Goal: Task Accomplishment & Management: Manage account settings

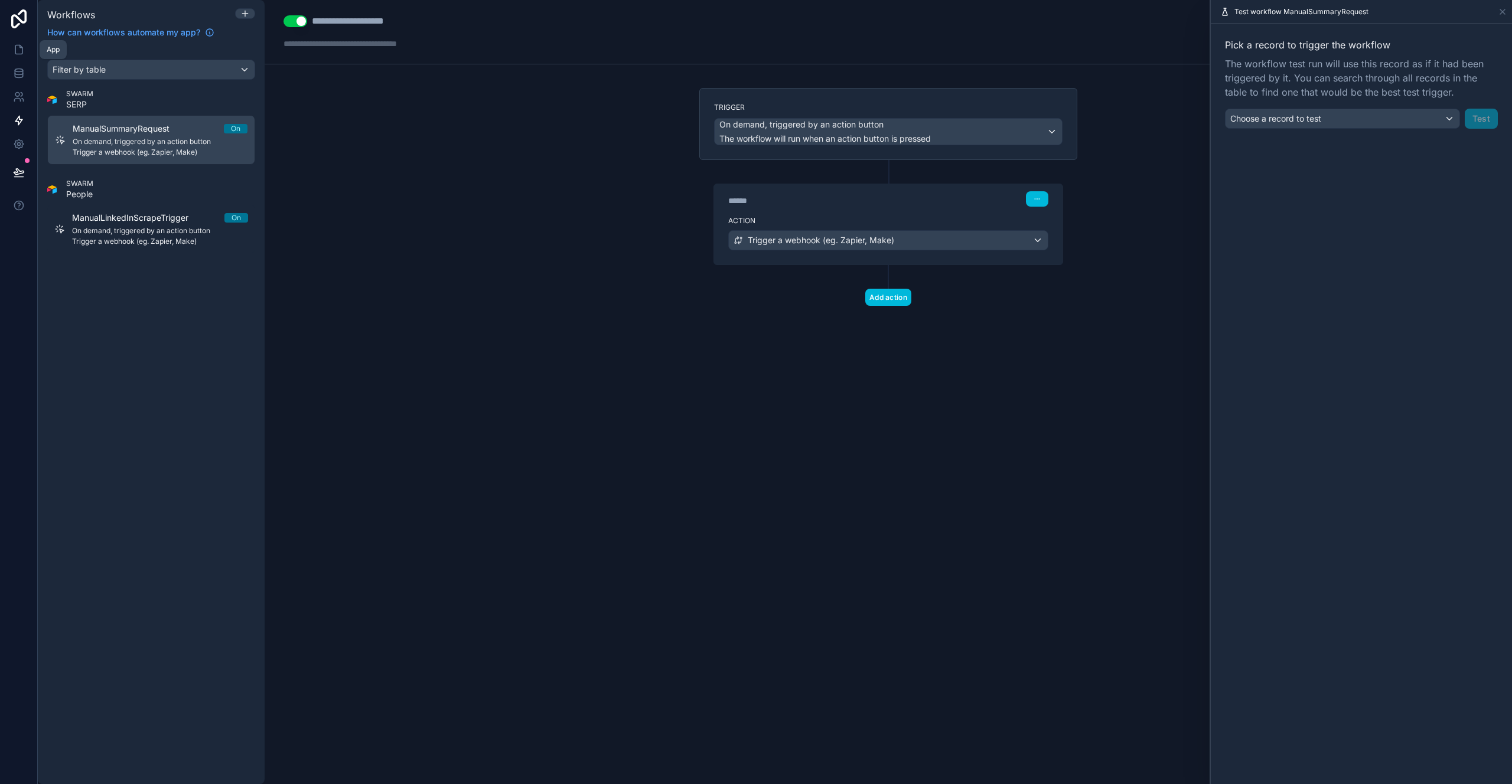
click at [17, 48] on icon at bounding box center [18, 49] width 12 height 12
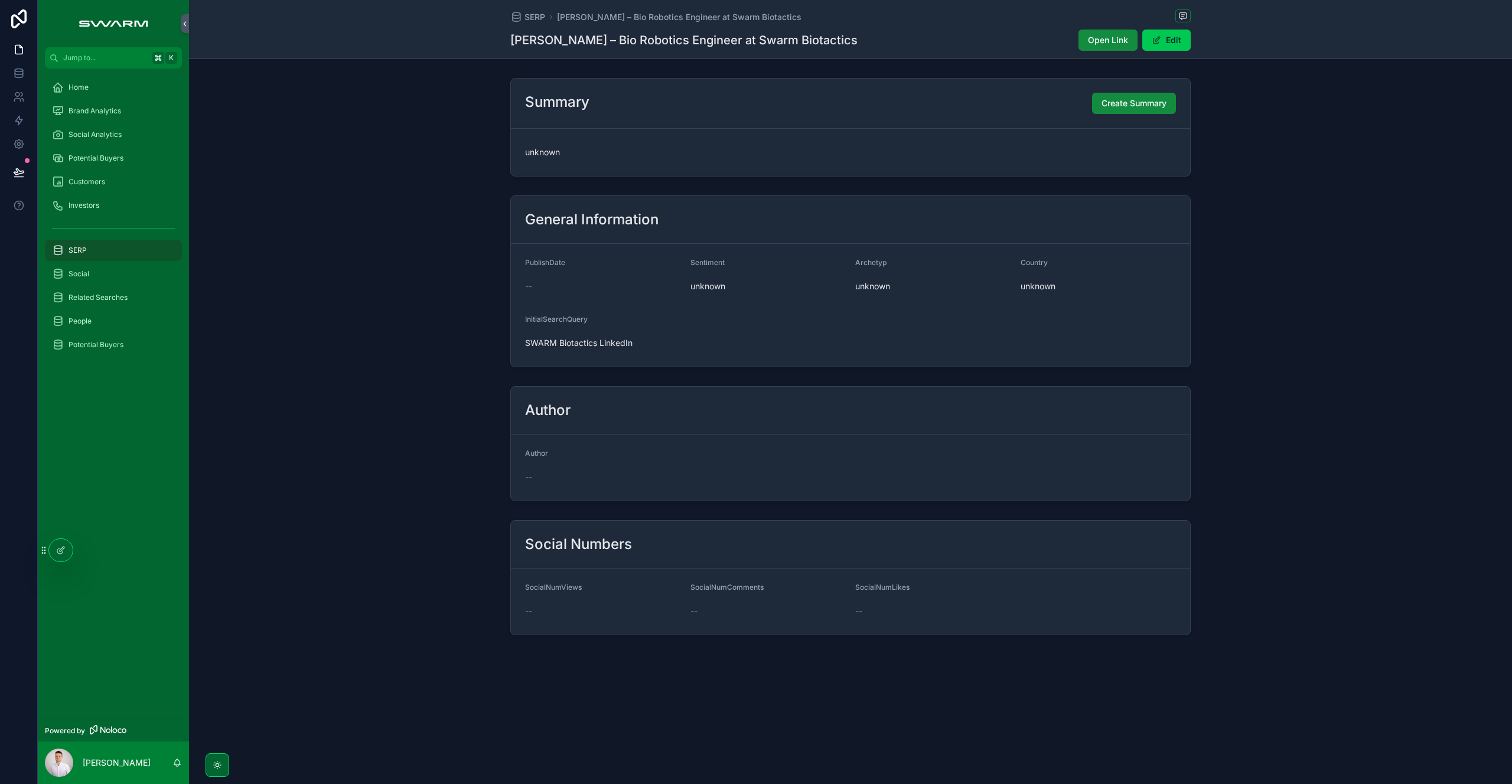
click at [84, 83] on span "Home" at bounding box center [78, 87] width 20 height 9
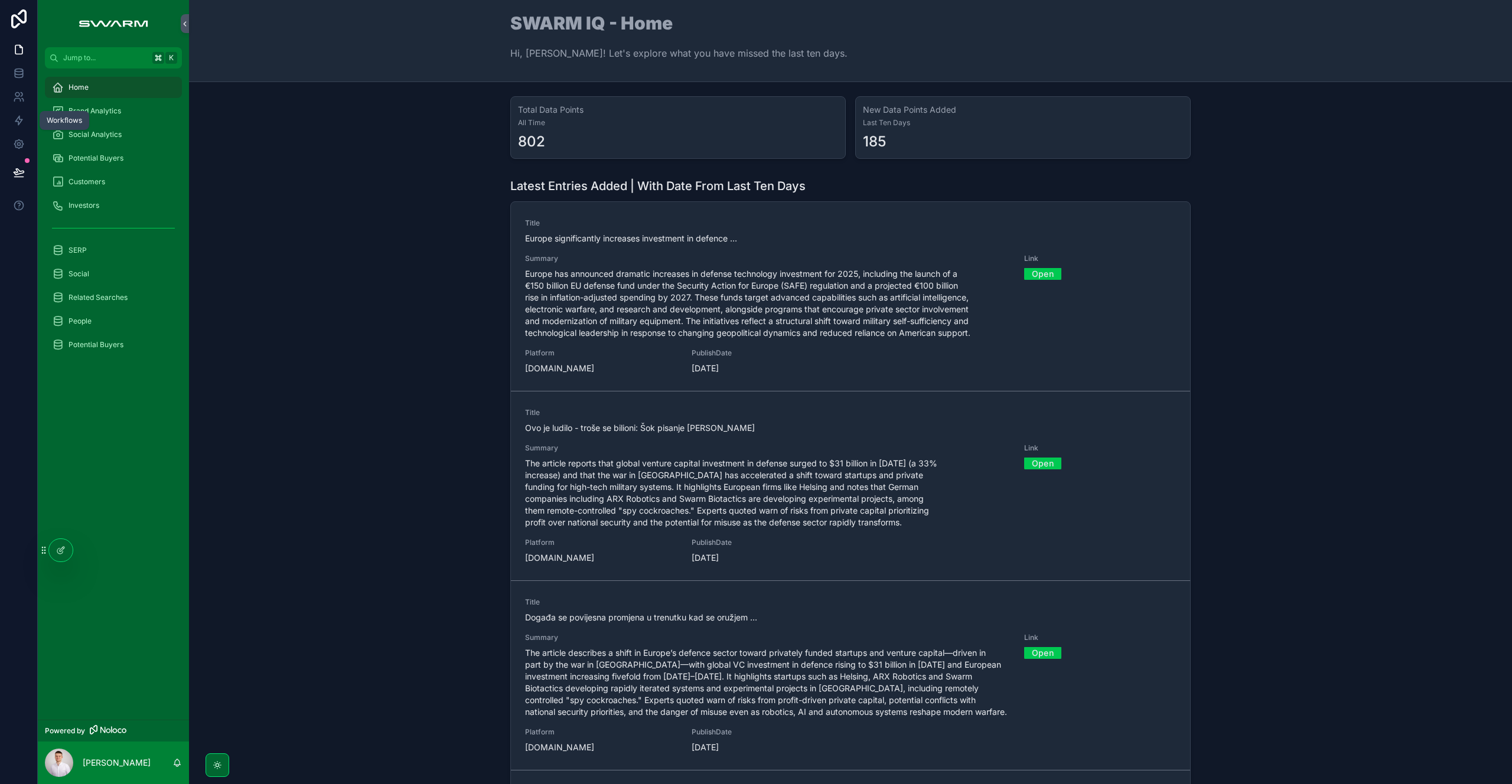
click at [17, 122] on icon at bounding box center [18, 120] width 12 height 12
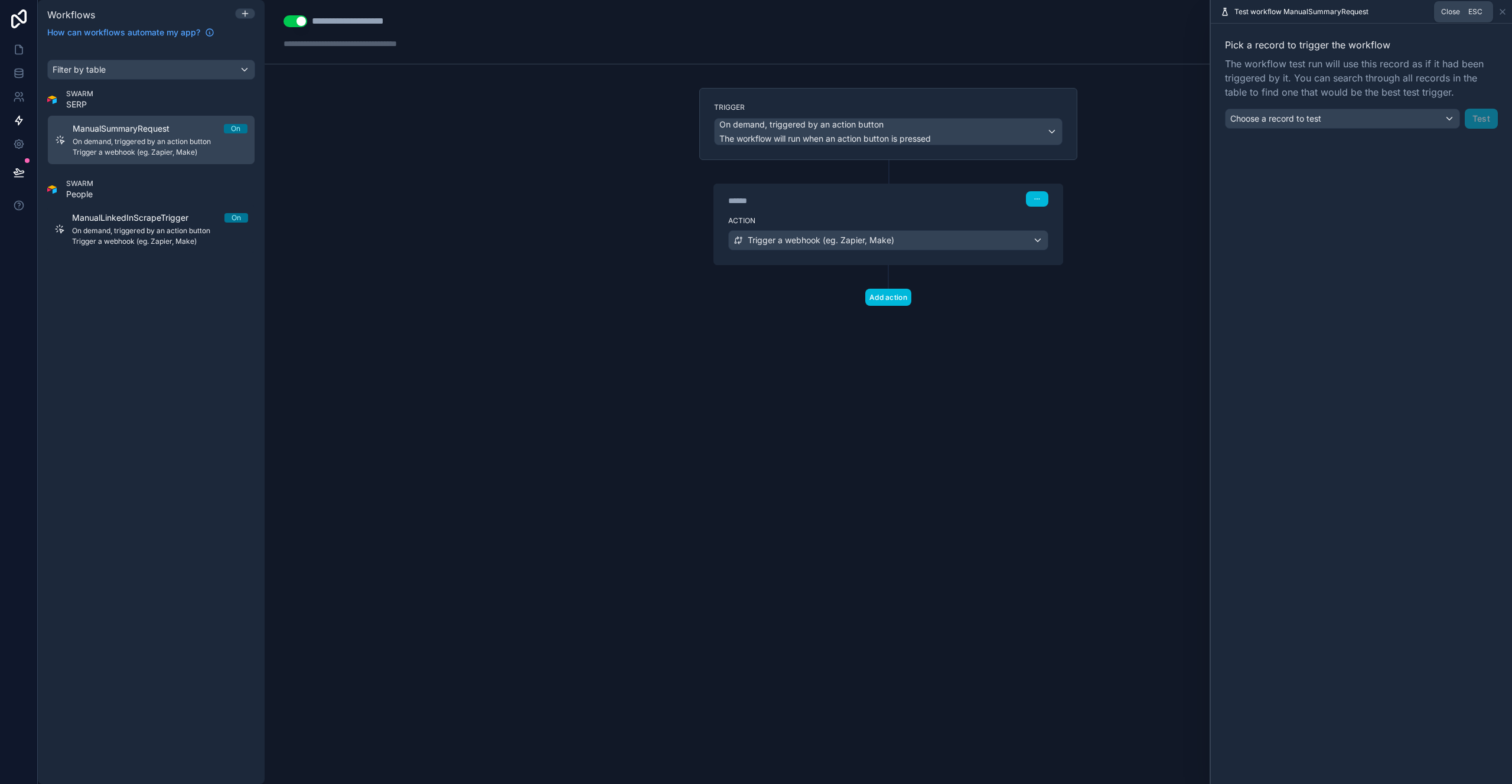
click at [1499, 12] on icon at bounding box center [1502, 12] width 9 height 9
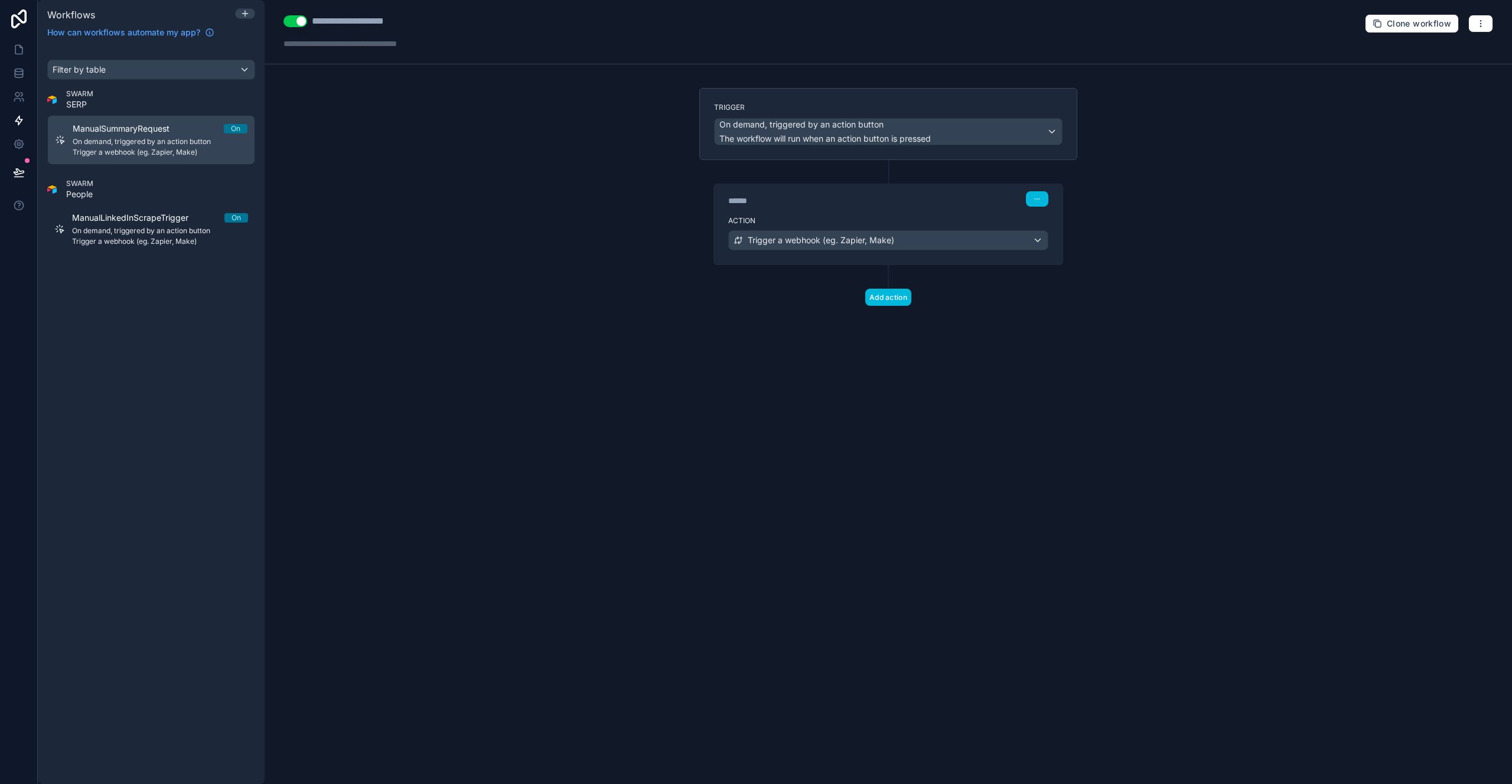
click at [147, 94] on div "SWARM SERP" at bounding box center [151, 100] width 208 height 21
click at [248, 12] on icon at bounding box center [245, 13] width 9 height 9
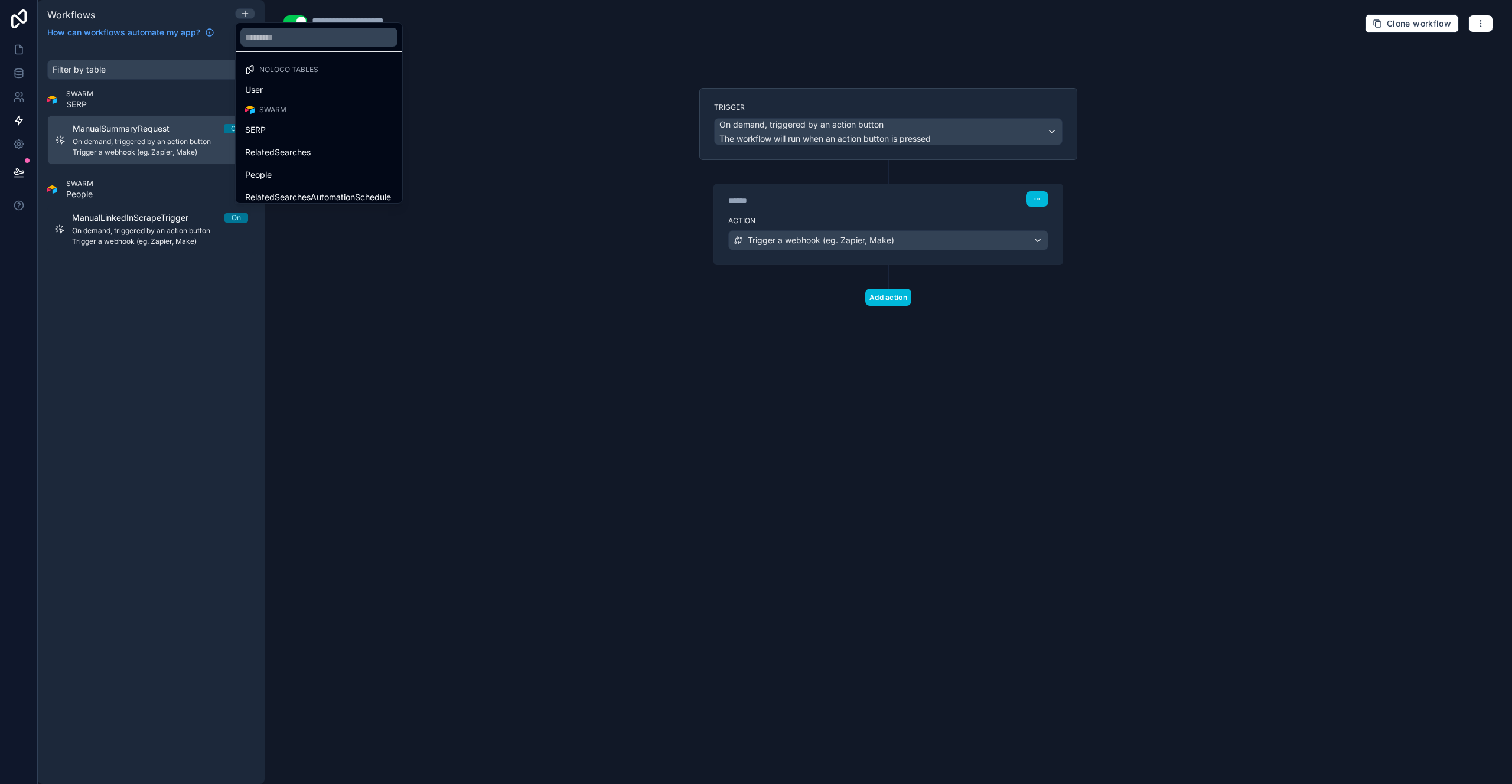
click at [291, 122] on div "SERP" at bounding box center [319, 130] width 162 height 21
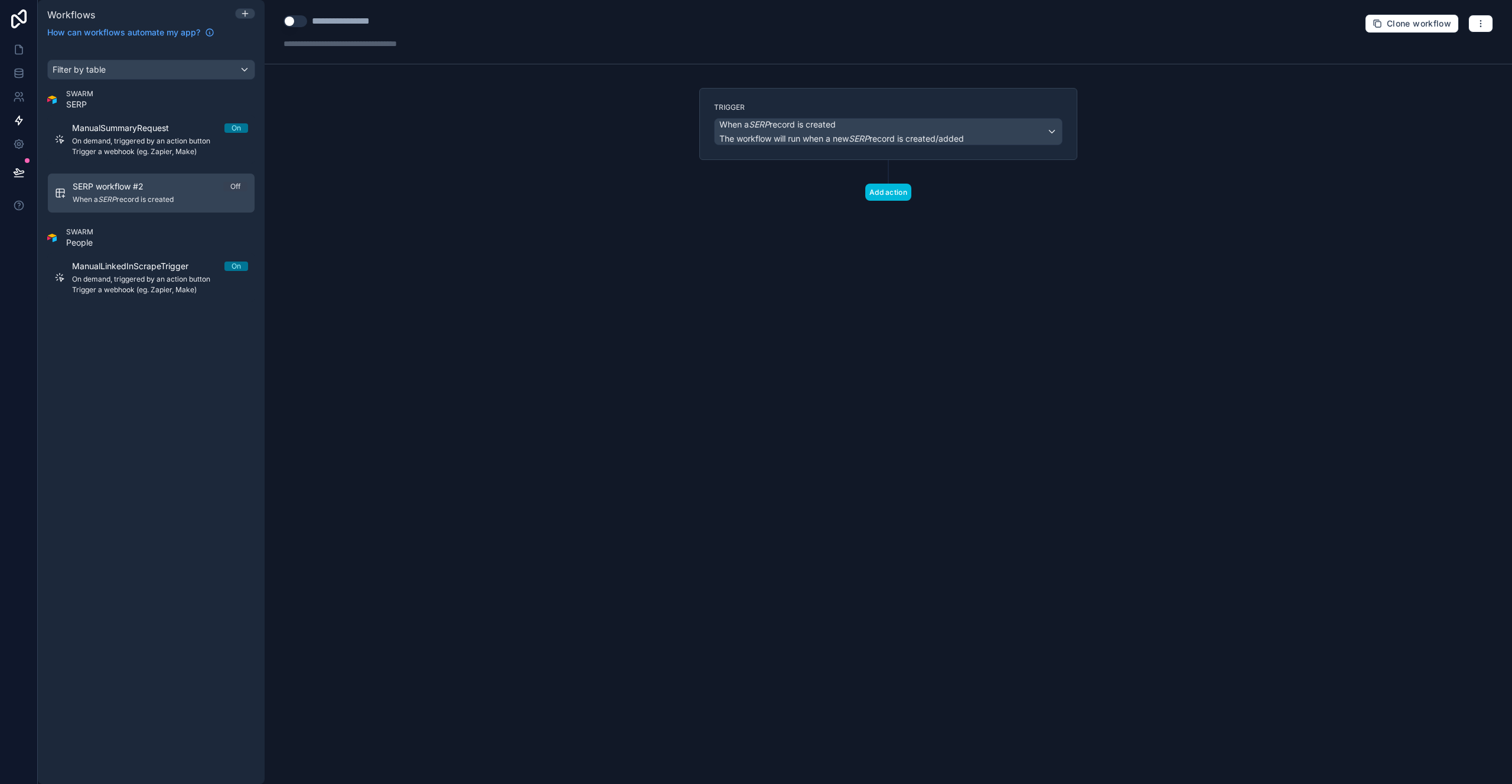
click at [364, 23] on div "**********" at bounding box center [357, 21] width 91 height 14
type div "**********"
click at [339, 45] on div at bounding box center [366, 43] width 165 height 12
click at [423, 157] on div "**********" at bounding box center [888, 392] width 1247 height 784
click at [293, 24] on button "Use setting" at bounding box center [295, 21] width 24 height 12
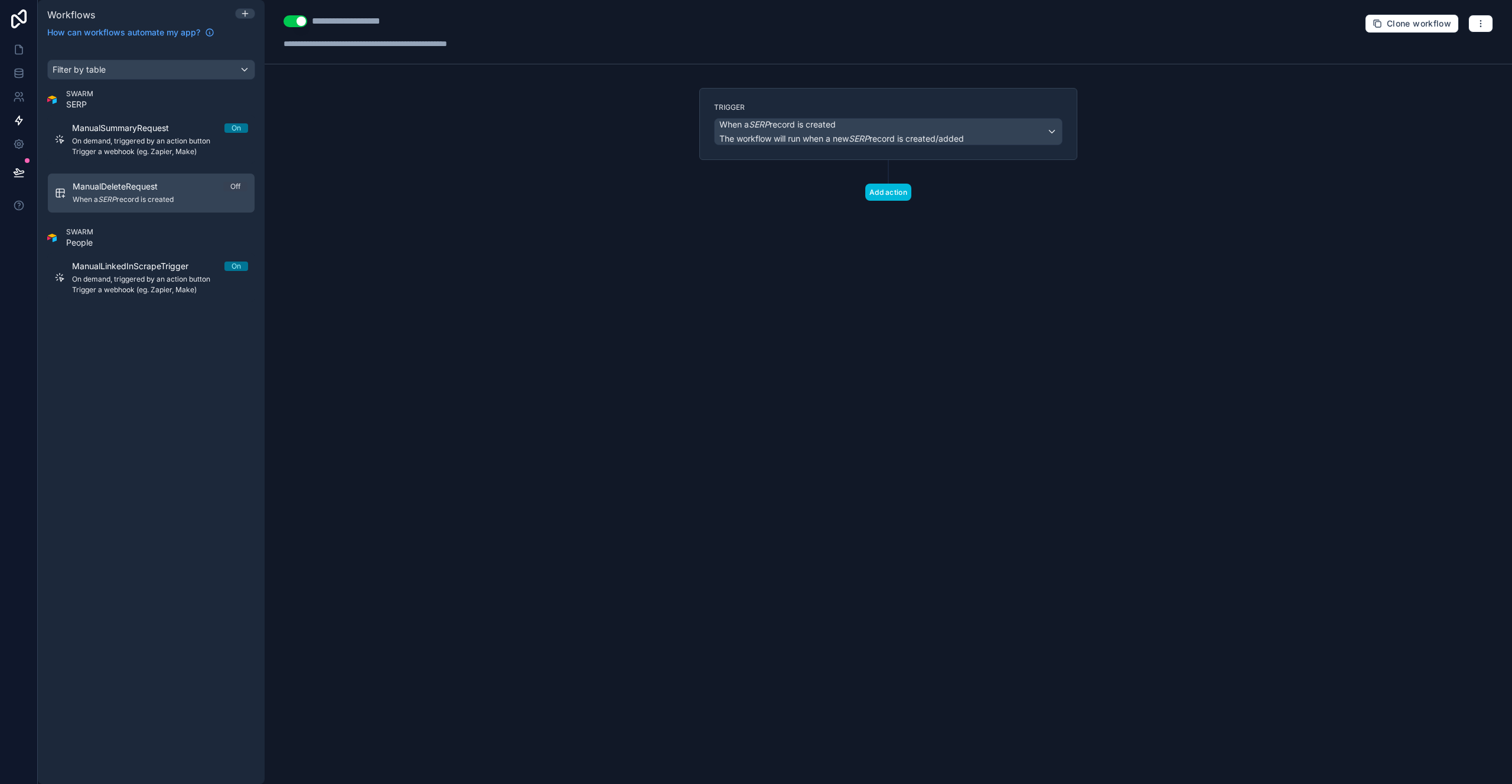
click at [884, 187] on button "Add action" at bounding box center [888, 192] width 46 height 17
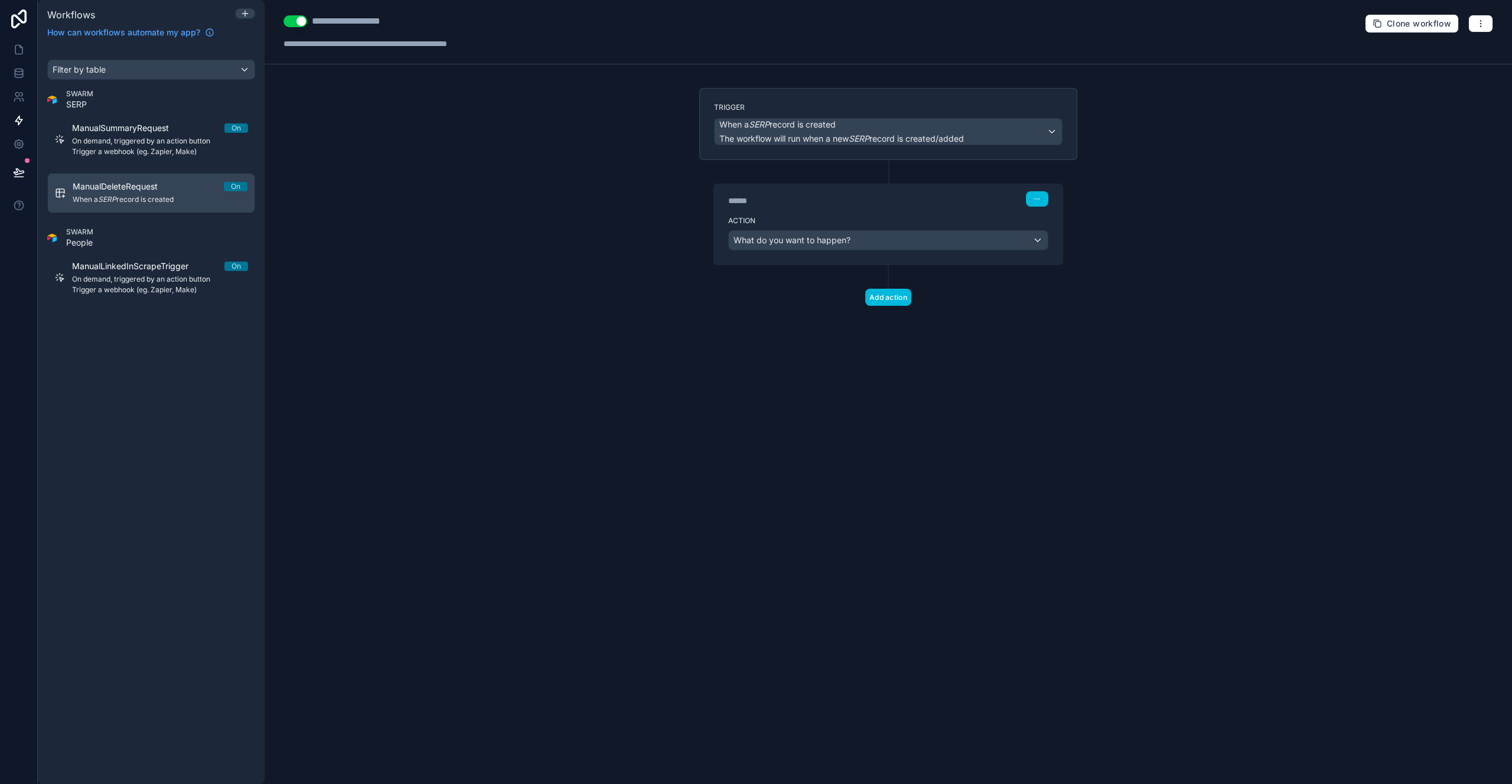
click at [1036, 198] on icon "button" at bounding box center [1037, 199] width 7 height 7
click at [1034, 247] on icon at bounding box center [1034, 244] width 9 height 9
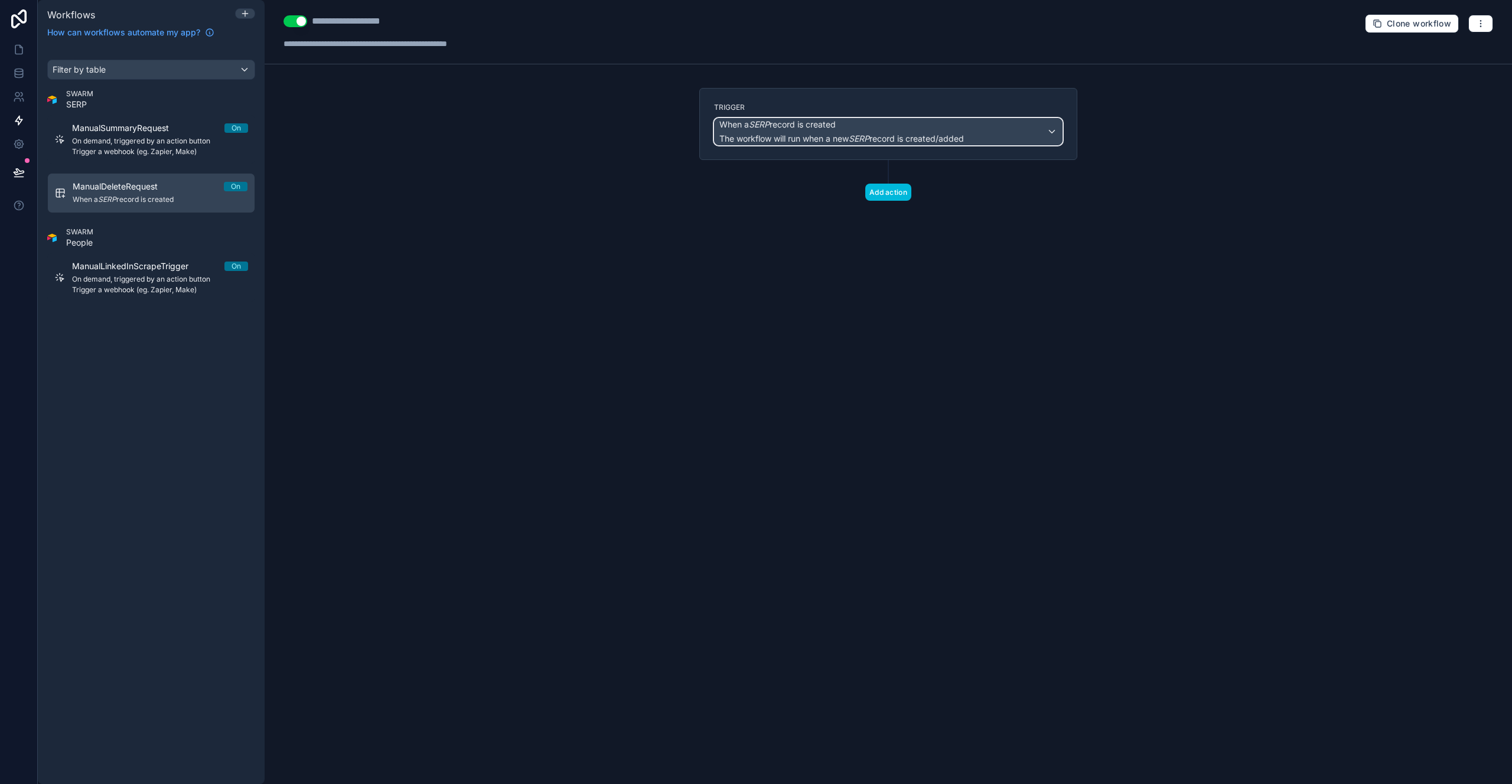
click at [964, 129] on span "When a SERP record is created" at bounding box center [841, 124] width 244 height 12
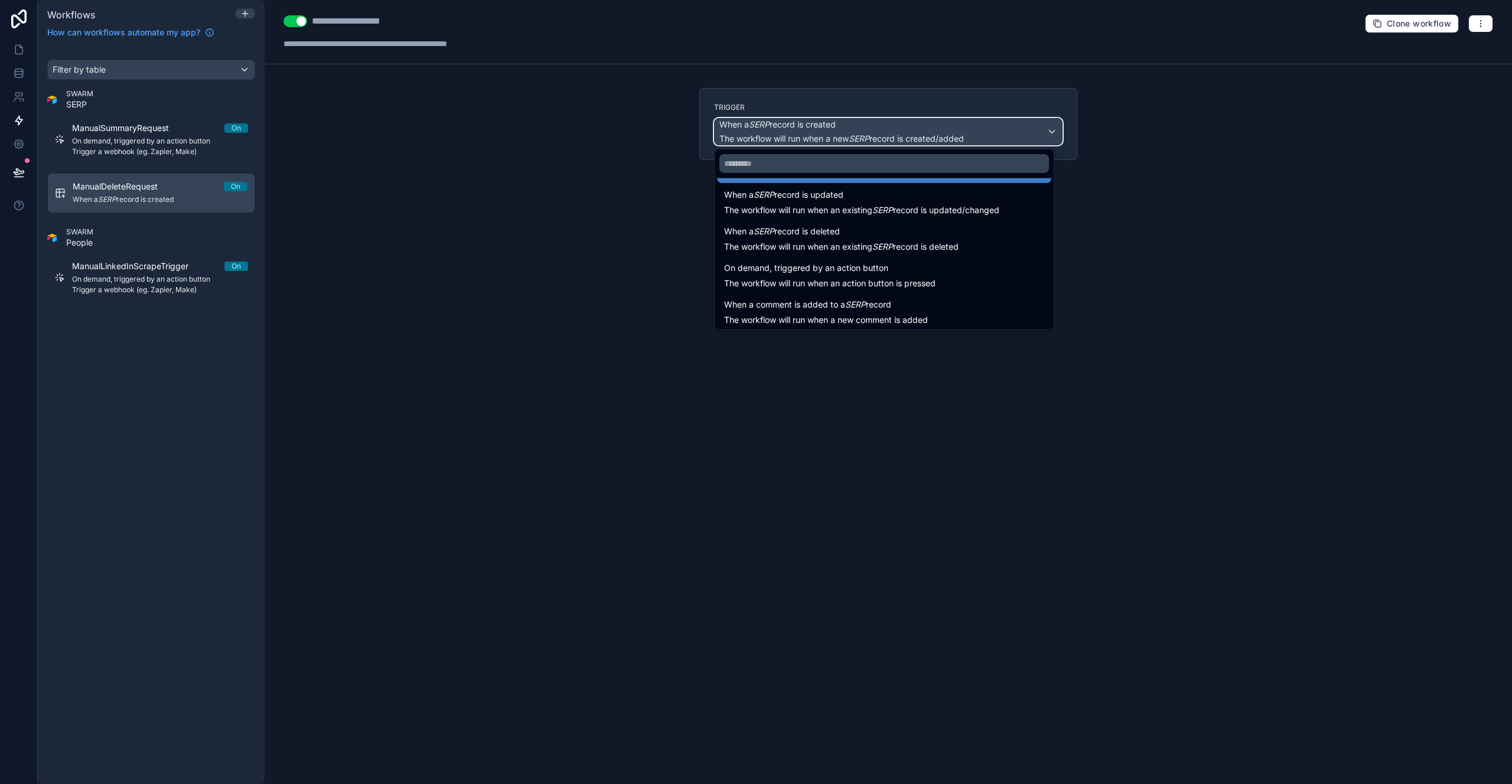
scroll to position [42, 0]
click at [837, 265] on span "On demand, triggered by an action button" at bounding box center [806, 265] width 164 height 14
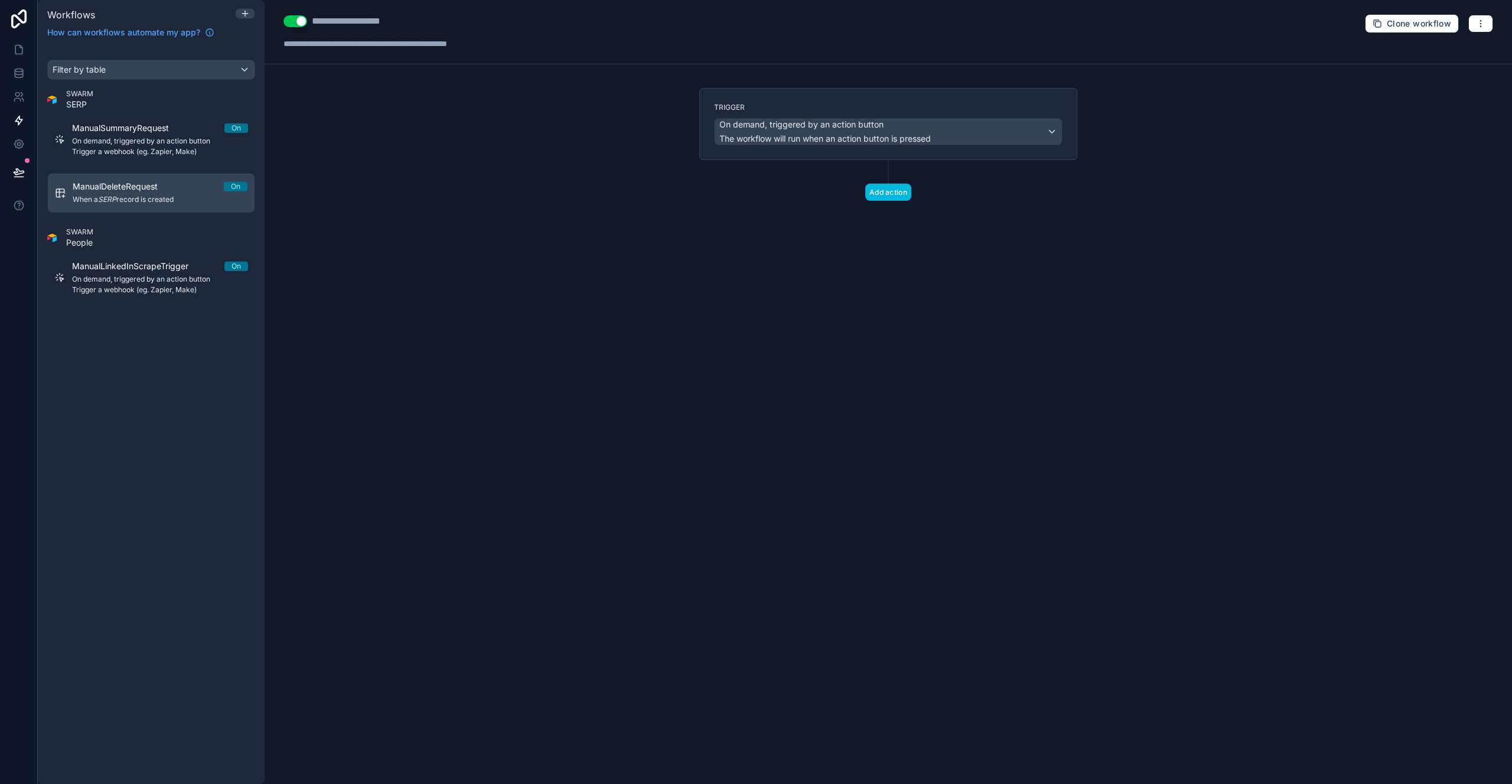
click at [589, 241] on div "**********" at bounding box center [888, 392] width 1247 height 784
click at [882, 195] on button "Add action" at bounding box center [888, 192] width 46 height 17
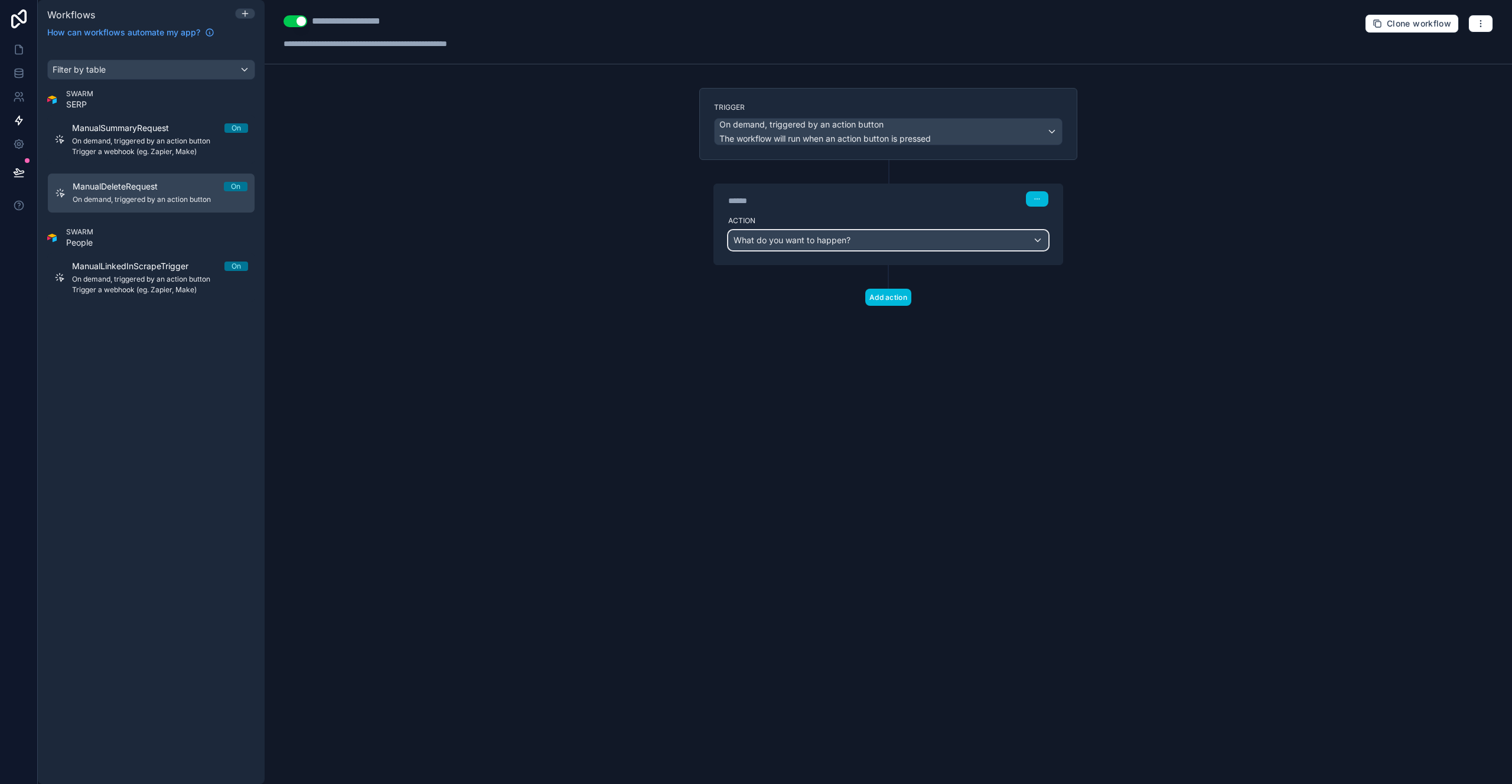
click at [804, 244] on span "What do you want to happen?" at bounding box center [792, 240] width 117 height 10
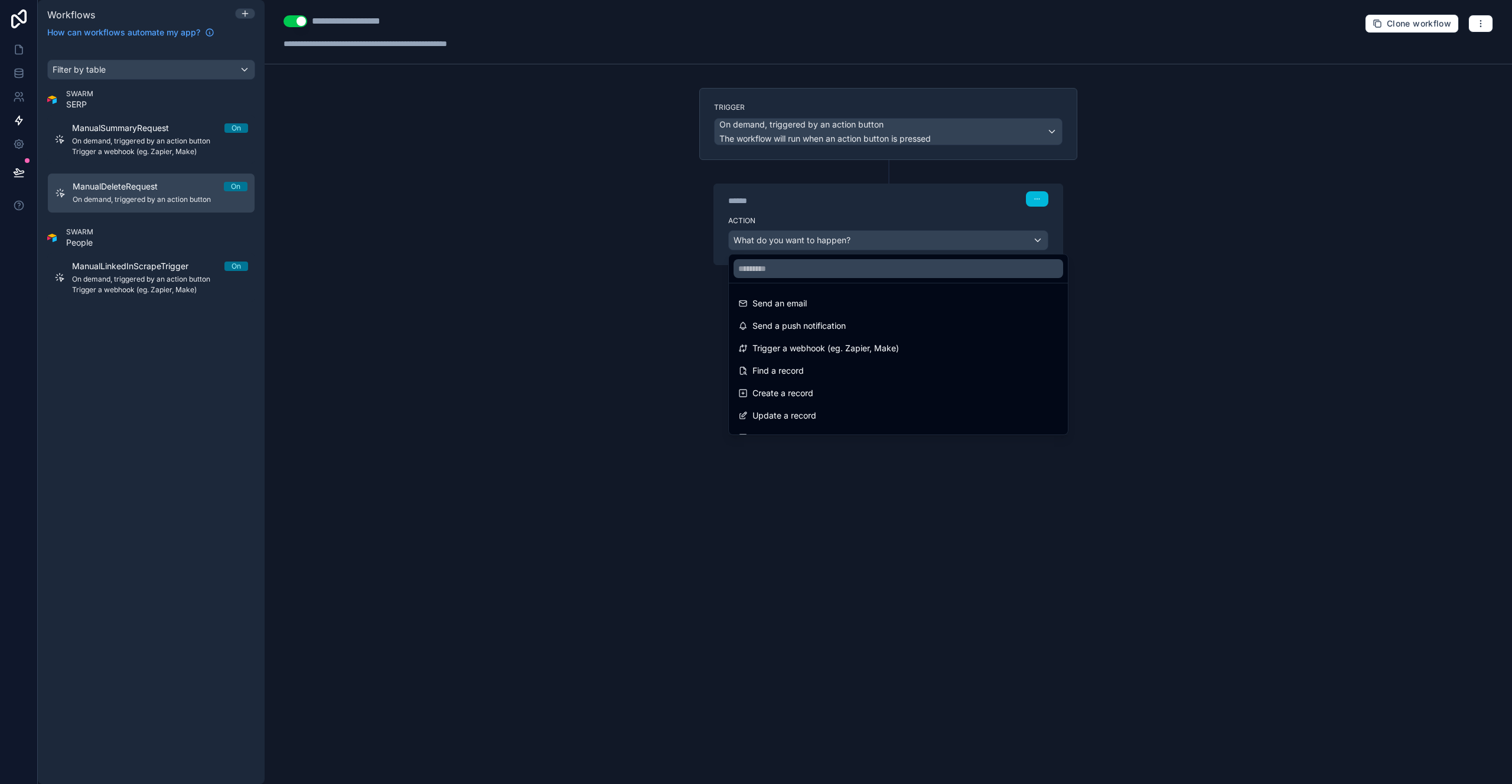
click at [784, 345] on span "Trigger a webhook (eg. Zapier, Make)" at bounding box center [826, 348] width 146 height 14
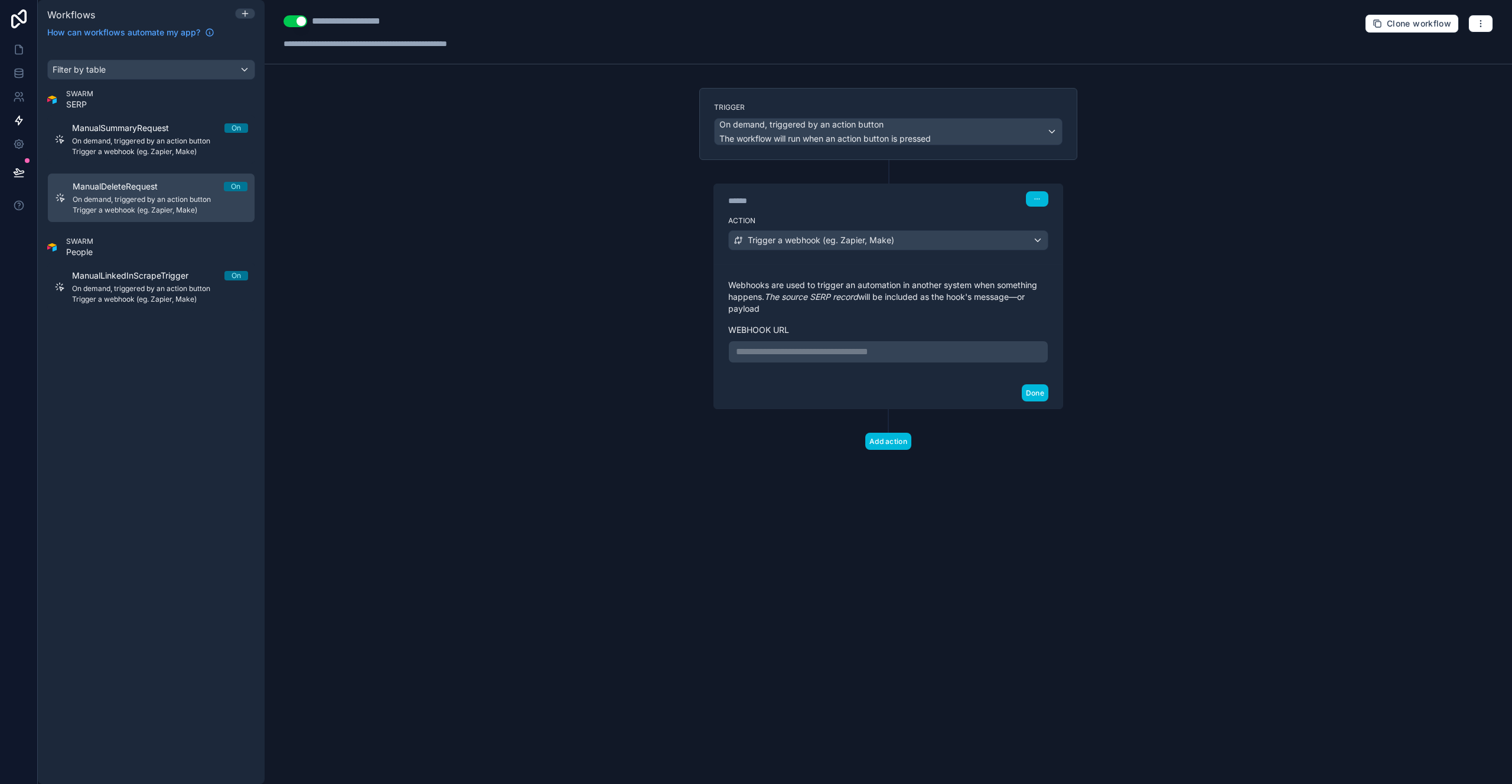
click at [650, 376] on div "**********" at bounding box center [888, 392] width 1247 height 784
click at [814, 348] on p "**********" at bounding box center [889, 351] width 305 height 14
click at [1041, 401] on button "Done" at bounding box center [1034, 393] width 26 height 17
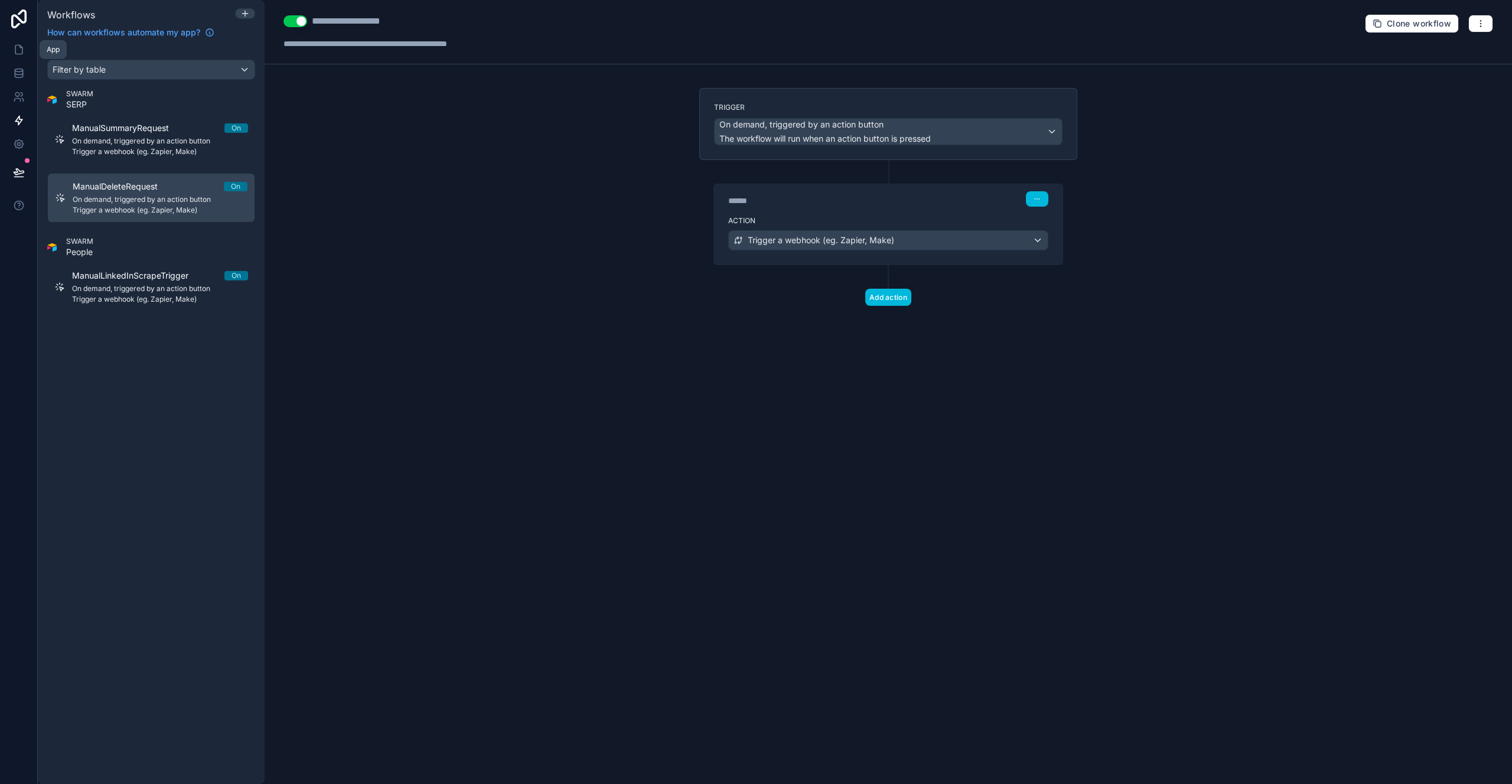
click at [18, 50] on icon at bounding box center [18, 49] width 12 height 12
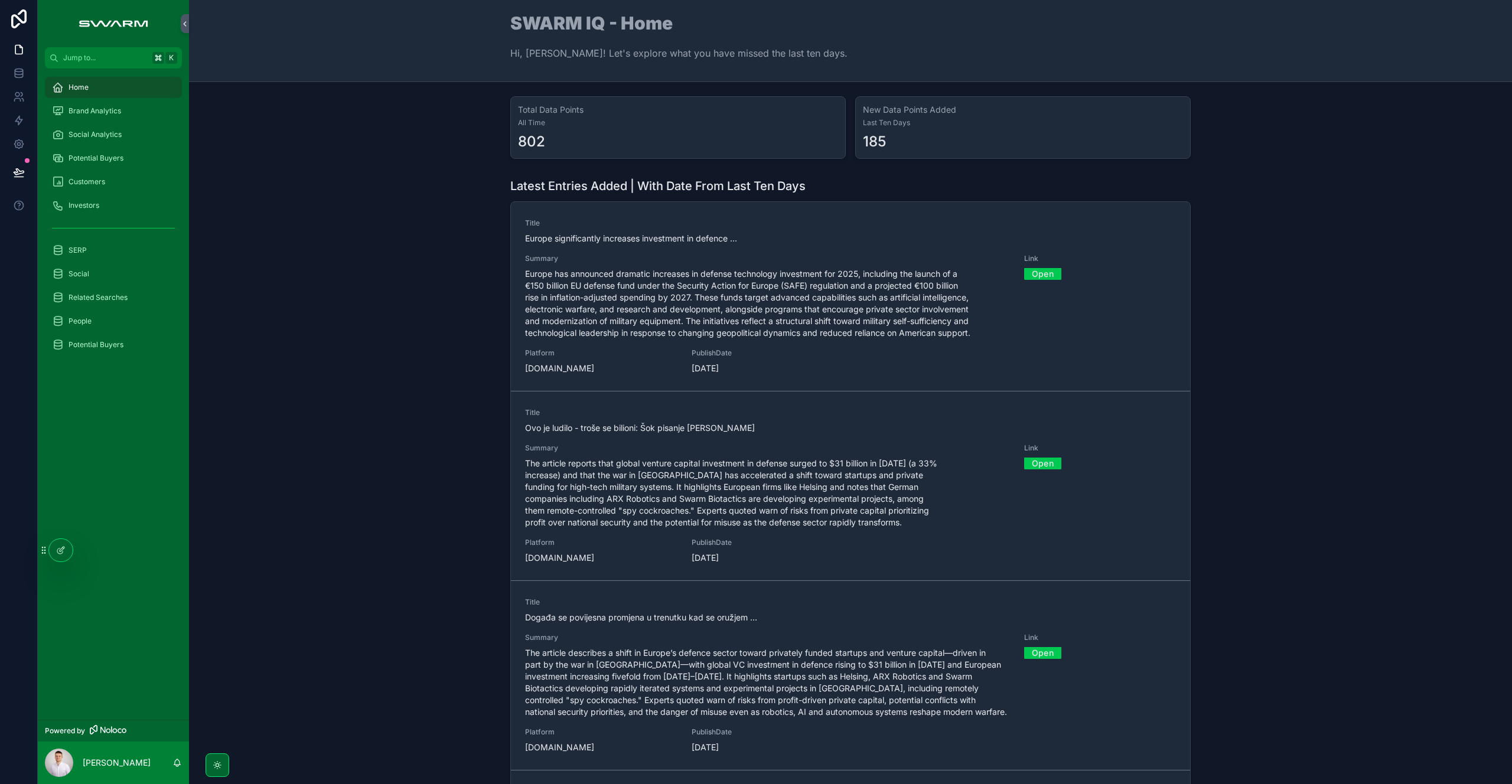
click at [646, 270] on span "Europe has announced dramatic increases in defense technology investment for 20…" at bounding box center [767, 304] width 485 height 71
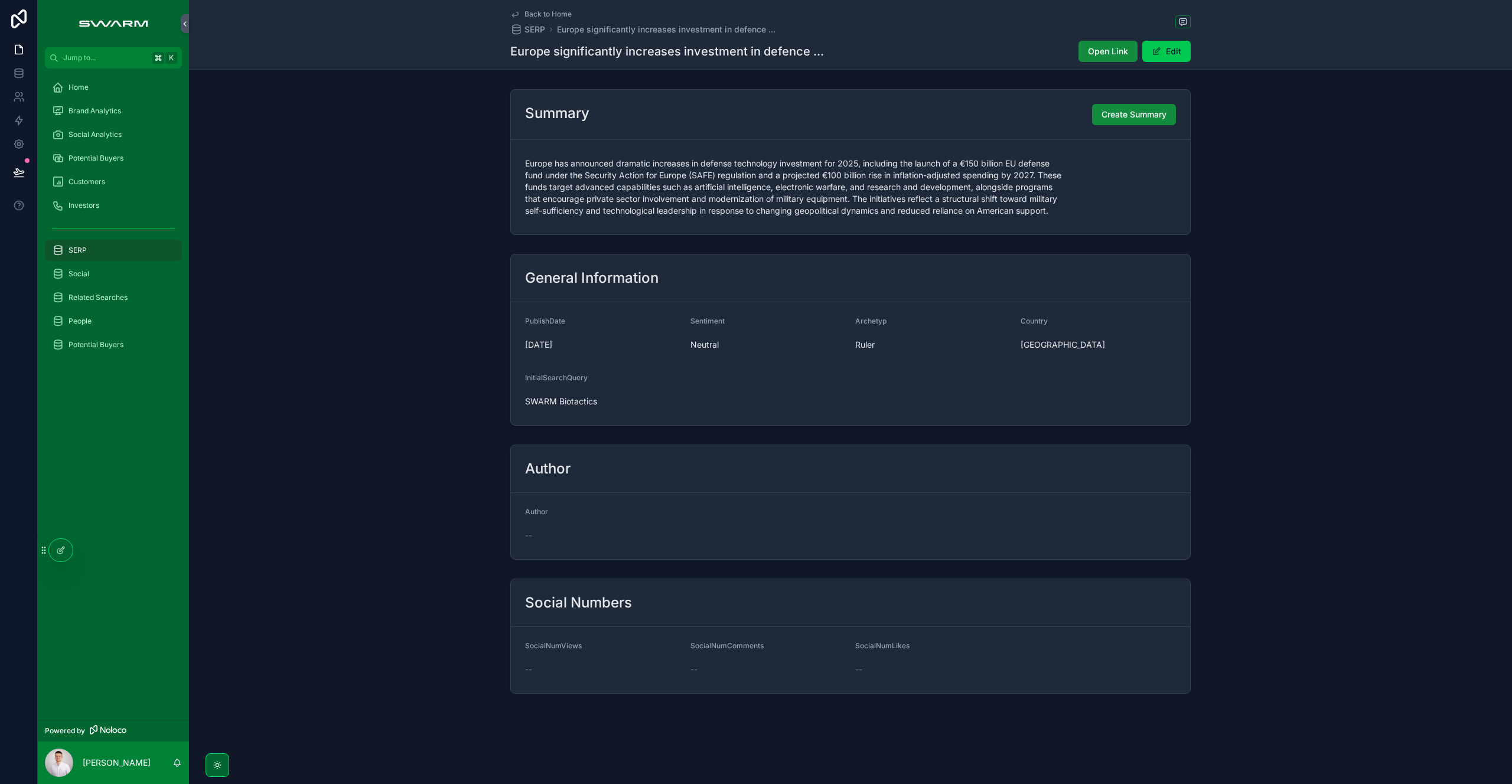
click at [64, 551] on icon at bounding box center [61, 550] width 9 height 9
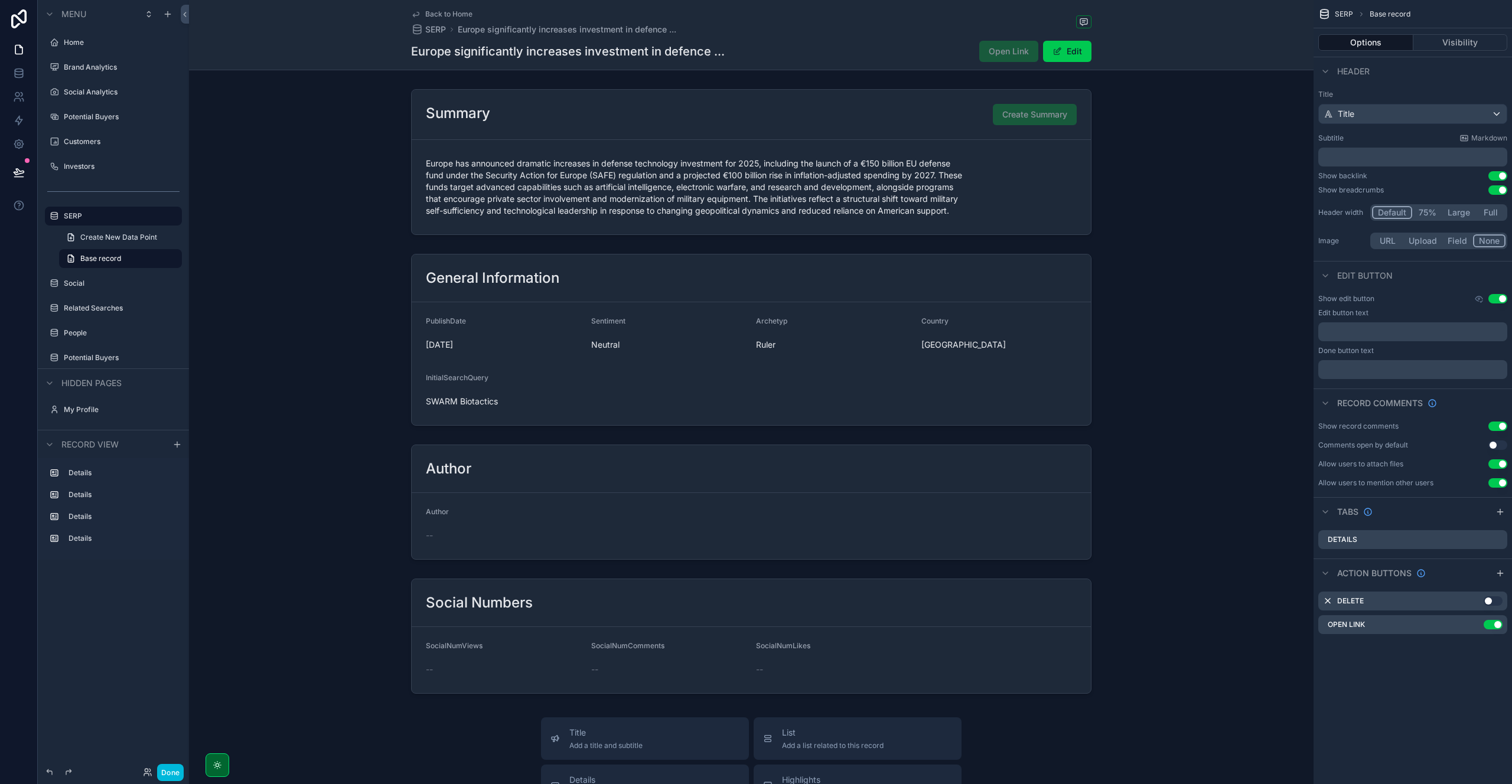
click at [1492, 602] on button "Use setting" at bounding box center [1493, 600] width 19 height 9
click at [0, 0] on icon "scrollable content" at bounding box center [0, 0] width 0 height 0
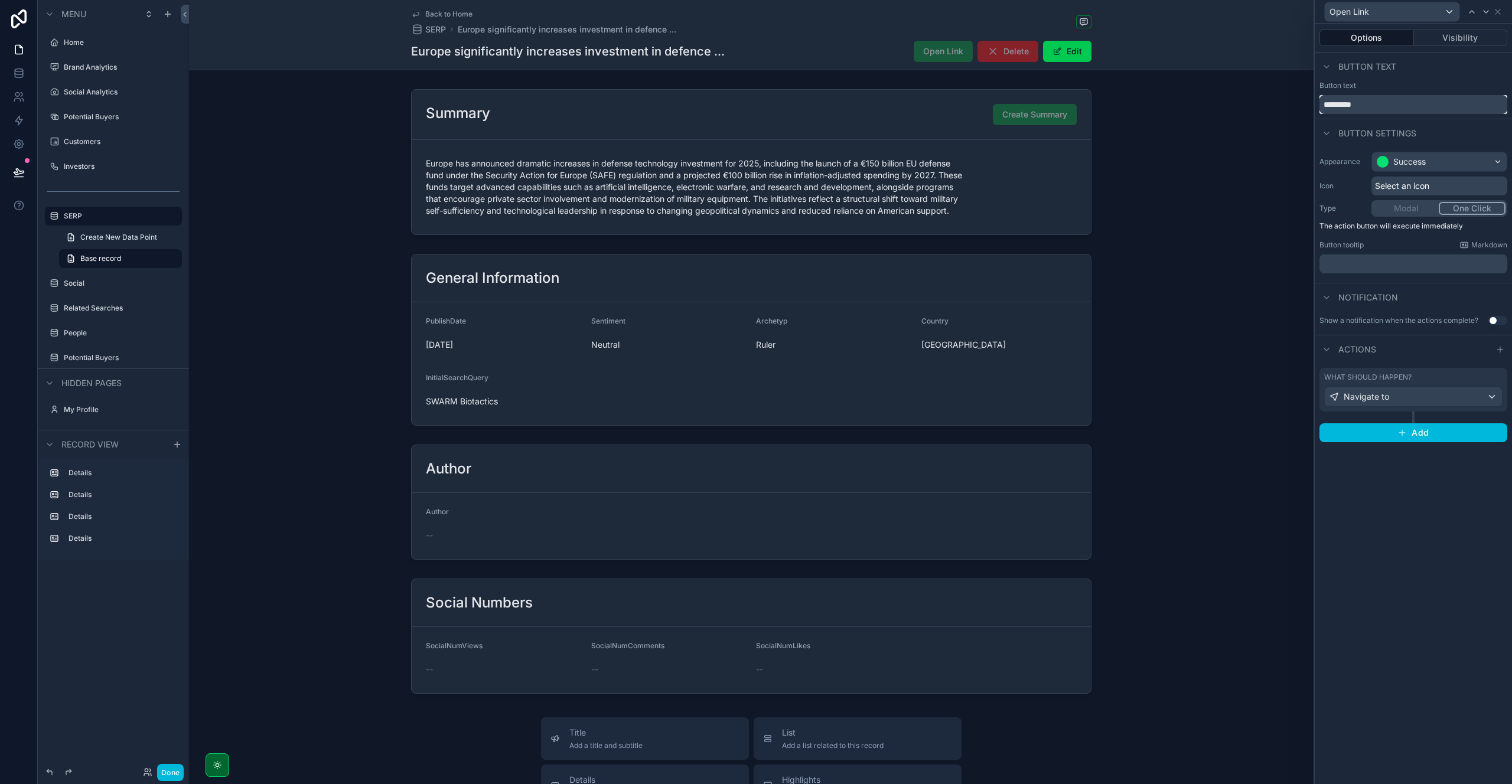
click at [1339, 107] on input "*********" at bounding box center [1413, 104] width 188 height 19
type input "**********"
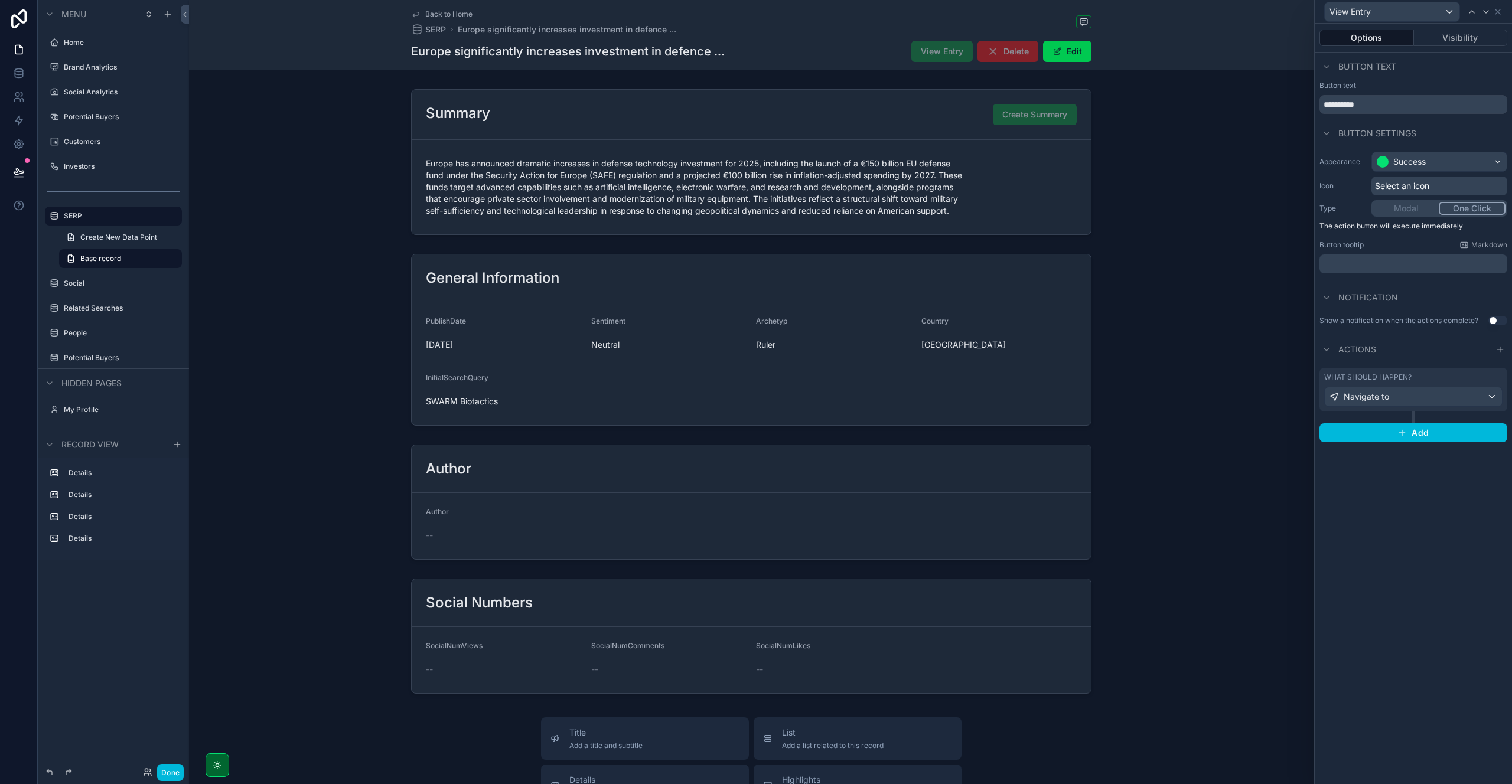
click at [1446, 127] on div "Button settings" at bounding box center [1413, 133] width 197 height 28
click at [1499, 13] on icon at bounding box center [1497, 12] width 9 height 9
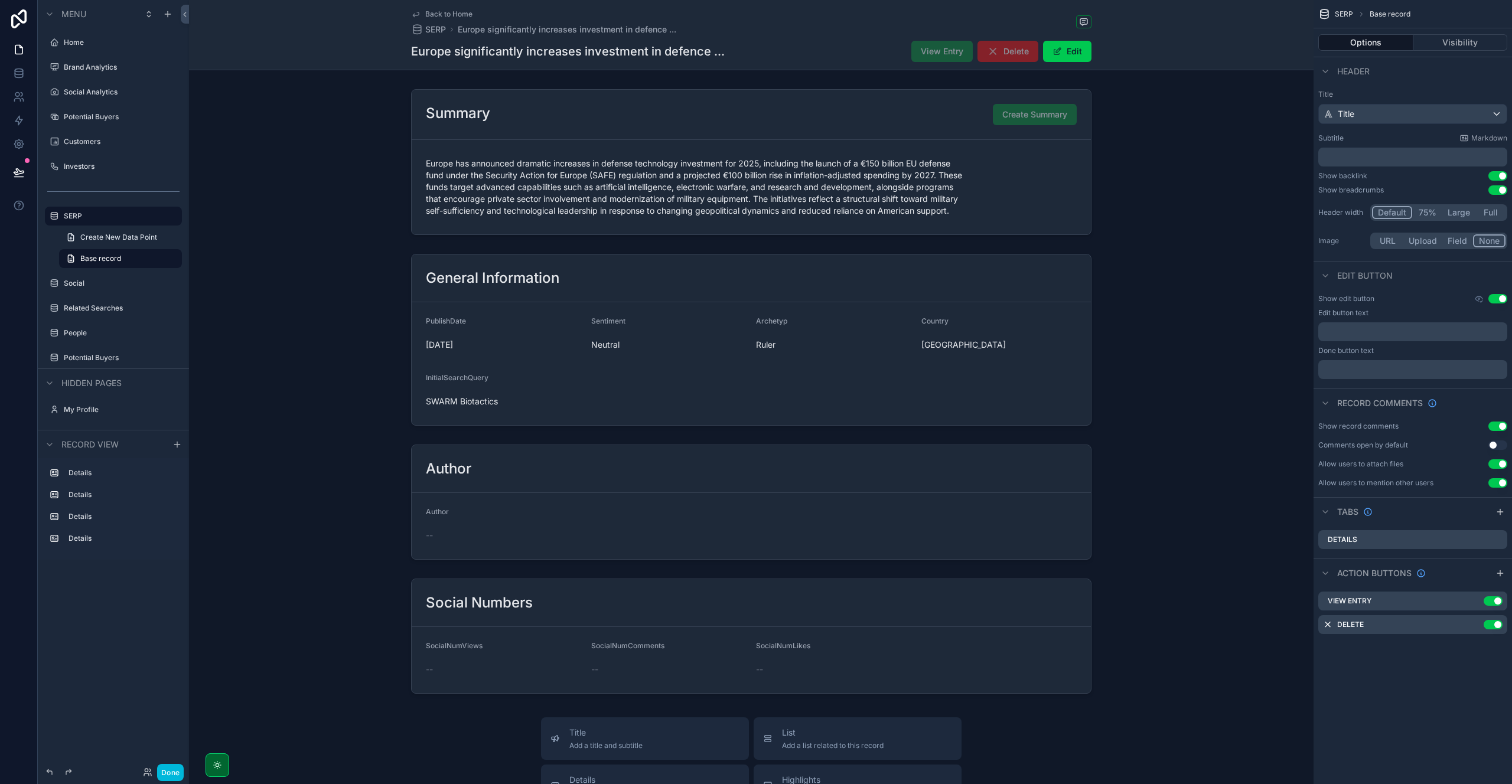
click at [1480, 300] on icon "scrollable content" at bounding box center [1478, 298] width 9 height 9
click at [1447, 293] on div "Show edit button Use setting Edit button text ﻿ Done button text ﻿" at bounding box center [1413, 337] width 198 height 94
click at [1480, 299] on icon "scrollable content" at bounding box center [1478, 298] width 9 height 9
click at [1442, 306] on div "Show edit button Use setting Edit button text ﻿ Done button text ﻿" at bounding box center [1413, 337] width 198 height 94
click at [1500, 301] on button "Use setting" at bounding box center [1497, 298] width 19 height 9
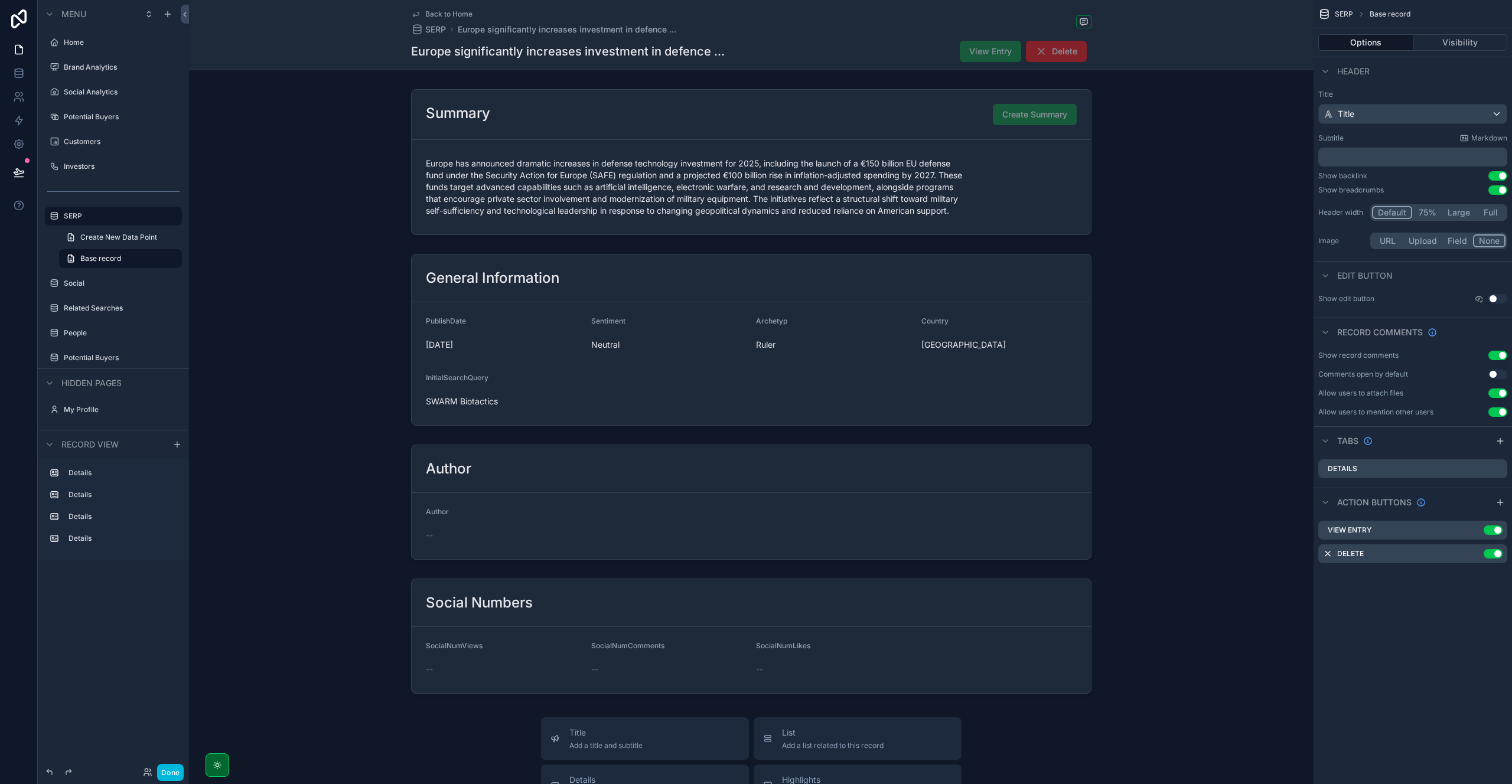
click at [1498, 301] on button "Use setting" at bounding box center [1497, 298] width 19 height 9
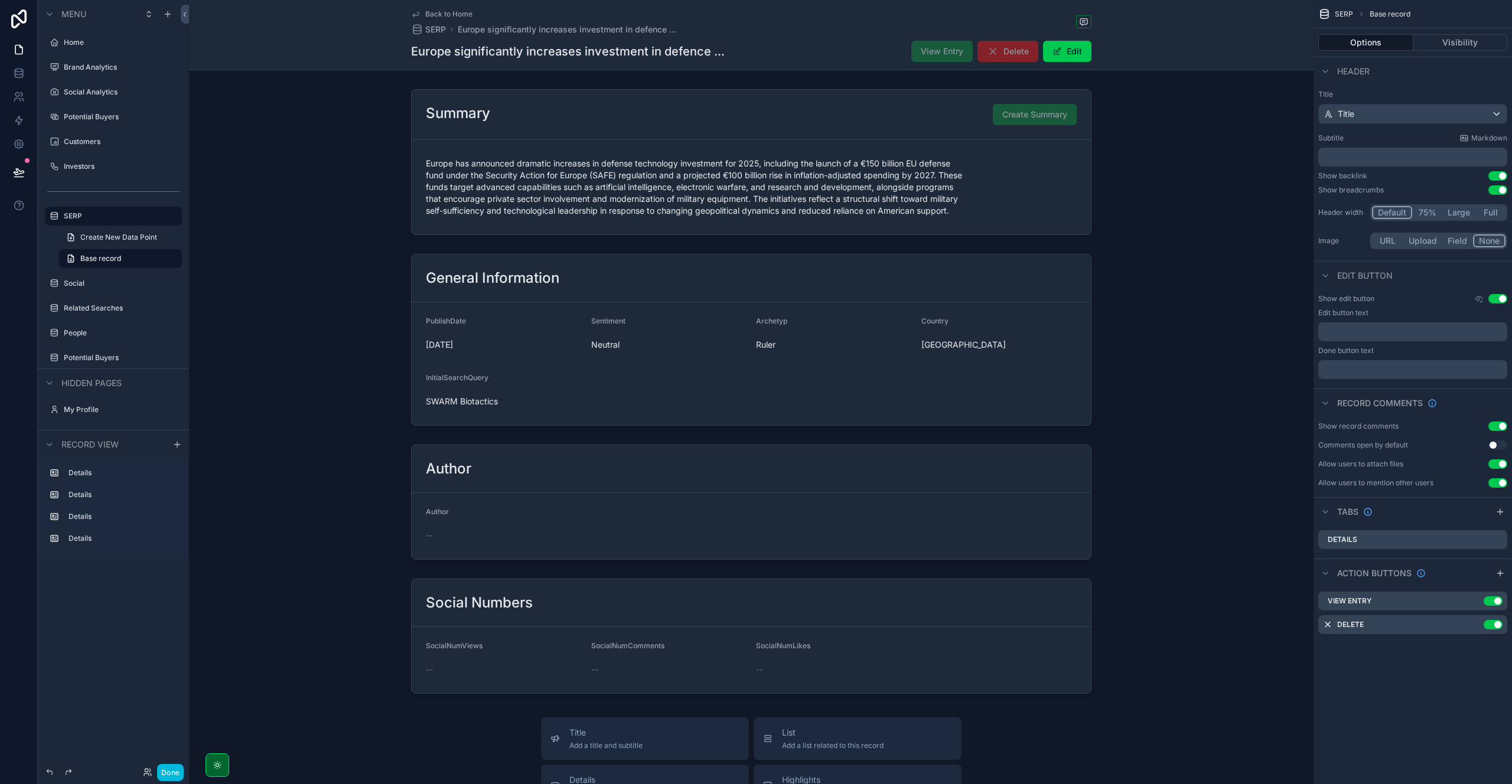
click at [1371, 334] on p "﻿" at bounding box center [1413, 331] width 182 height 9
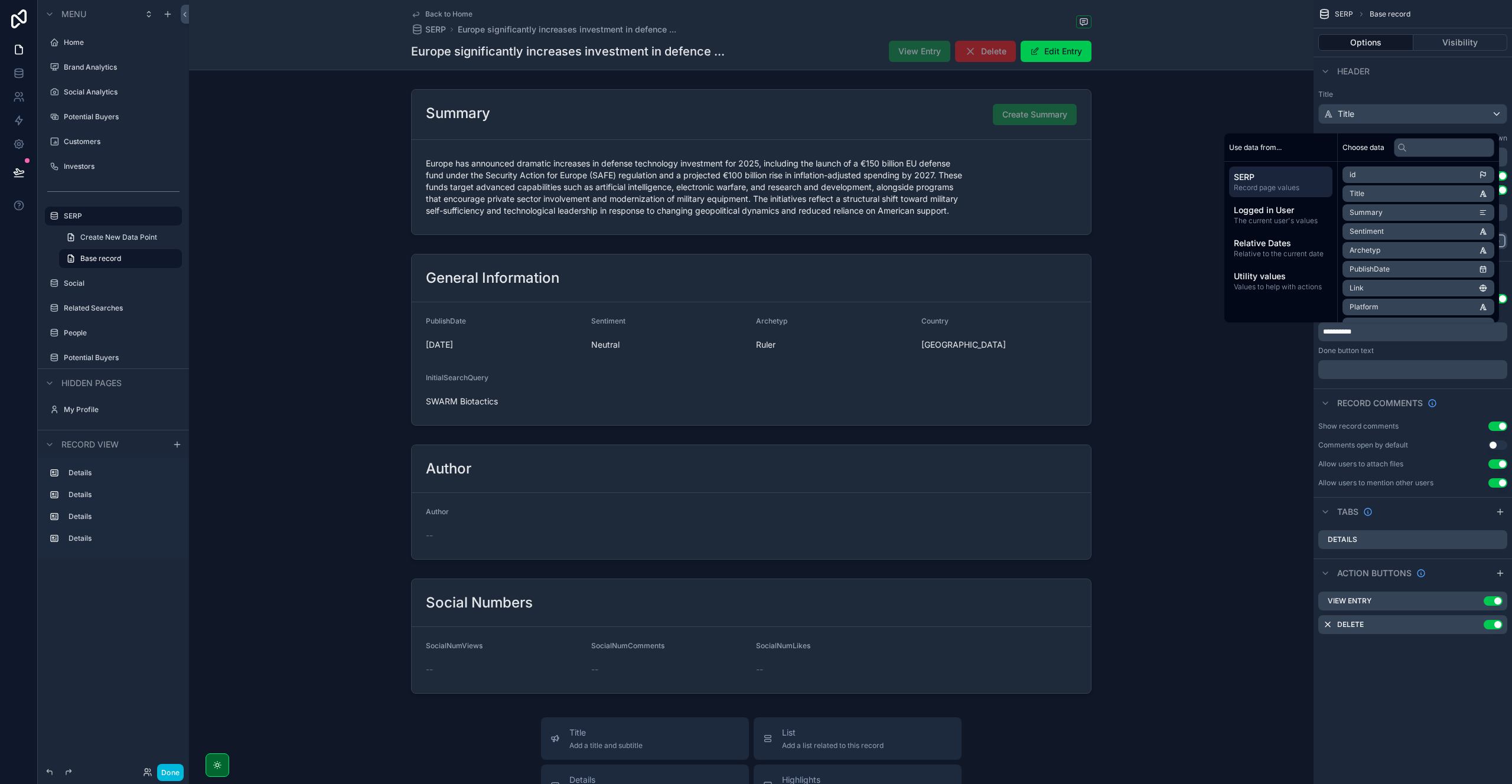
click at [1385, 353] on div "Done button text" at bounding box center [1413, 350] width 189 height 9
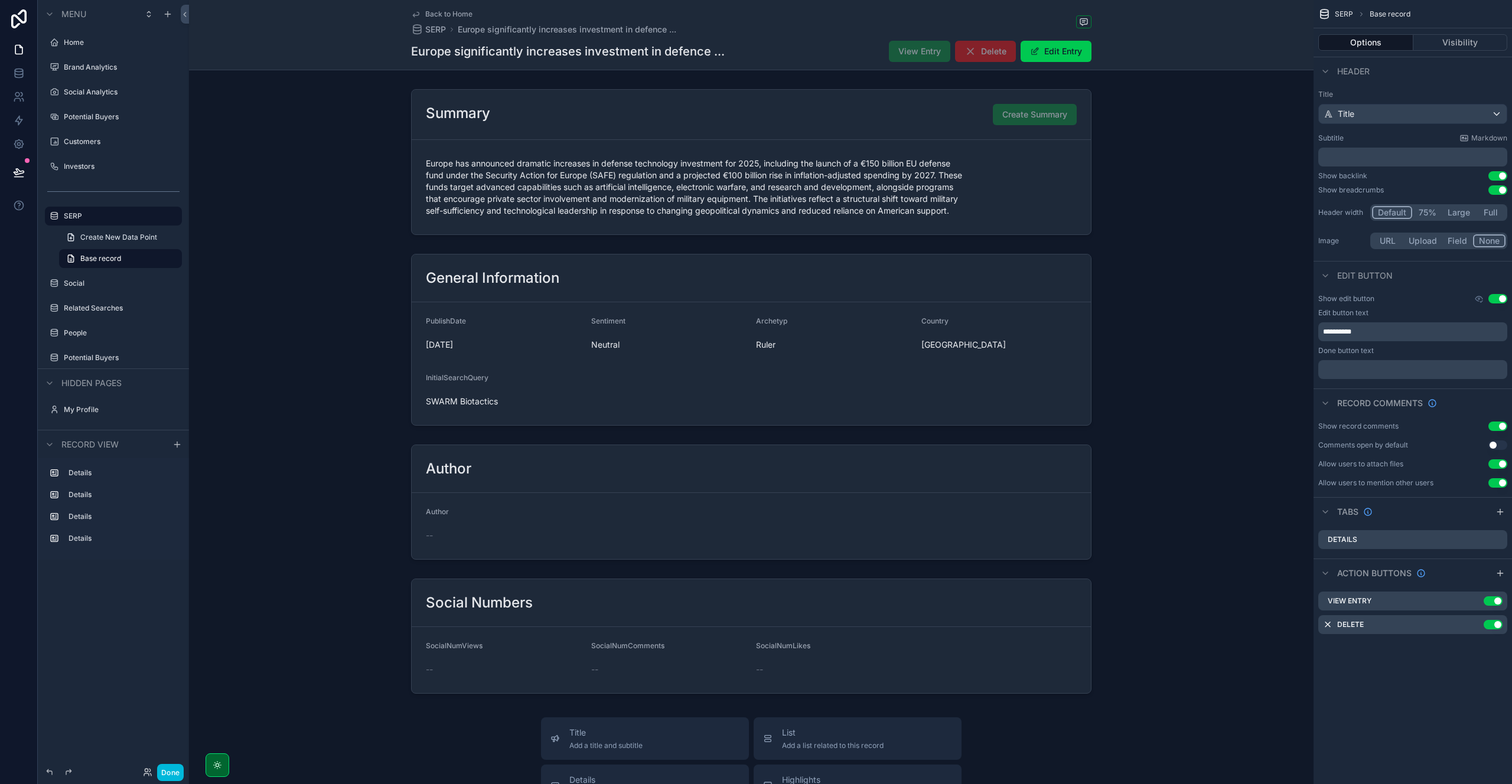
click at [1495, 573] on icon "scrollable content" at bounding box center [1500, 573] width 9 height 9
click at [0, 0] on icon "scrollable content" at bounding box center [0, 0] width 0 height 0
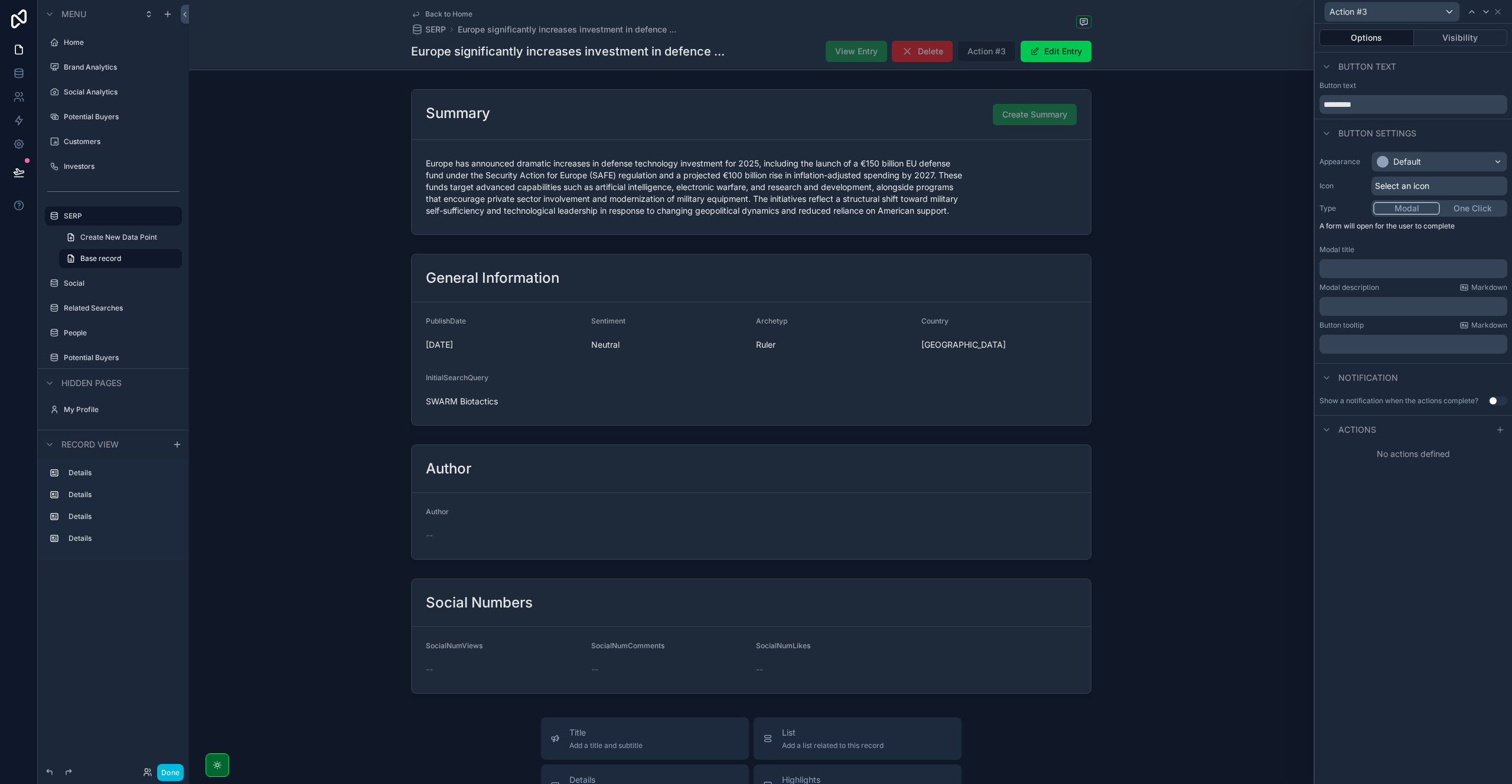
click at [1499, 428] on icon at bounding box center [1500, 429] width 9 height 9
click at [1410, 483] on div "Select a type" at bounding box center [1413, 477] width 177 height 19
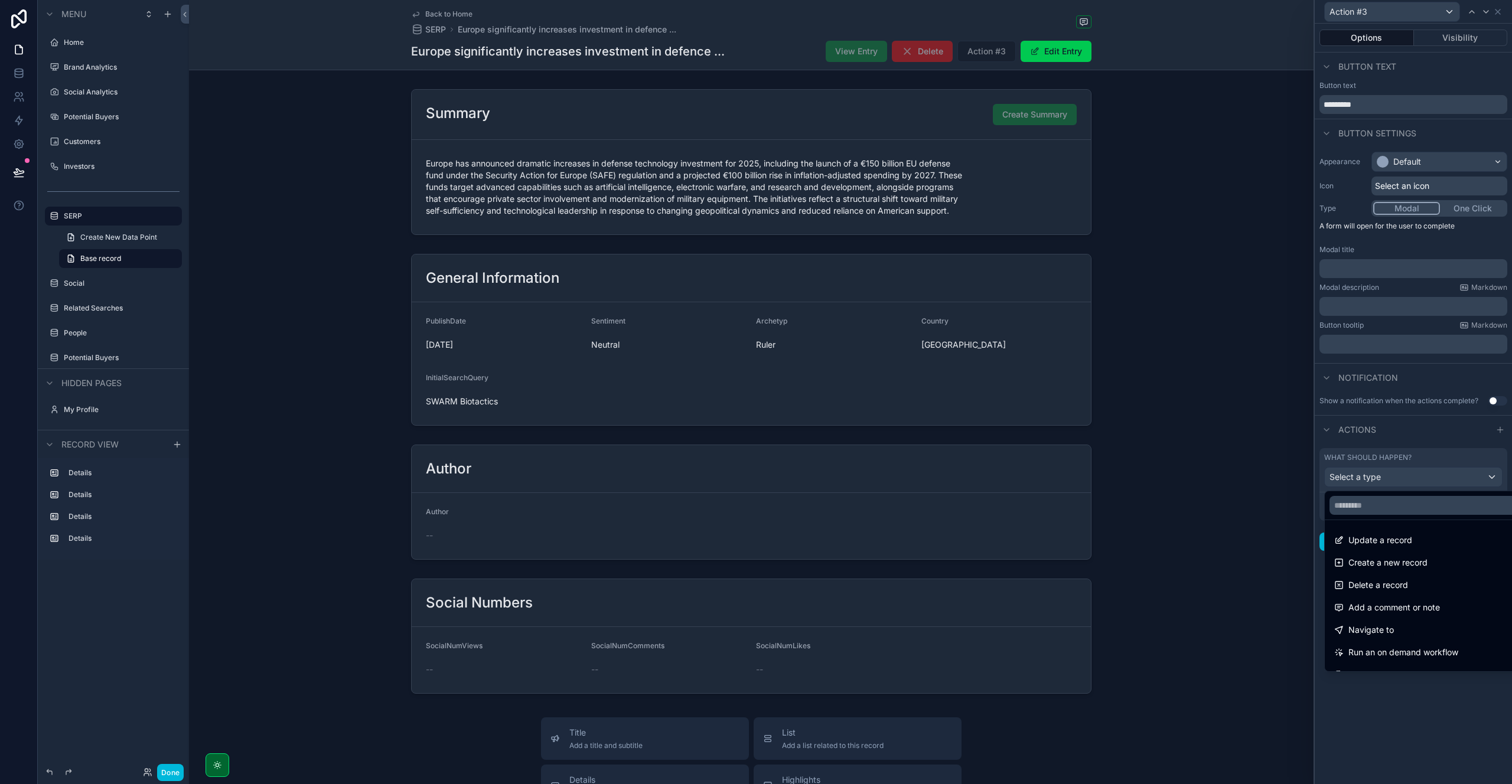
click at [1413, 539] on div "Update a record" at bounding box center [1427, 540] width 186 height 14
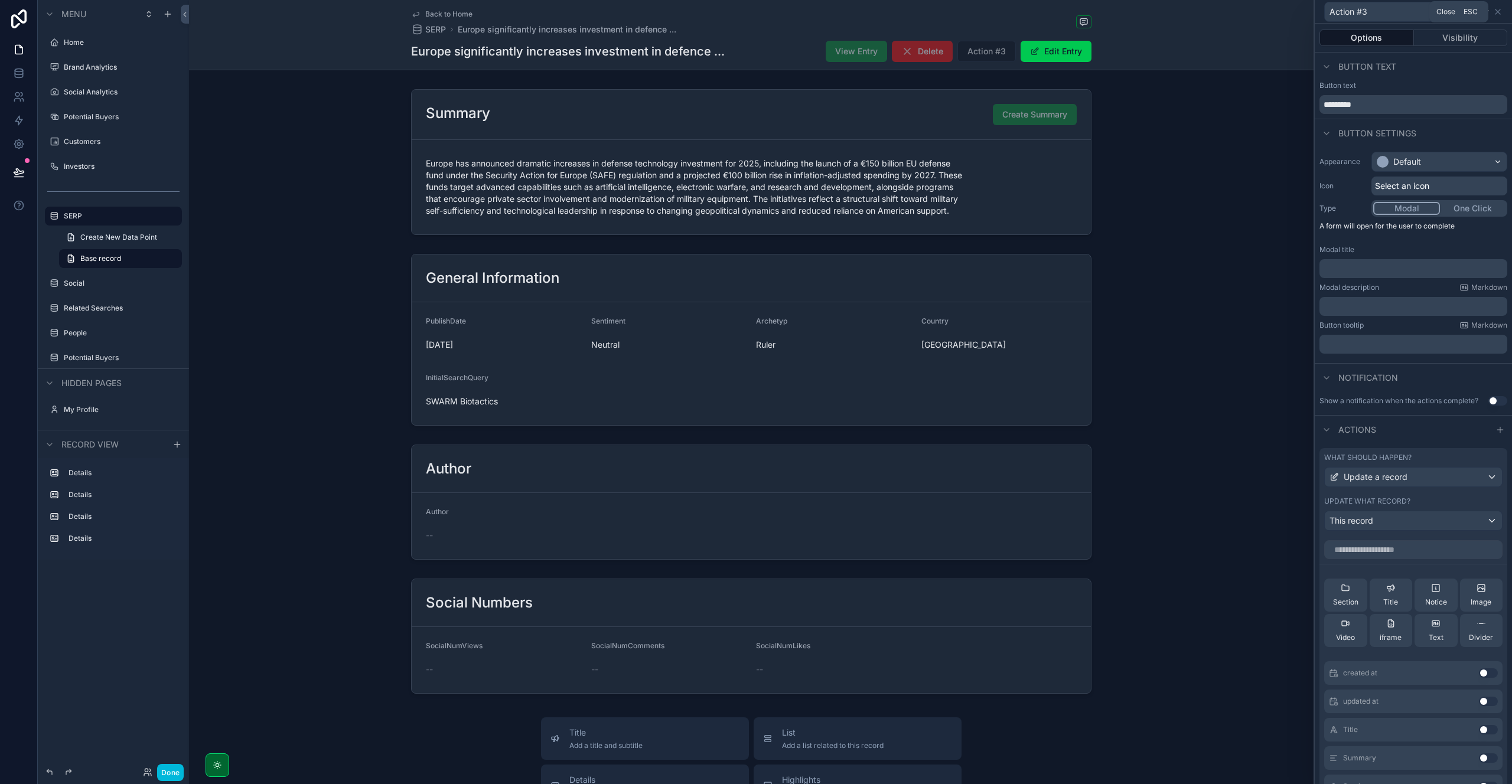
click at [1495, 9] on icon at bounding box center [1497, 12] width 9 height 9
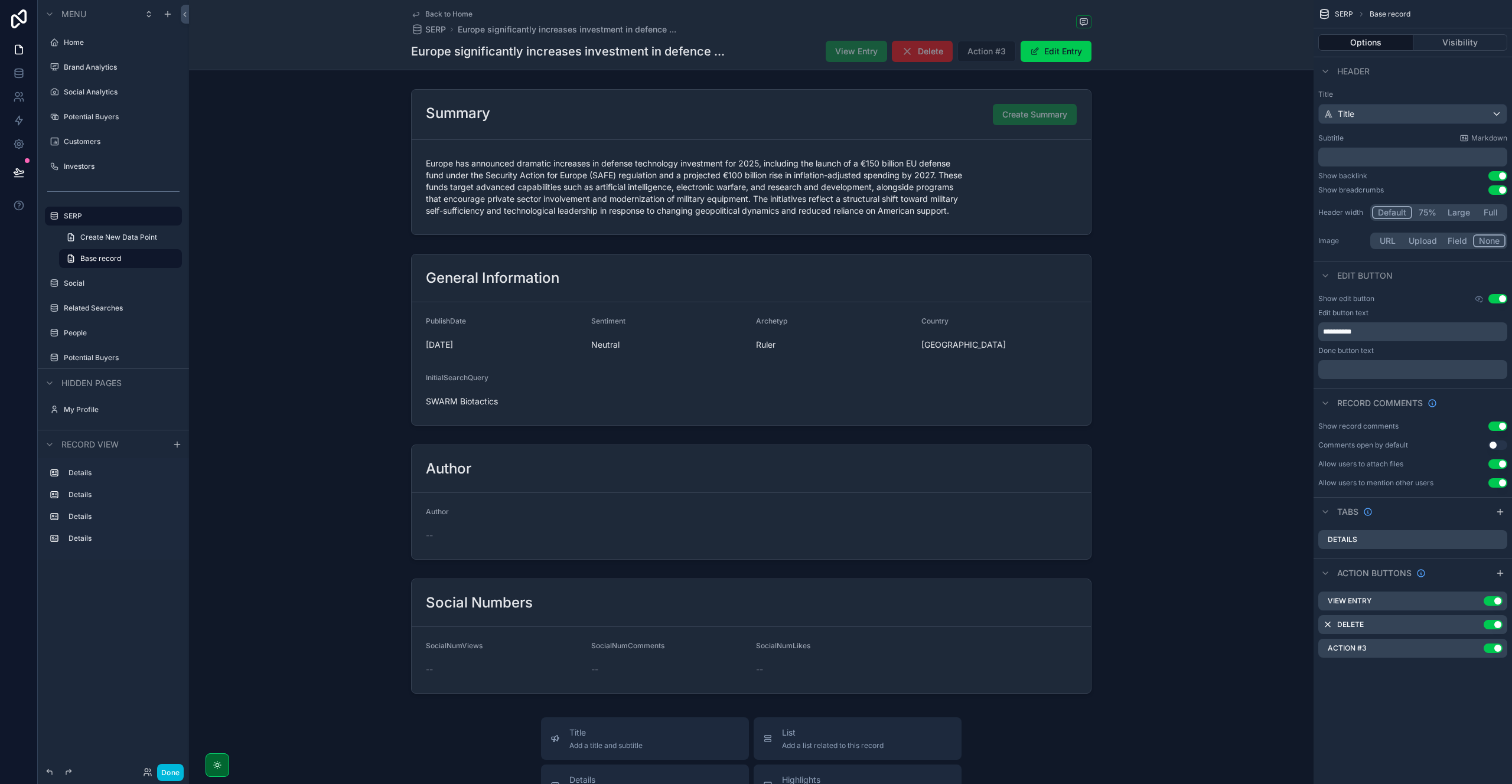
click at [0, 0] on icon "scrollable content" at bounding box center [0, 0] width 0 height 0
click at [1479, 630] on icon at bounding box center [1478, 629] width 9 height 9
click at [0, 0] on icon "scrollable content" at bounding box center [0, 0] width 0 height 0
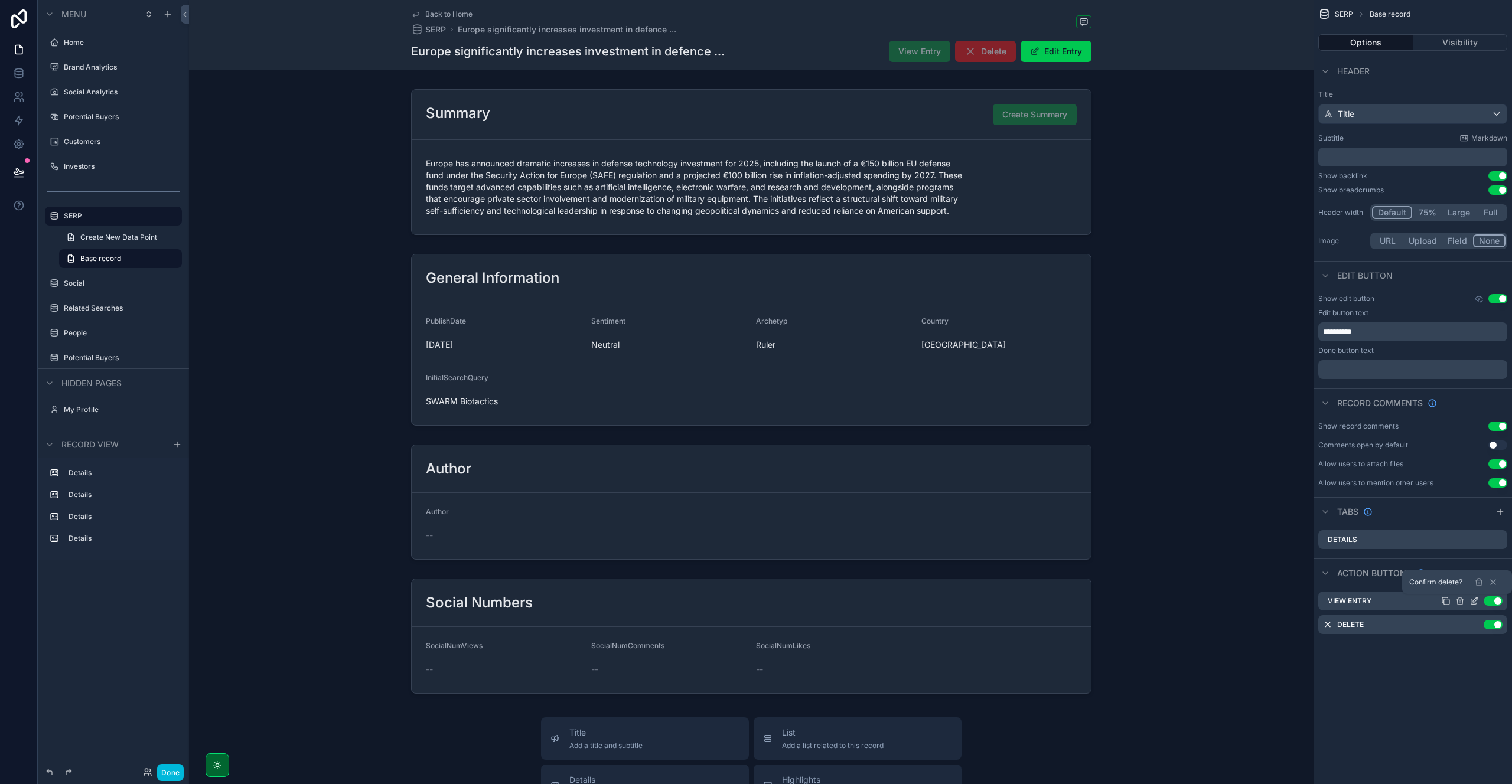
click at [1476, 586] on icon at bounding box center [1478, 581] width 9 height 9
click at [0, 0] on icon "scrollable content" at bounding box center [0, 0] width 0 height 0
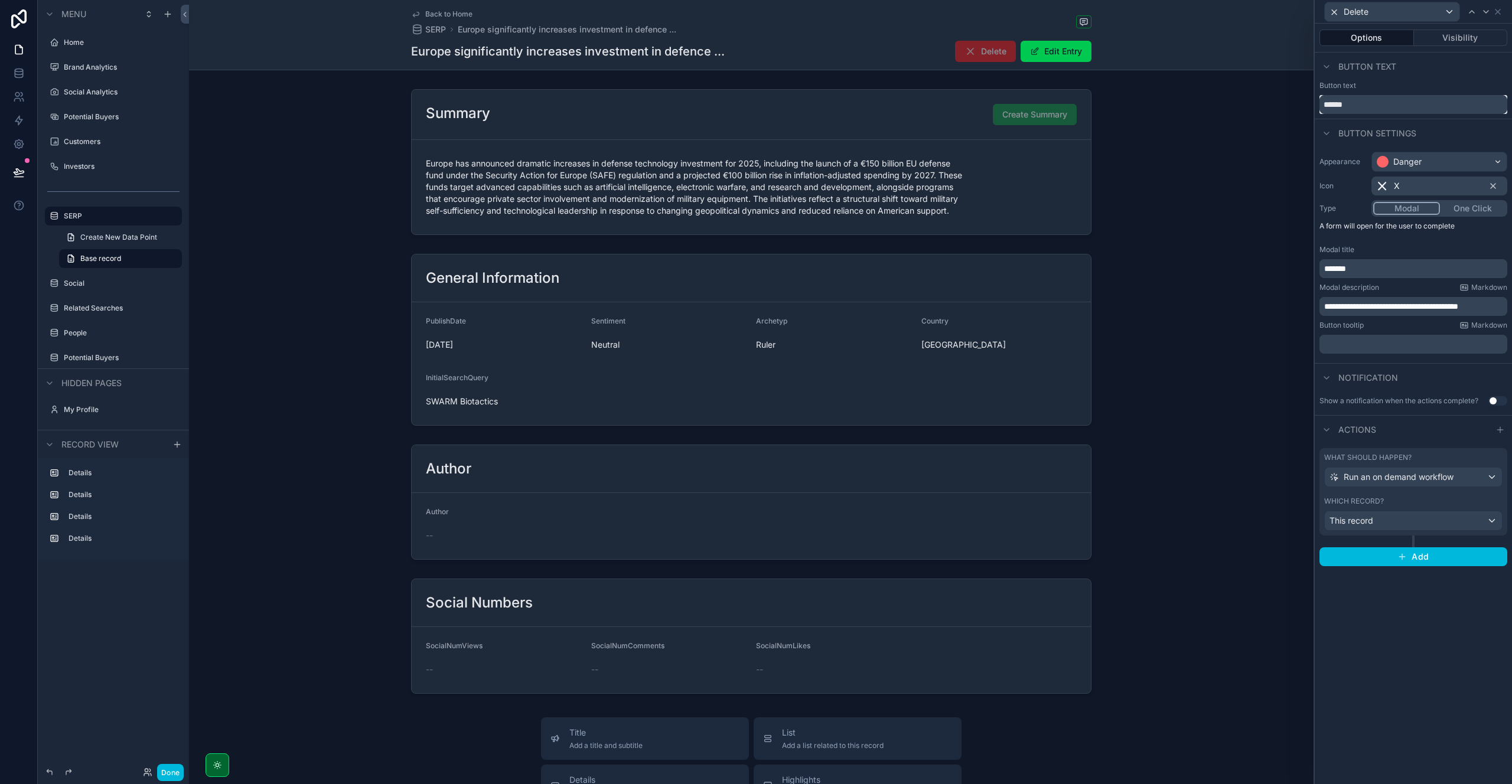
click at [1361, 106] on input "******" at bounding box center [1413, 104] width 188 height 19
type input "**********"
click at [1374, 674] on div "**********" at bounding box center [1413, 404] width 197 height 760
click at [1397, 526] on div "This record" at bounding box center [1413, 520] width 177 height 19
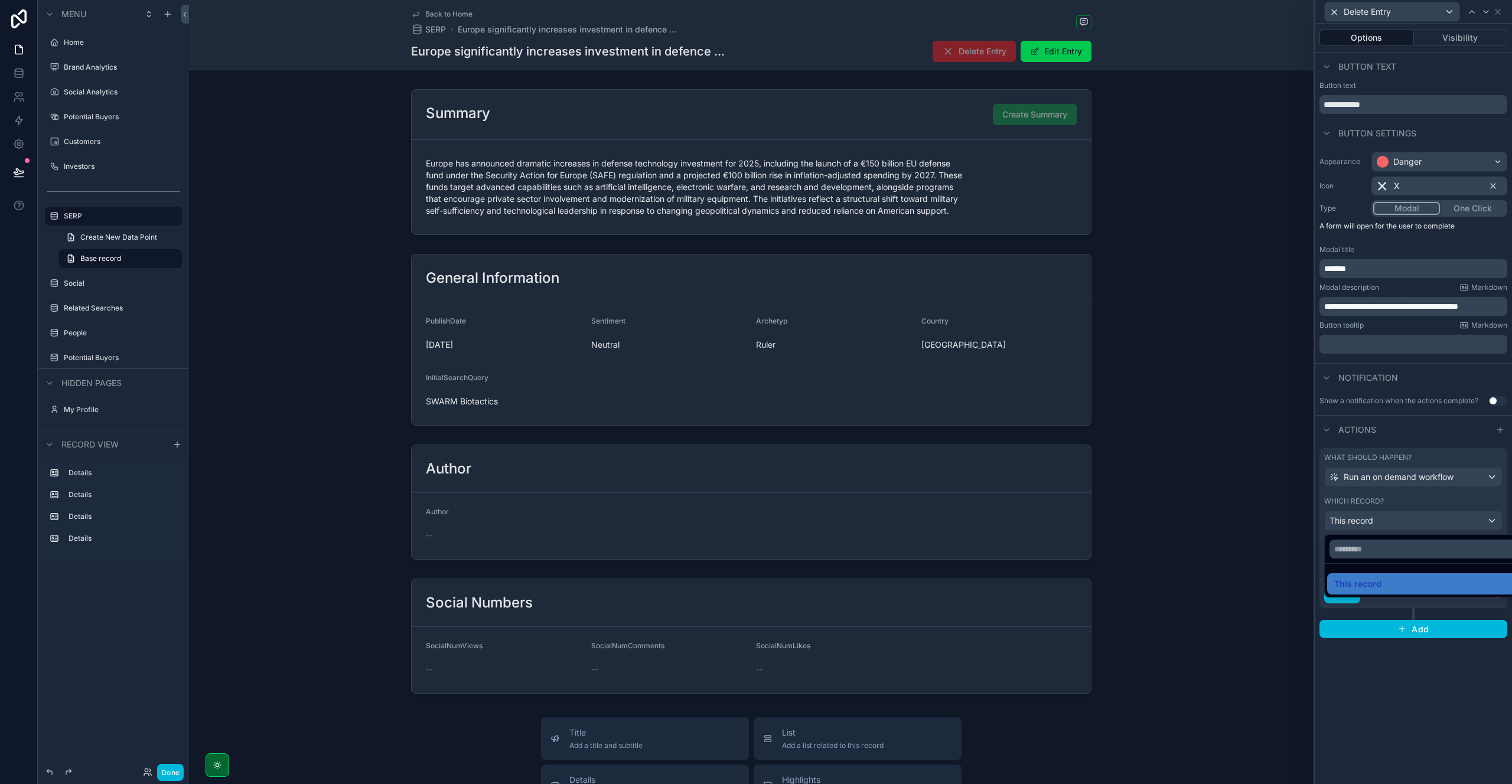
click at [1383, 580] on div "This record" at bounding box center [1427, 583] width 186 height 14
click at [1383, 568] on span "Choose a workflow to run" at bounding box center [1378, 564] width 98 height 10
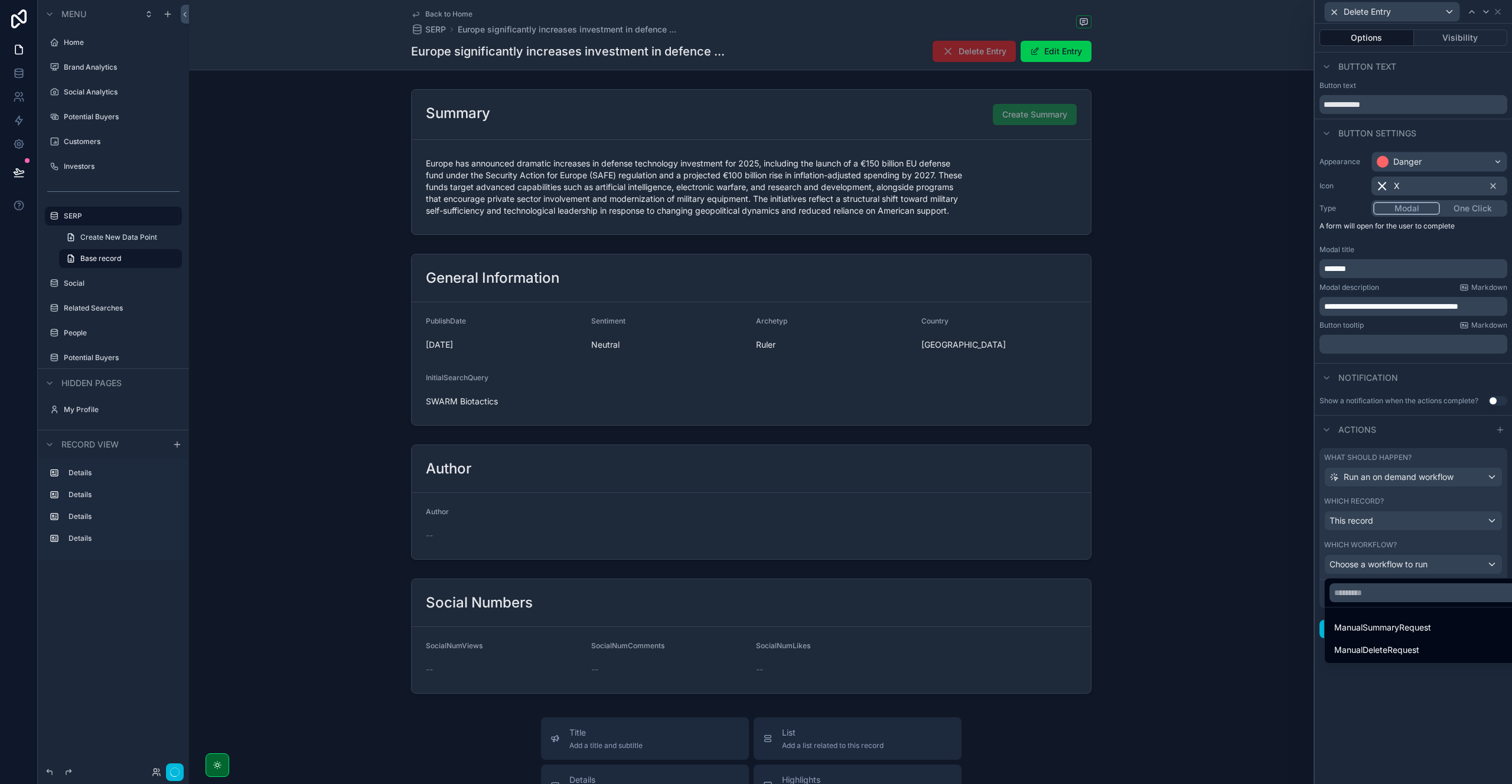
click at [1397, 649] on span "ManualDeleteRequest" at bounding box center [1377, 649] width 85 height 14
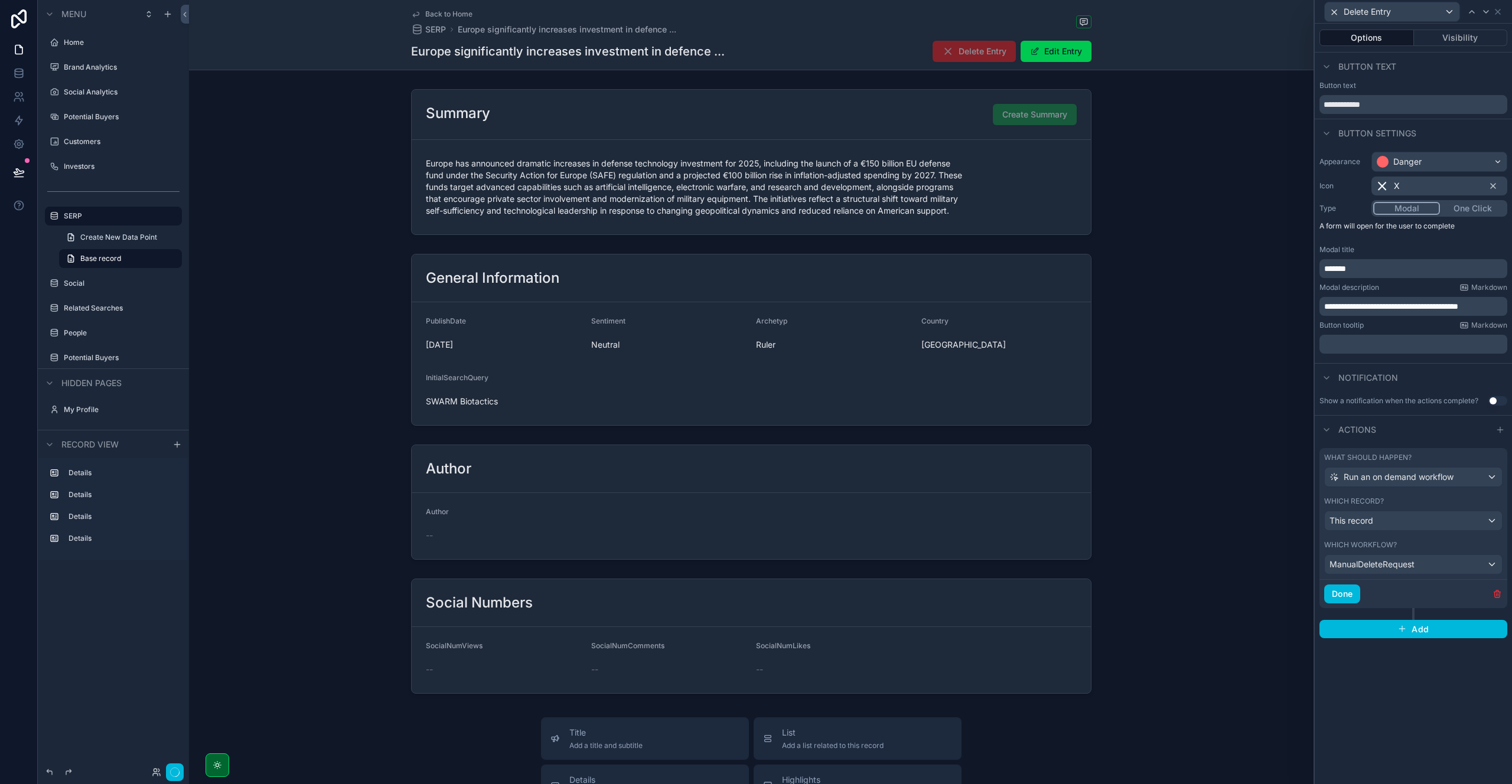
click at [1341, 594] on button "Done" at bounding box center [1342, 594] width 36 height 19
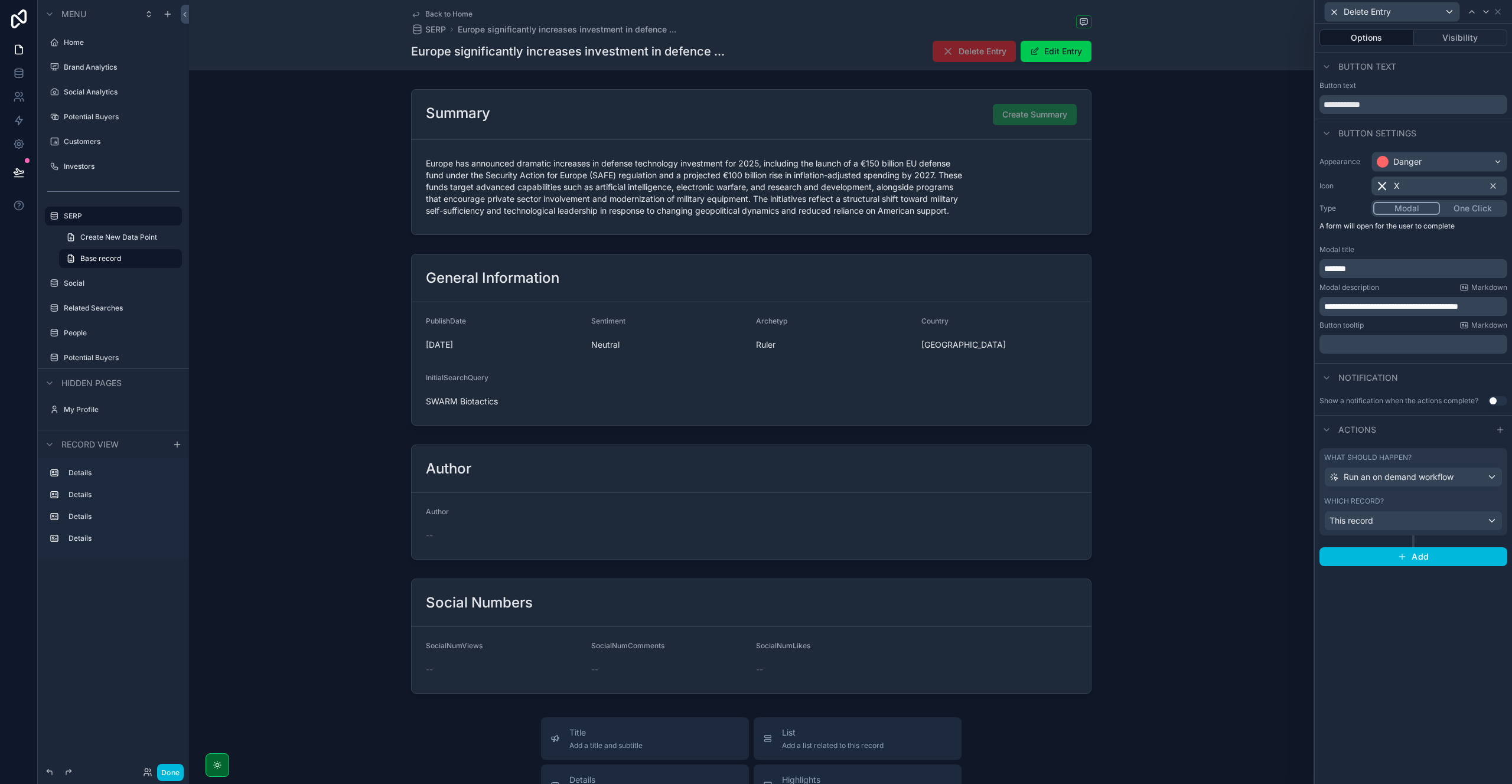
click at [741, 296] on div "scrollable content" at bounding box center [751, 340] width 1124 height 181
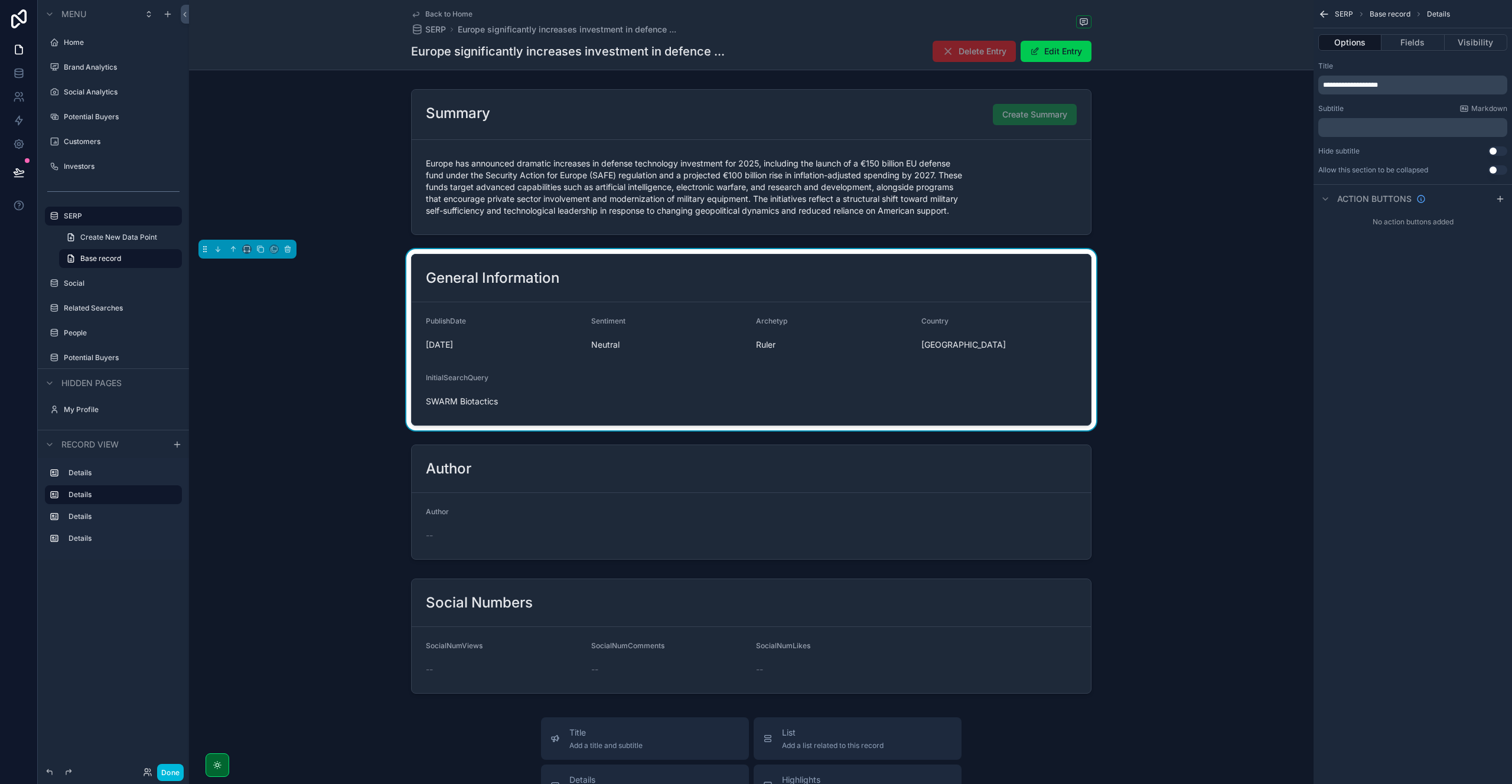
click at [1420, 42] on button "Fields" at bounding box center [1413, 42] width 62 height 17
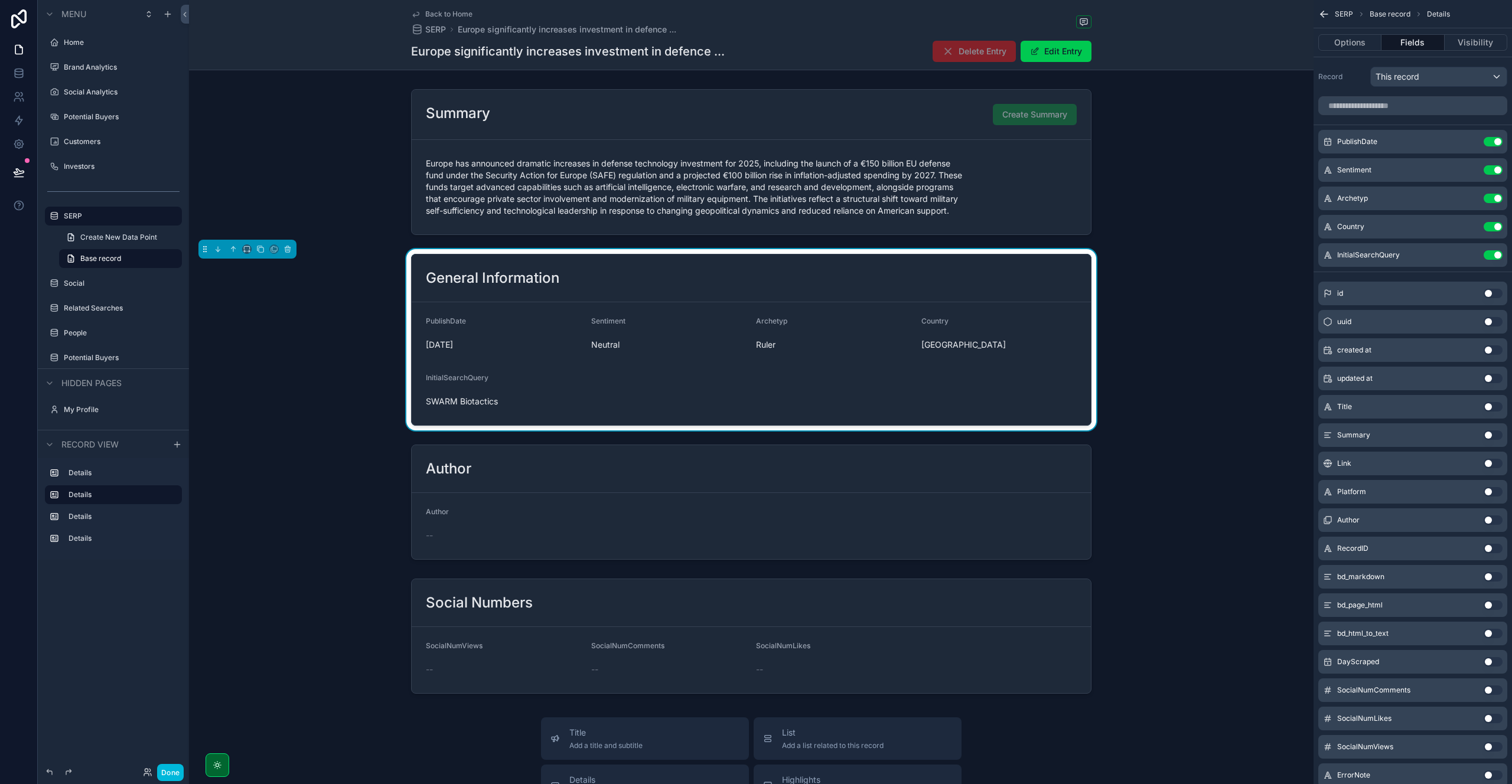
click at [1488, 463] on button "Use setting" at bounding box center [1493, 463] width 19 height 9
click at [0, 0] on icon "scrollable content" at bounding box center [0, 0] width 0 height 0
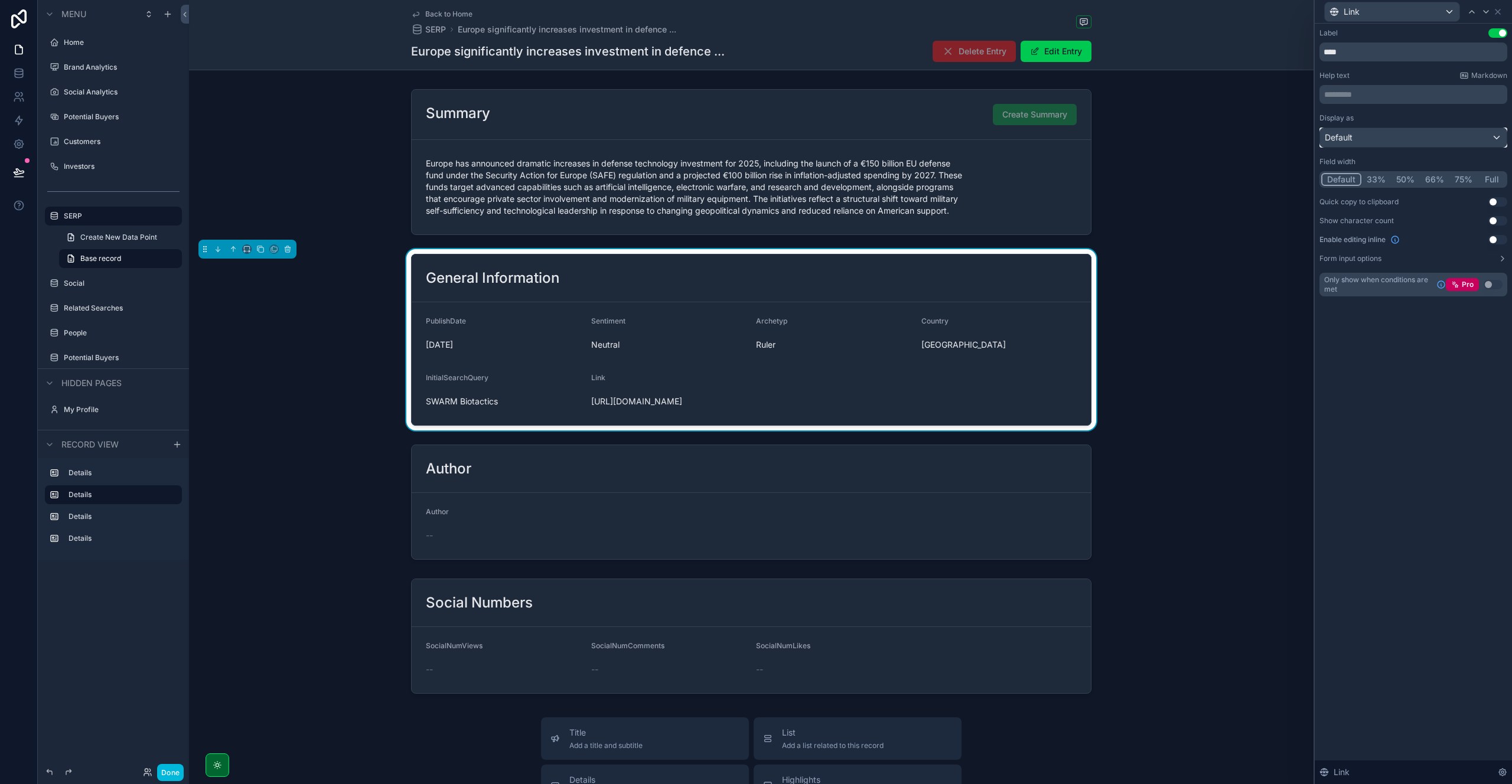
click at [1368, 135] on div "Default" at bounding box center [1413, 137] width 187 height 19
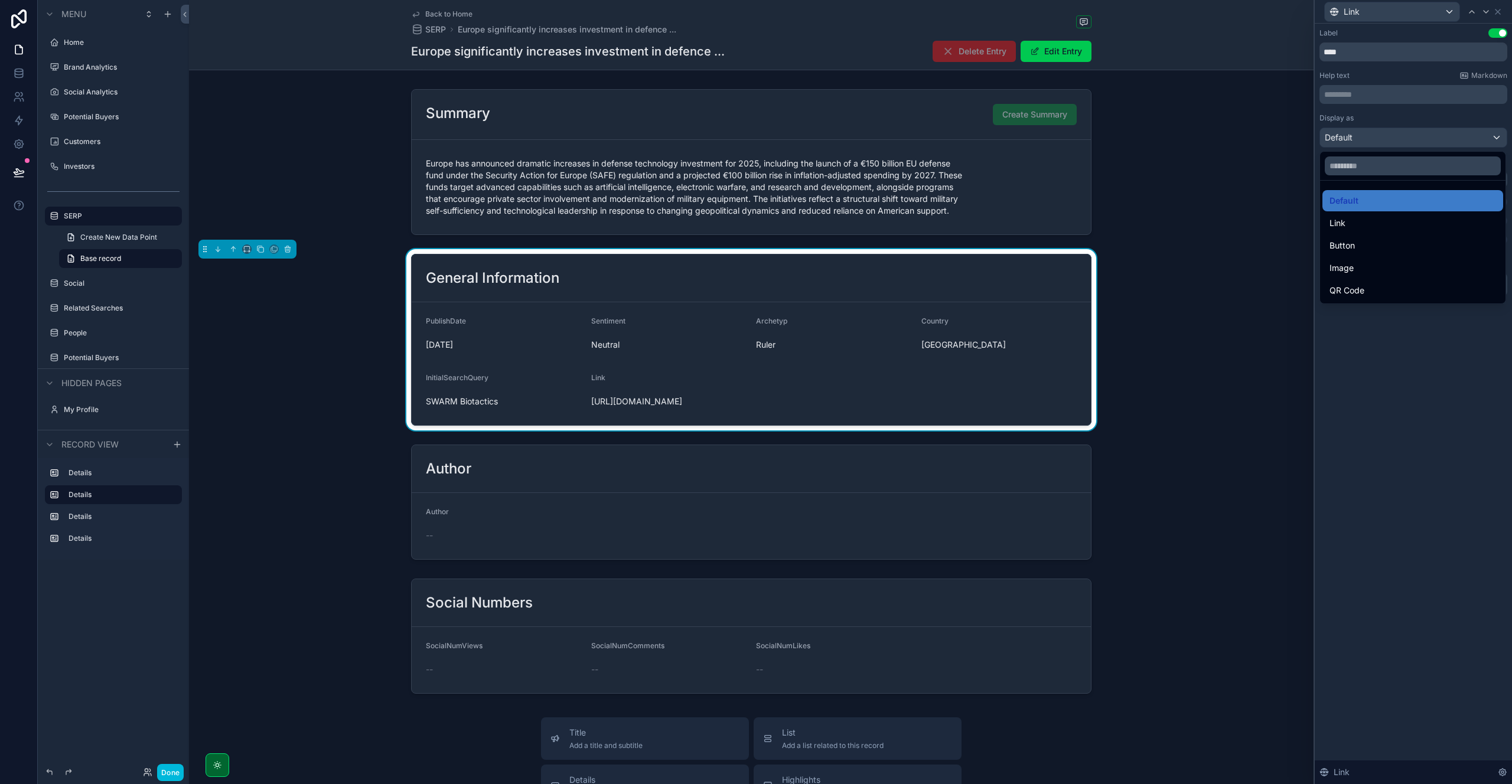
click at [1369, 245] on div "Button" at bounding box center [1413, 245] width 167 height 14
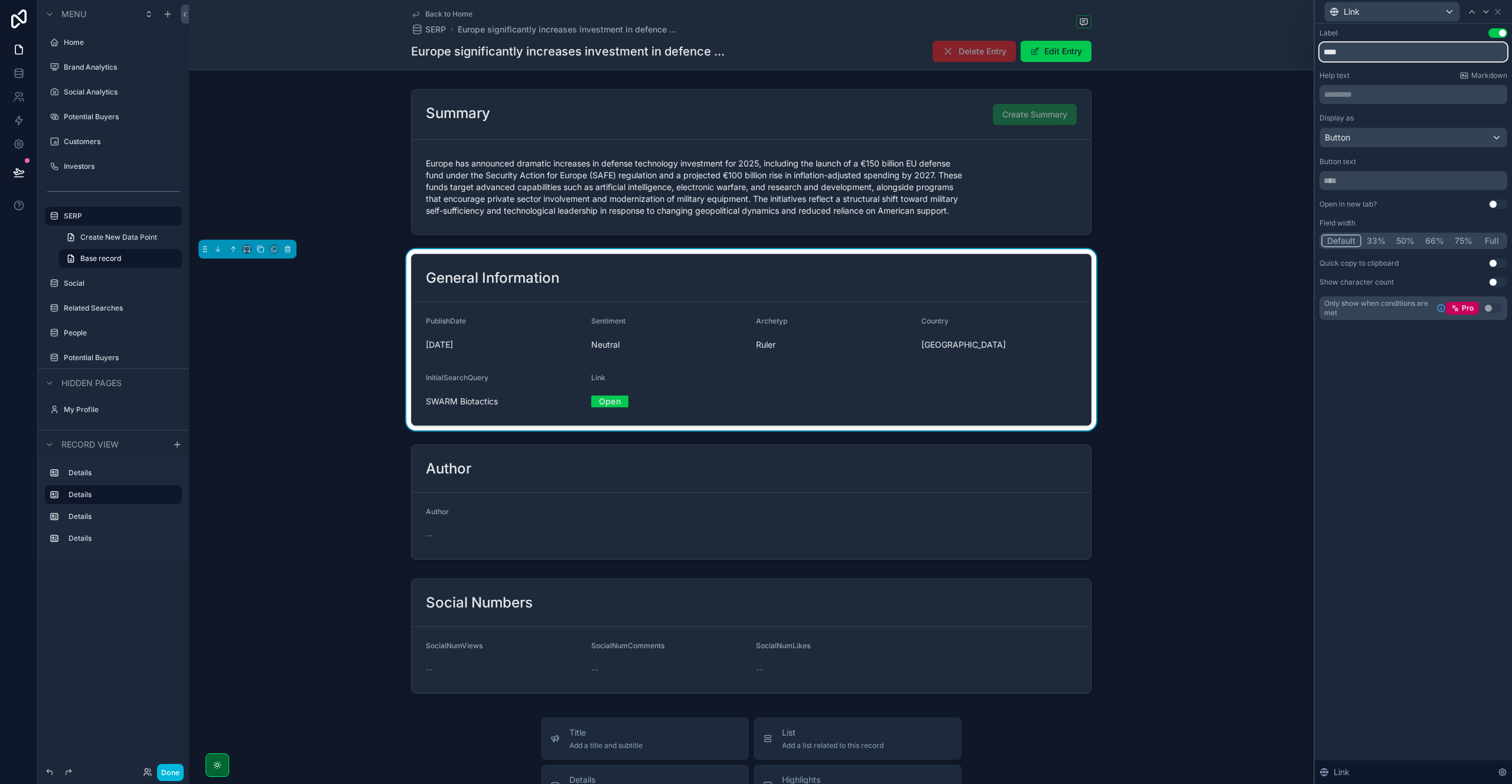
drag, startPoint x: 1344, startPoint y: 53, endPoint x: 1320, endPoint y: 52, distance: 24.0
click at [1320, 52] on input "****" at bounding box center [1413, 51] width 188 height 19
type input "***"
click at [1415, 520] on div "Label Use setting *** Help text Markdown ********* ﻿ Display as Button Button t…" at bounding box center [1413, 404] width 197 height 760
click at [168, 774] on button "Done" at bounding box center [170, 772] width 26 height 17
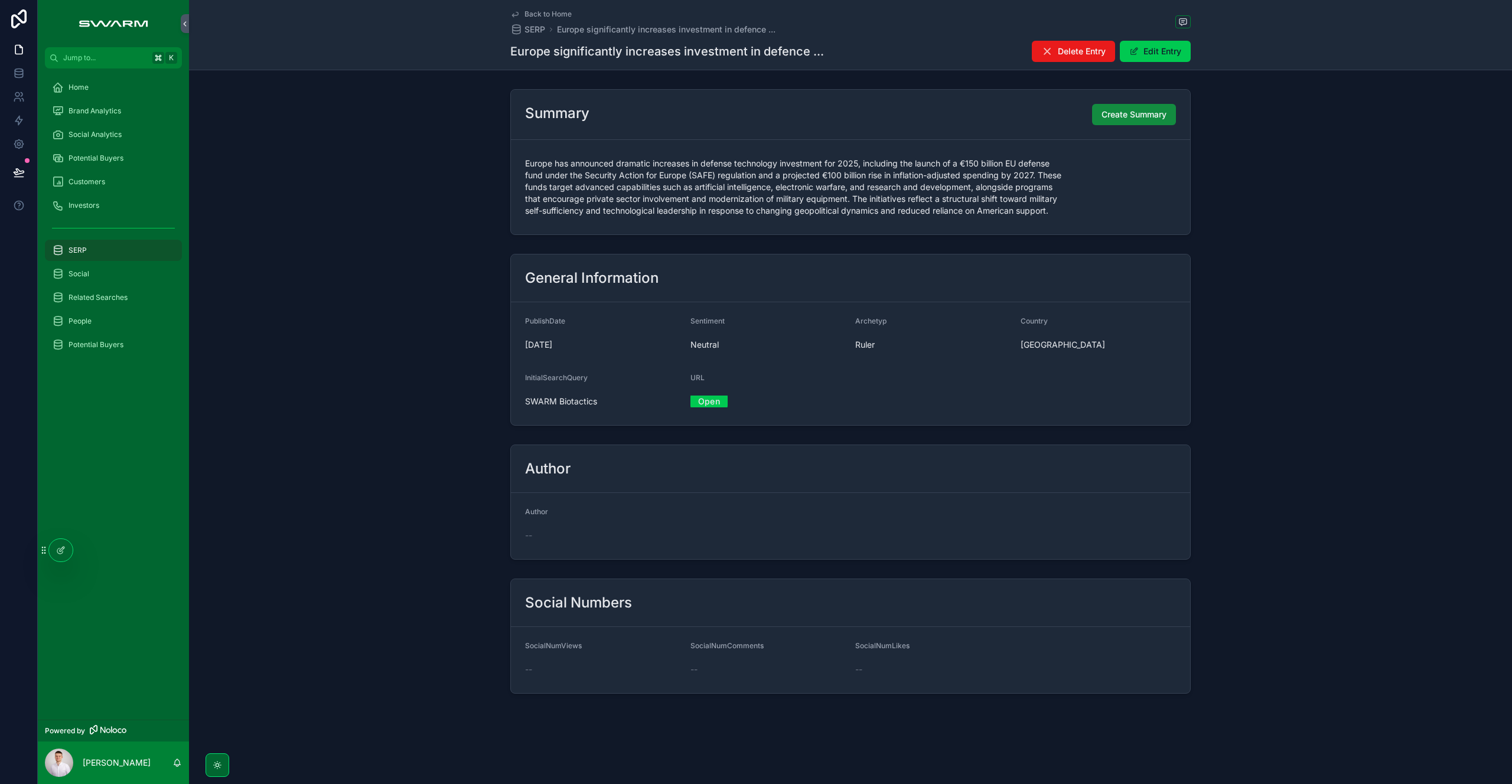
click at [58, 547] on icon at bounding box center [61, 550] width 9 height 9
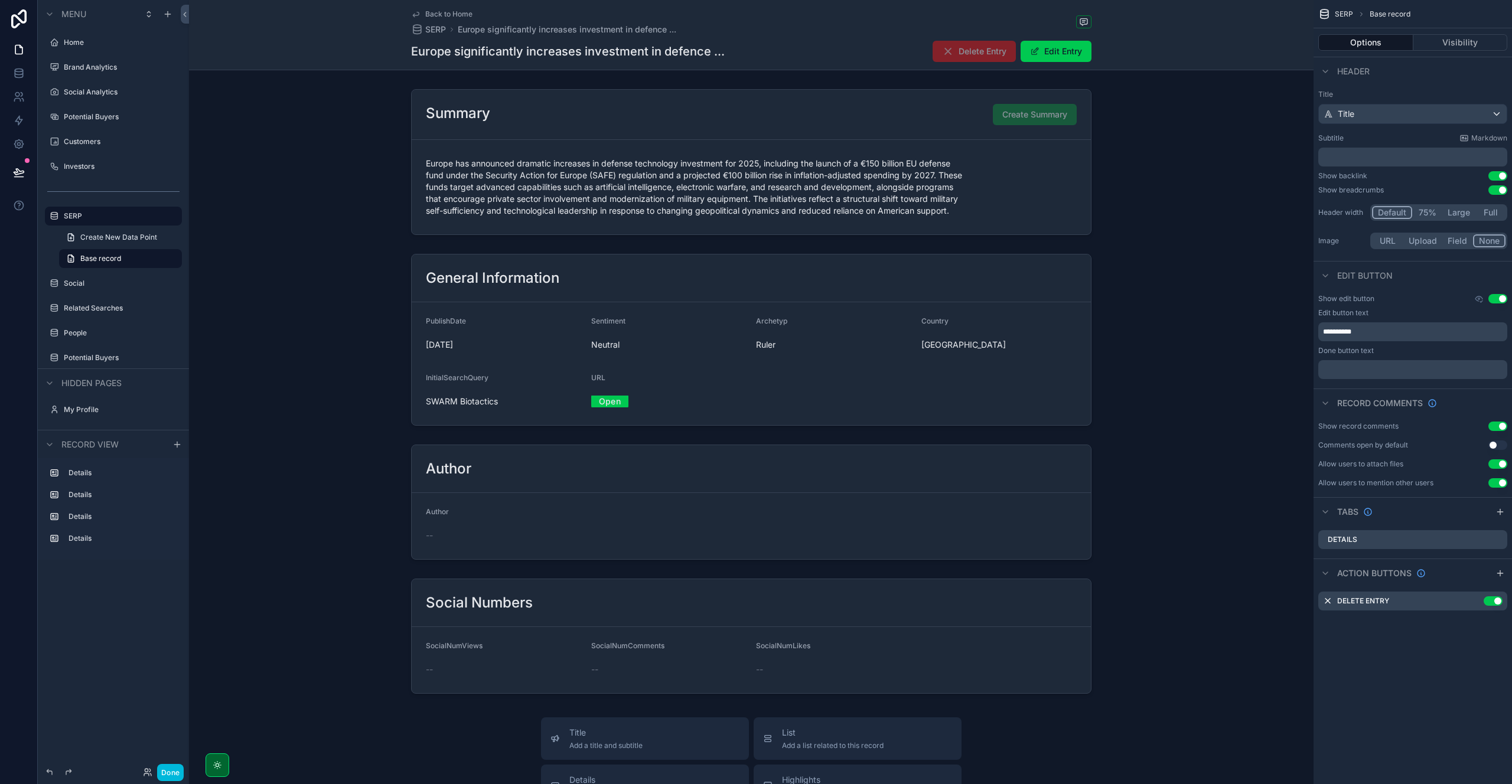
click at [167, 771] on button "Done" at bounding box center [170, 772] width 26 height 17
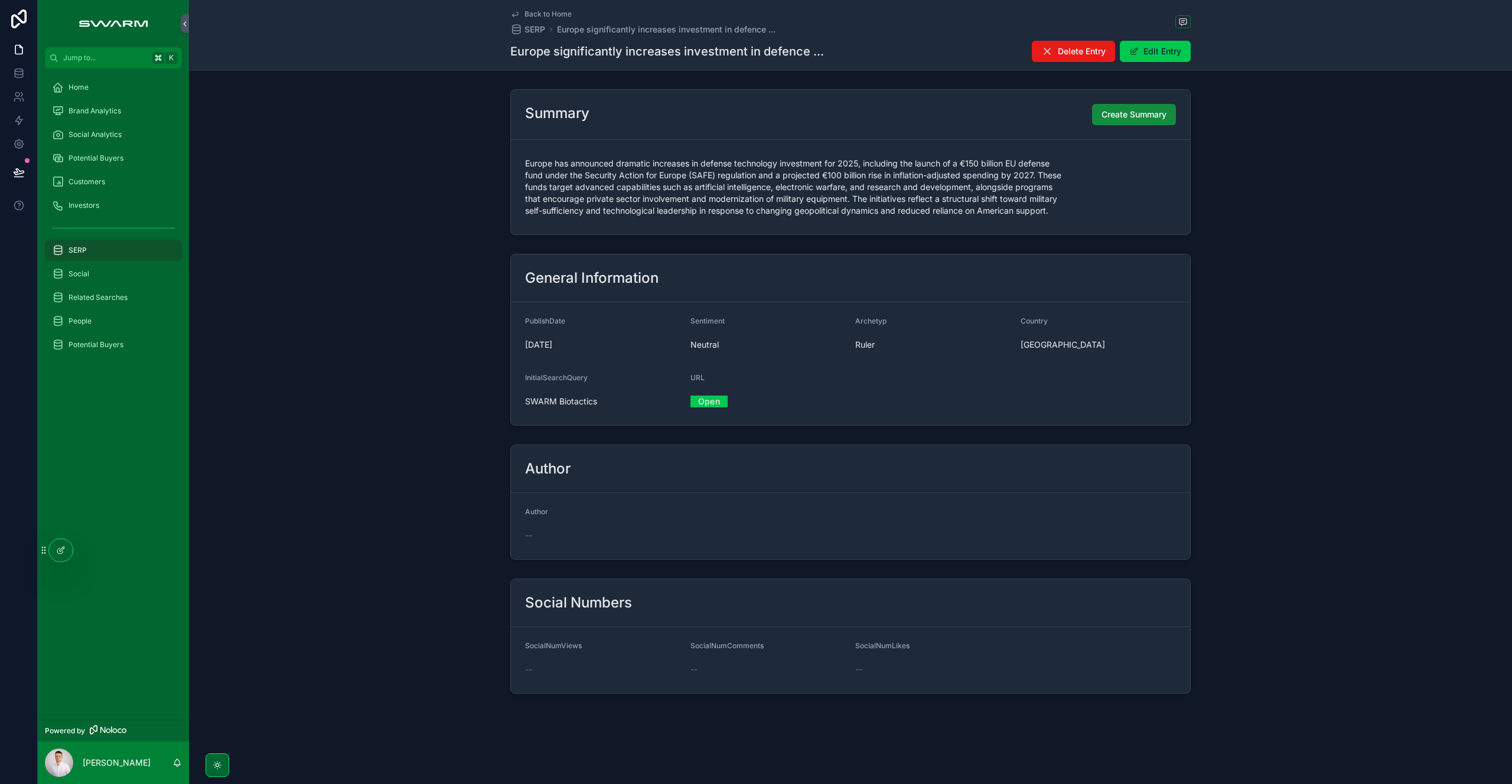
click at [1082, 54] on span "Delete Entry" at bounding box center [1081, 51] width 48 height 12
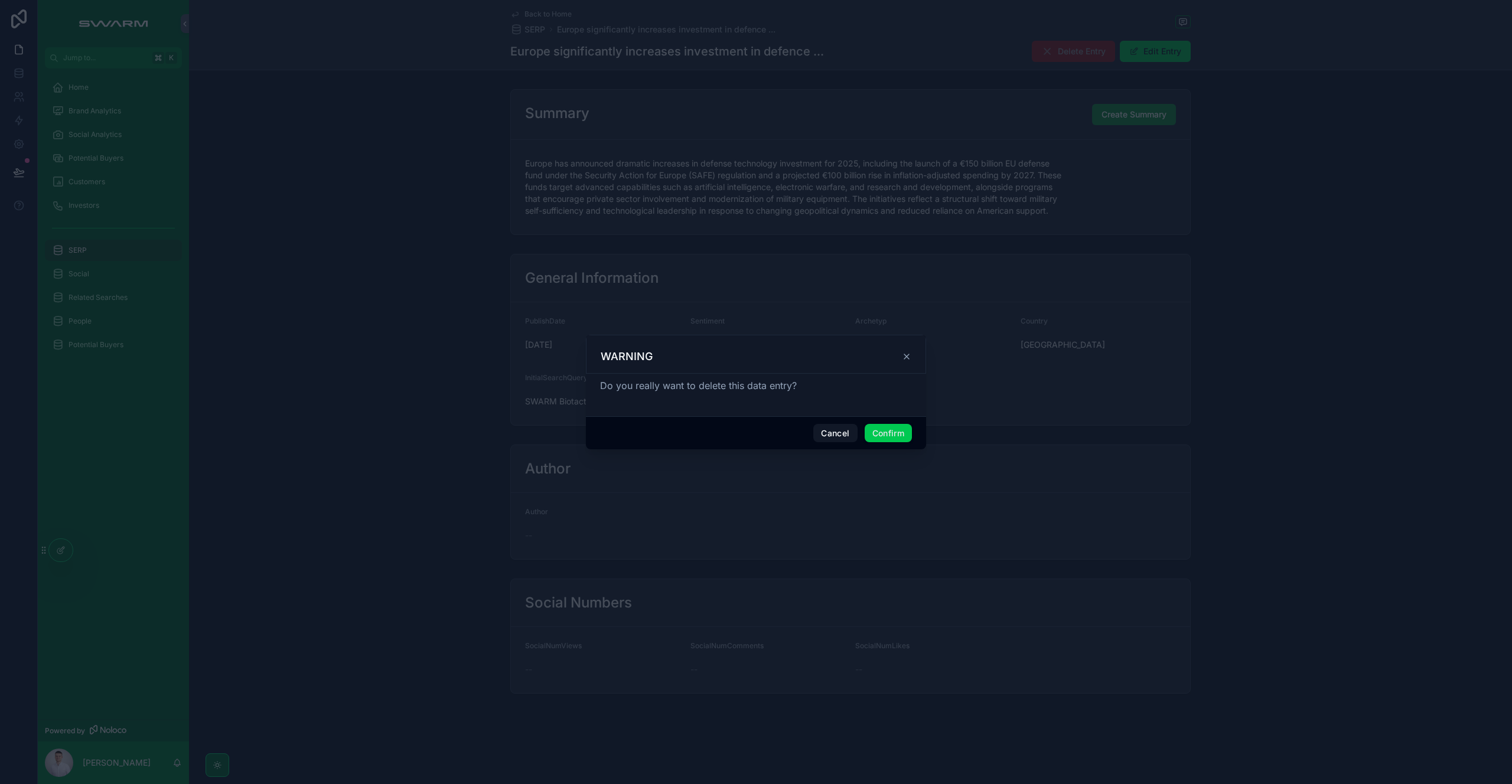
click at [895, 433] on button "Confirm" at bounding box center [888, 433] width 47 height 19
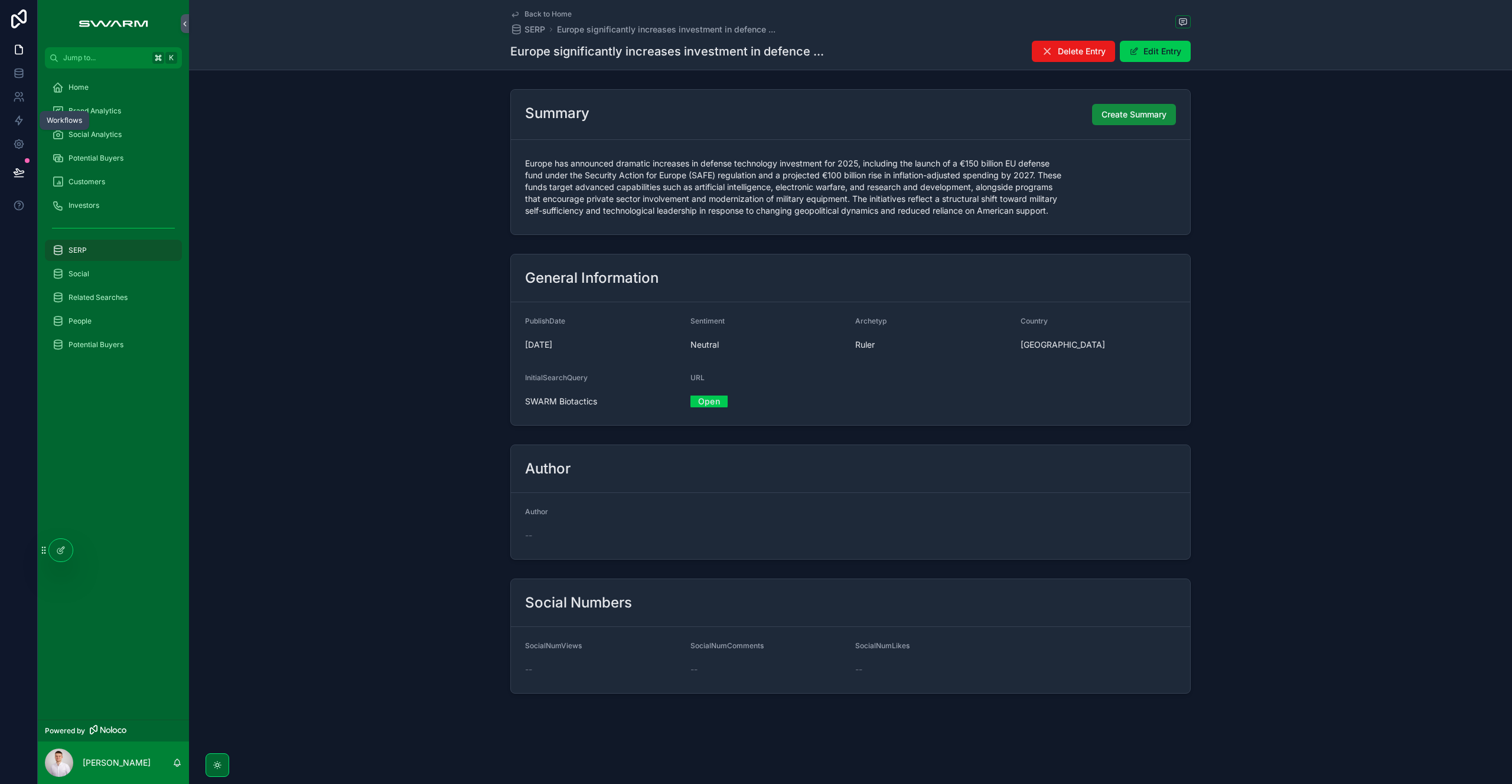
click at [15, 120] on icon at bounding box center [18, 120] width 12 height 12
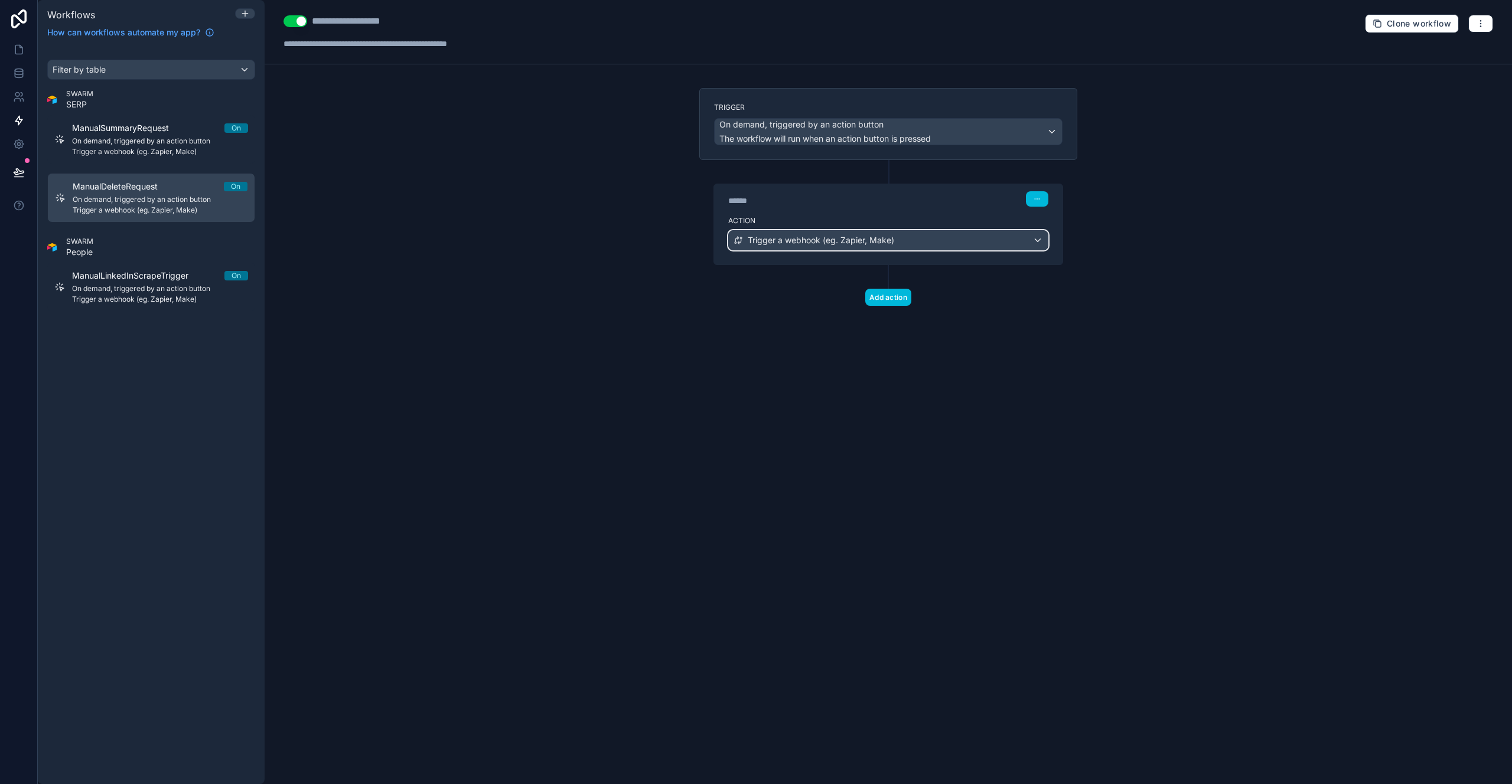
click at [820, 241] on span "Trigger a webhook (eg. Zapier, Make)" at bounding box center [821, 240] width 146 height 12
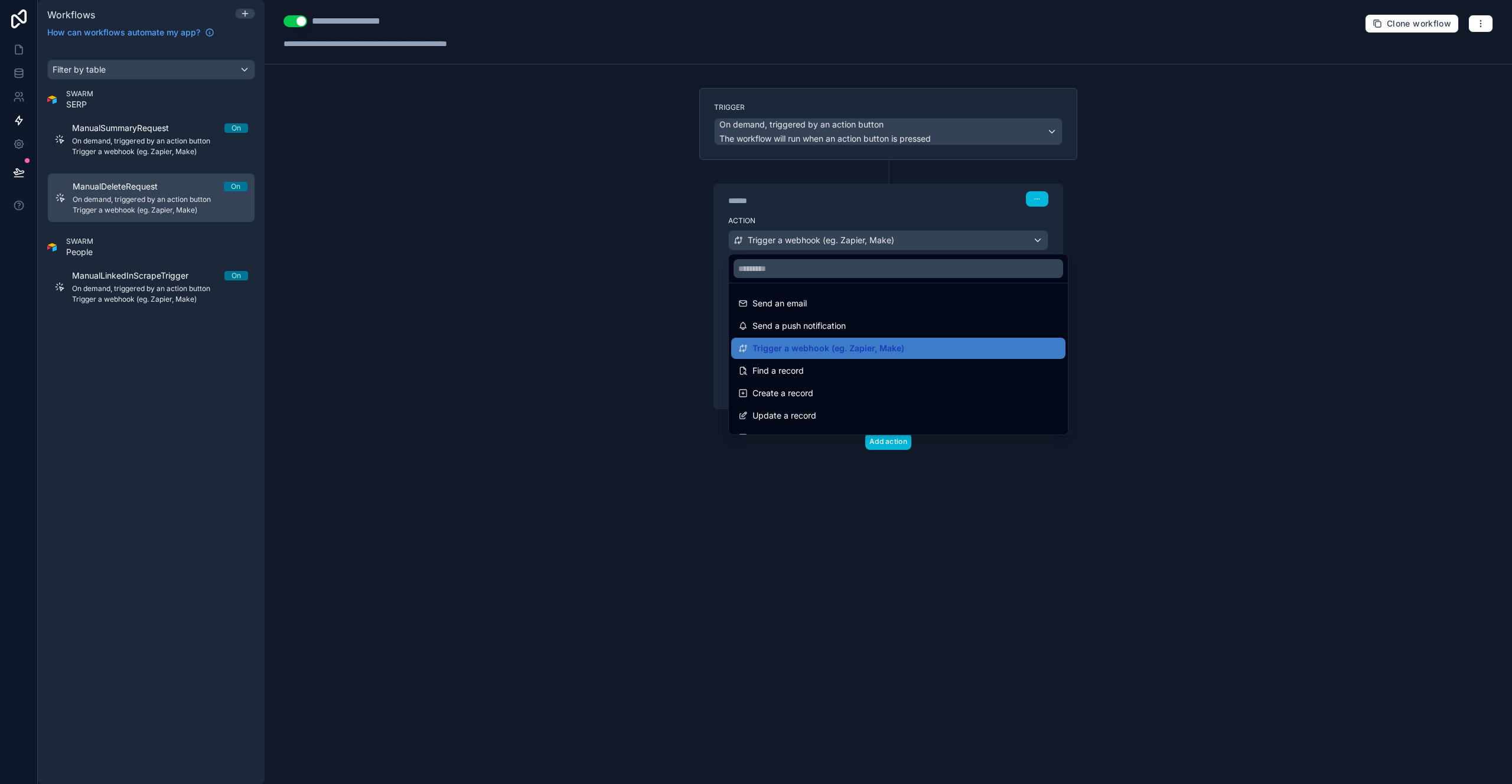
click at [797, 346] on span "Trigger a webhook (eg. Zapier, Make)" at bounding box center [829, 348] width 152 height 14
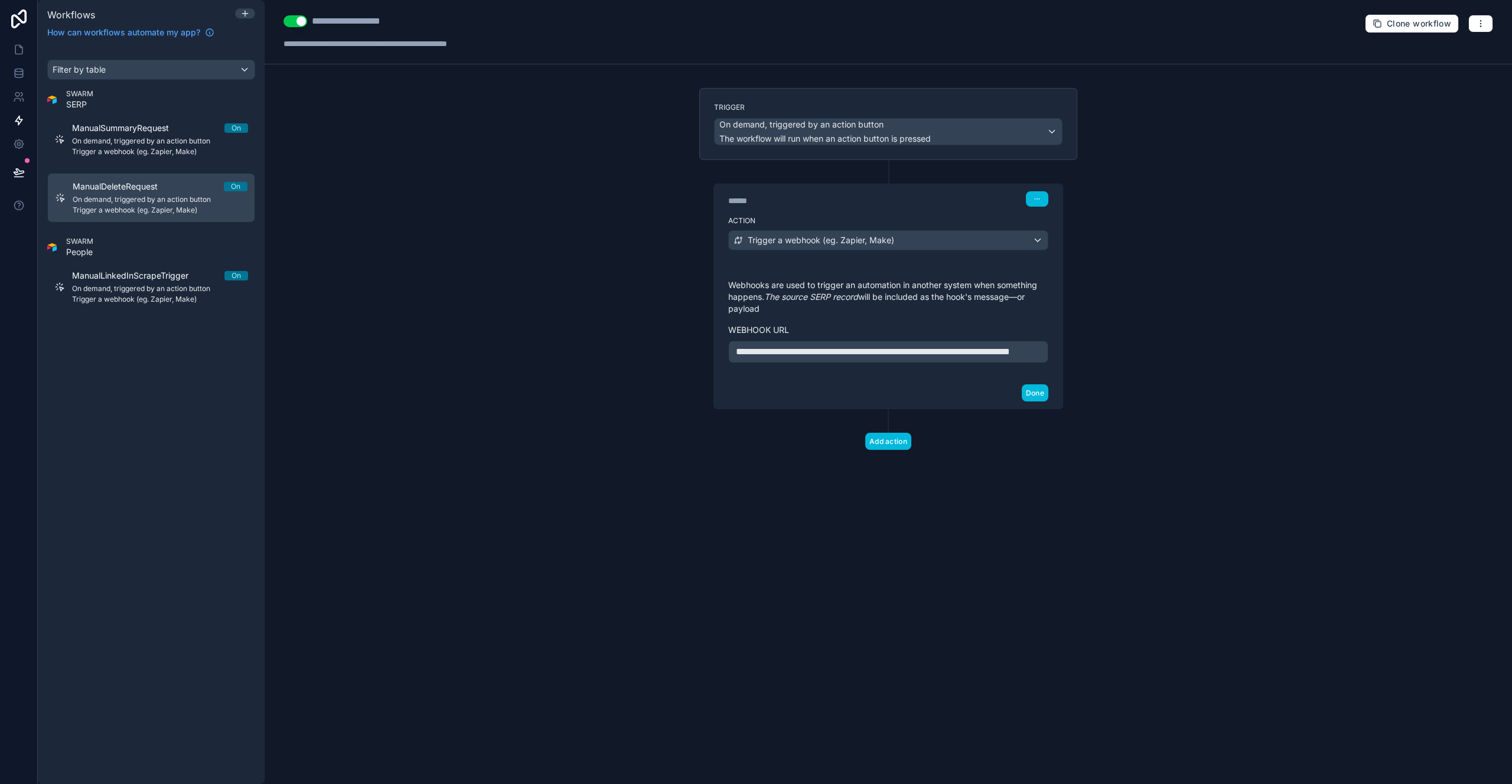
click at [852, 352] on span "**********" at bounding box center [873, 351] width 274 height 9
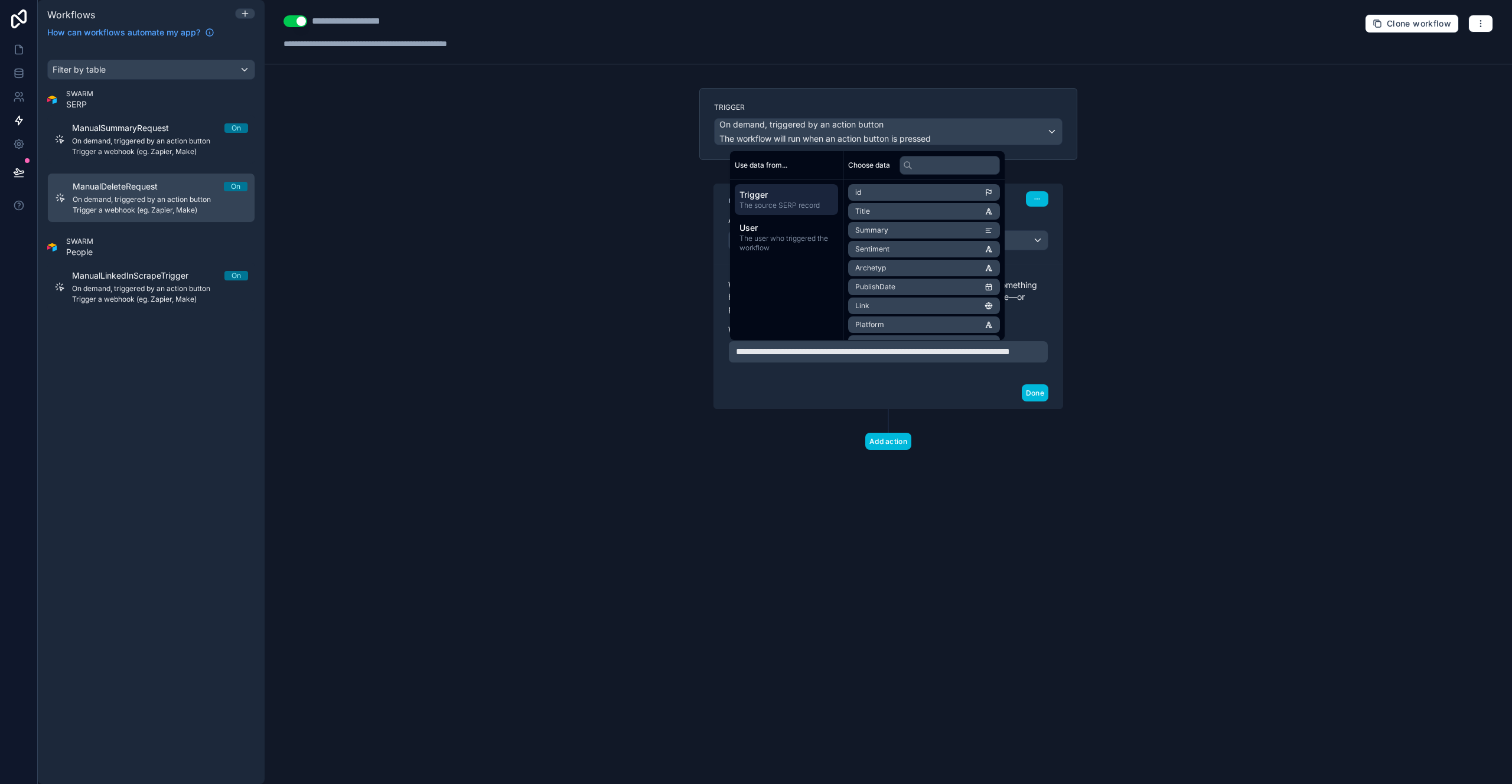
click at [925, 353] on span "**********" at bounding box center [873, 351] width 274 height 9
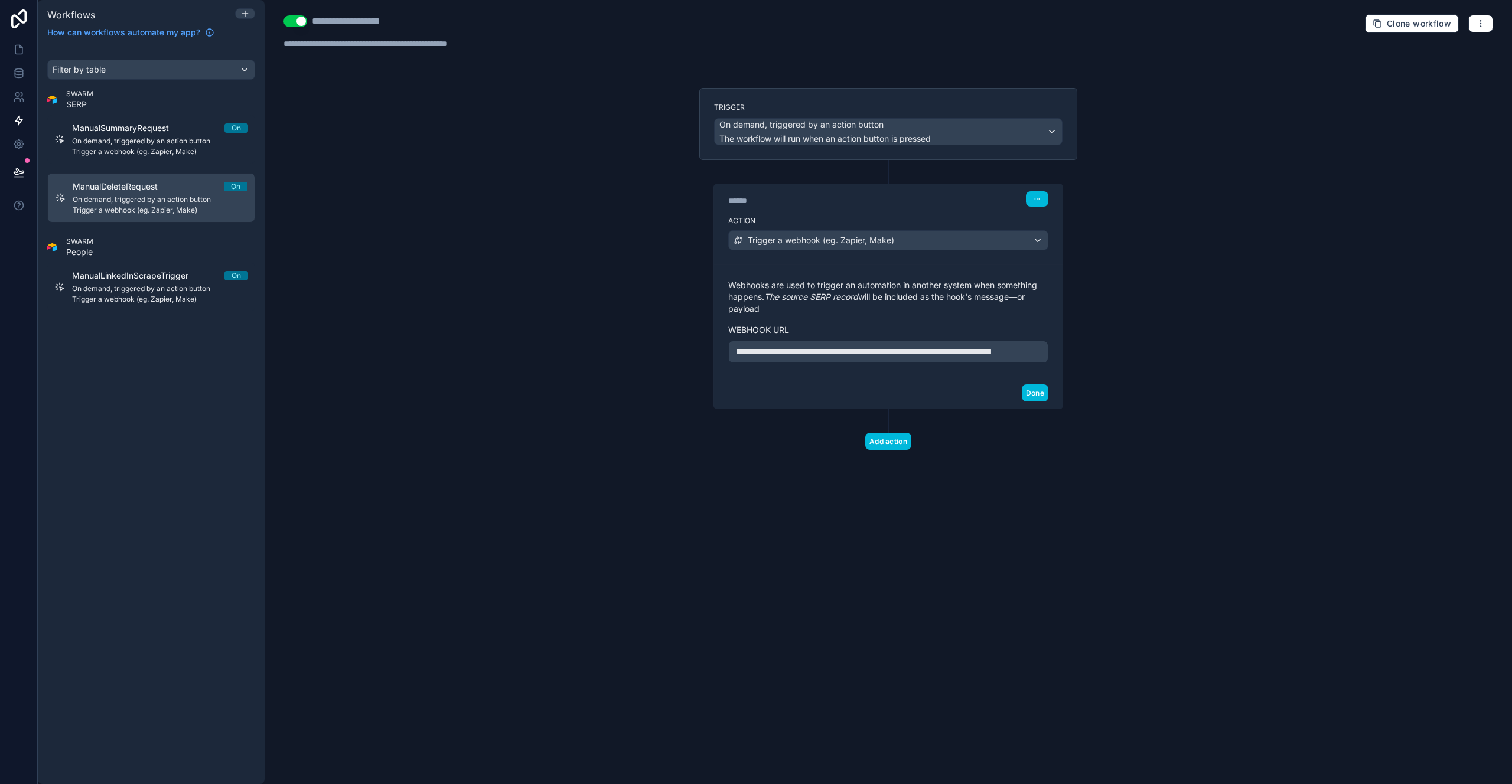
click at [1030, 401] on button "Done" at bounding box center [1034, 393] width 26 height 17
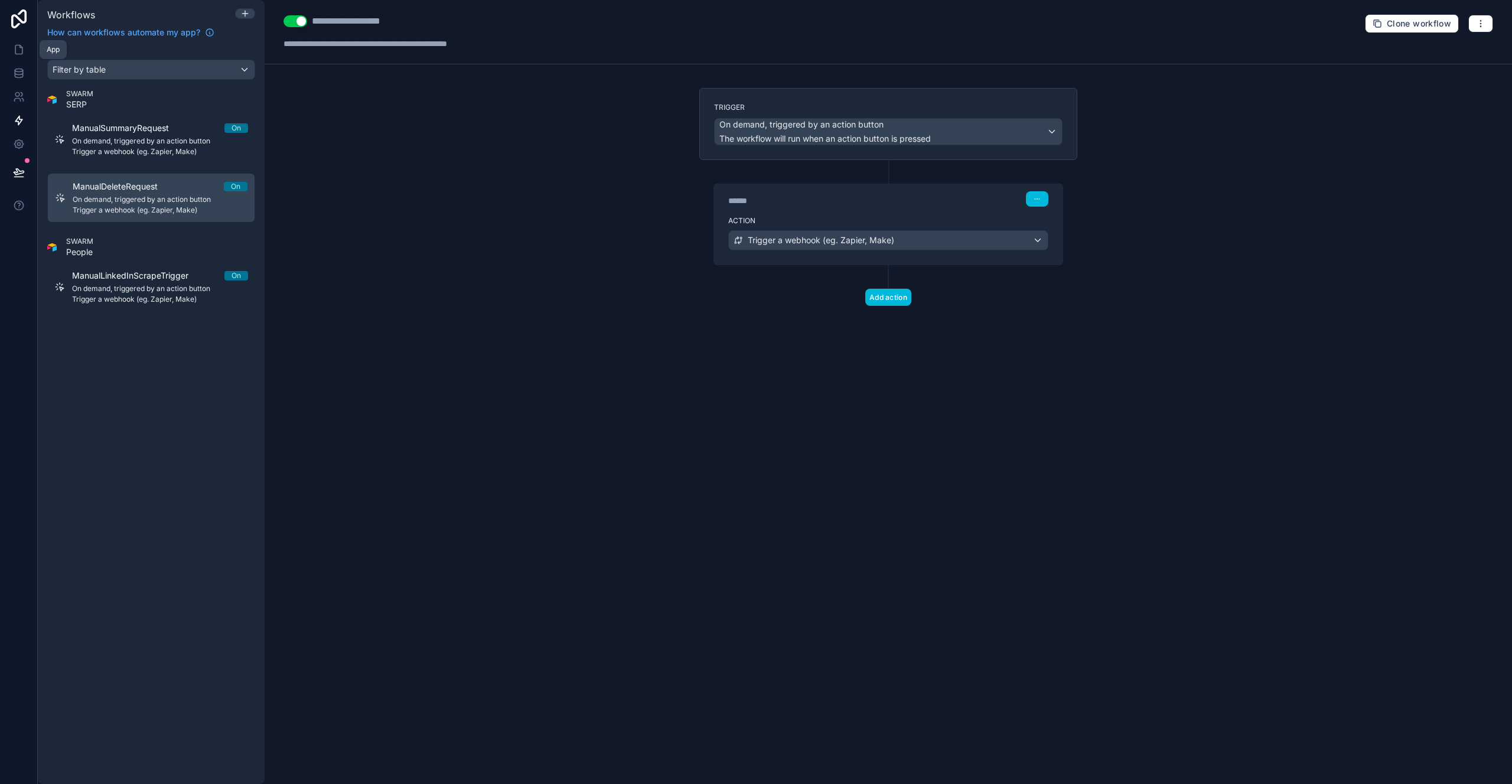
click at [13, 45] on icon at bounding box center [18, 49] width 12 height 12
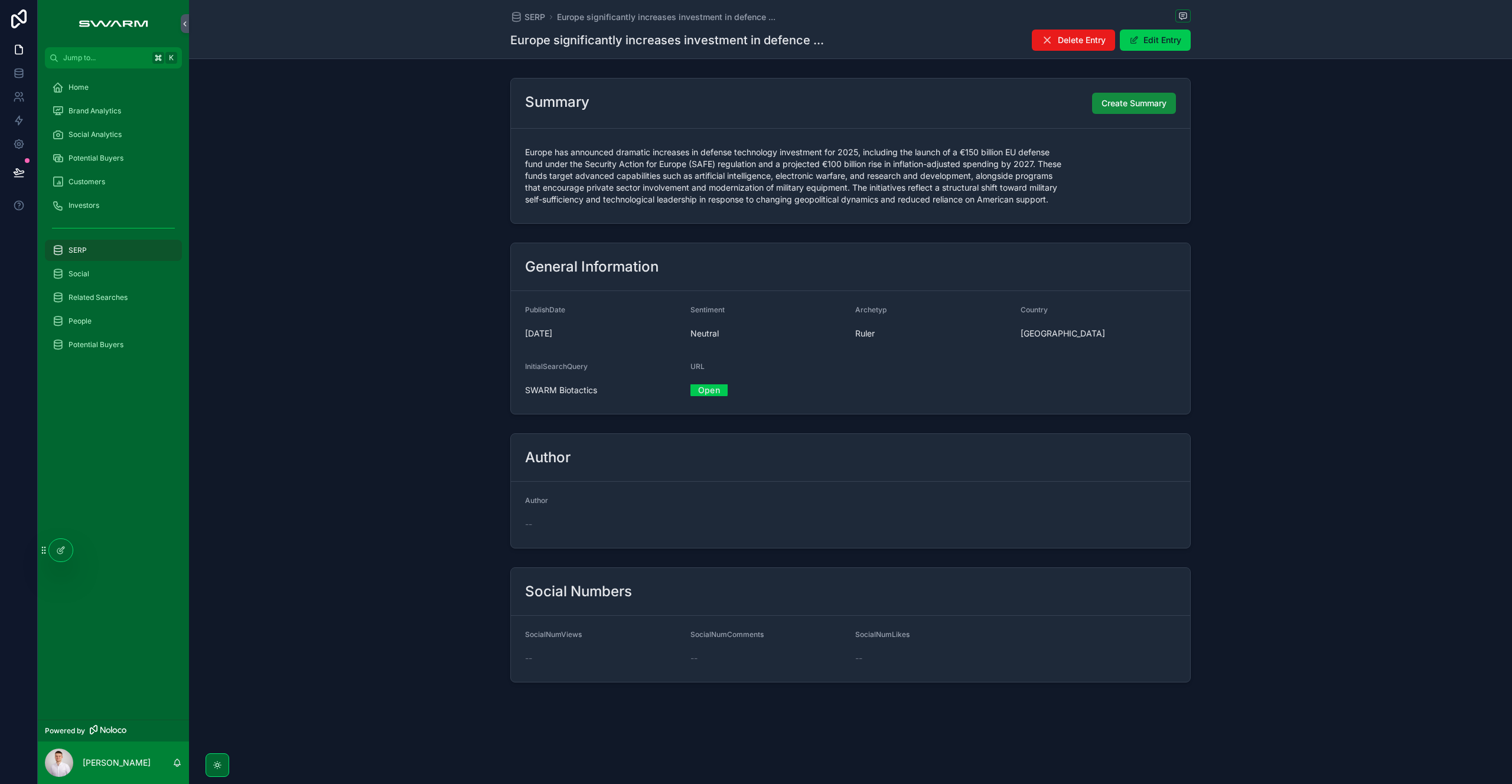
click at [437, 256] on div "General Information PublishDate [DATE] Sentiment Neutral Archetyp Ruler Country…" at bounding box center [851, 329] width 1323 height 181
click at [102, 89] on div "Home" at bounding box center [113, 87] width 123 height 19
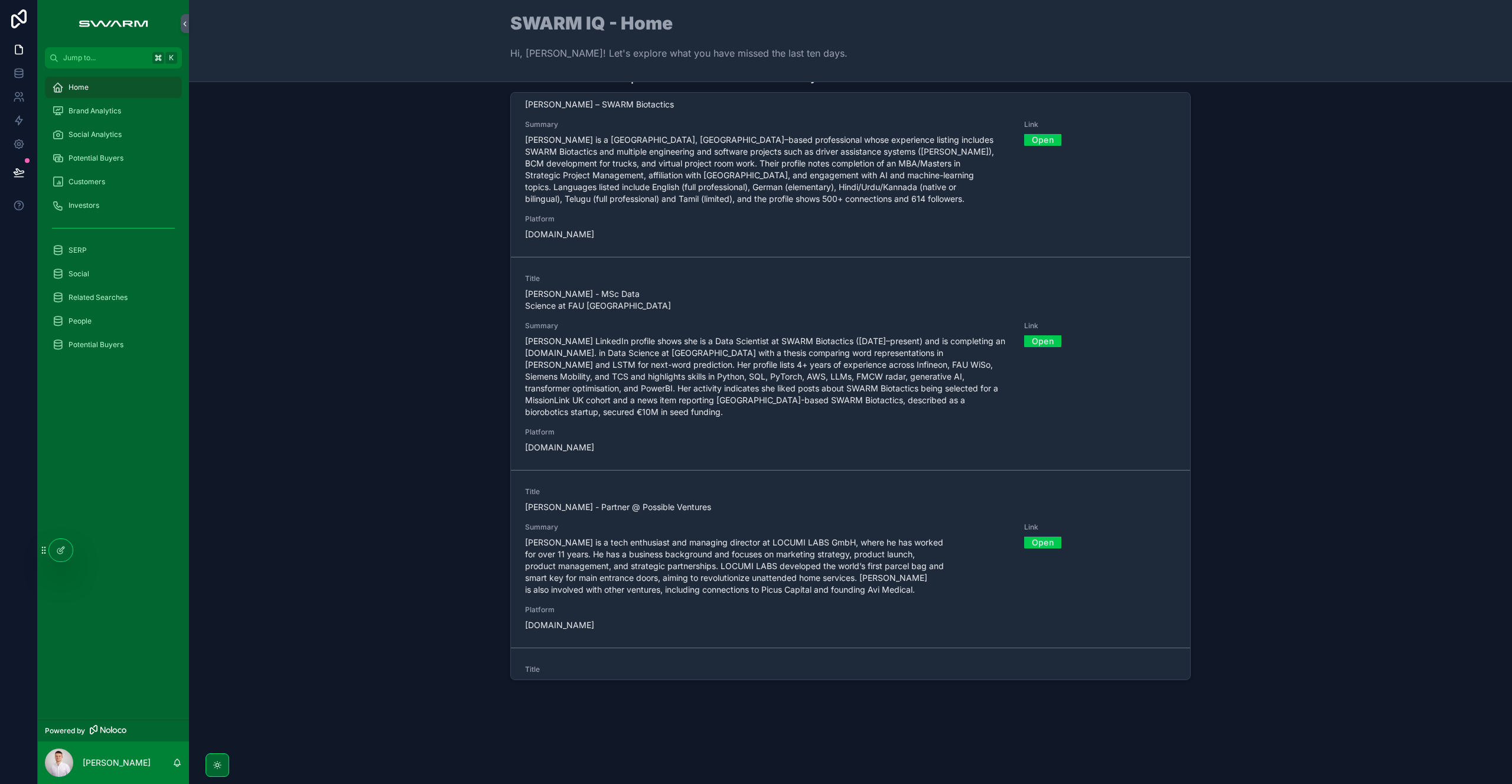
scroll to position [9077, 0]
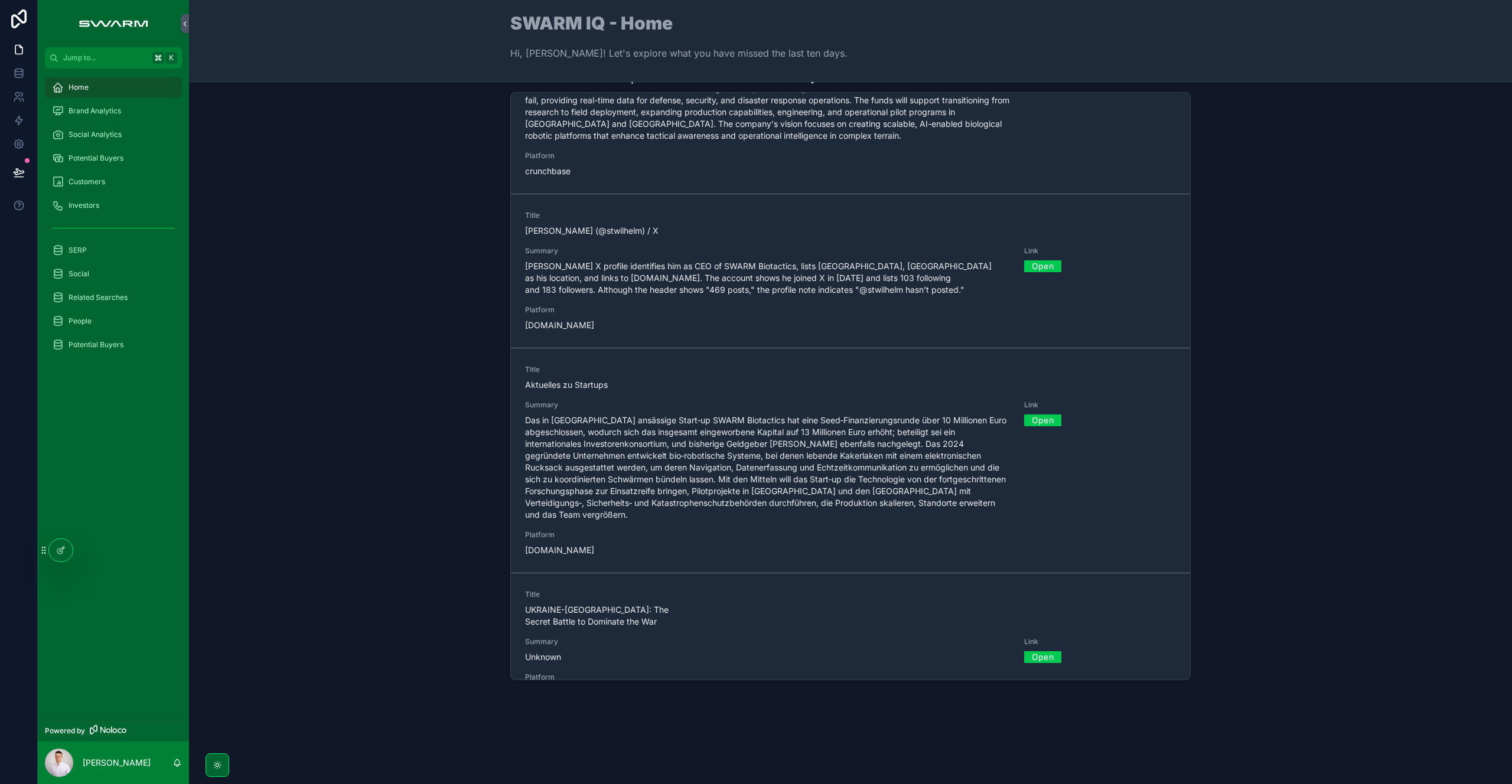
click at [113, 136] on span "Social Analytics" at bounding box center [95, 134] width 53 height 9
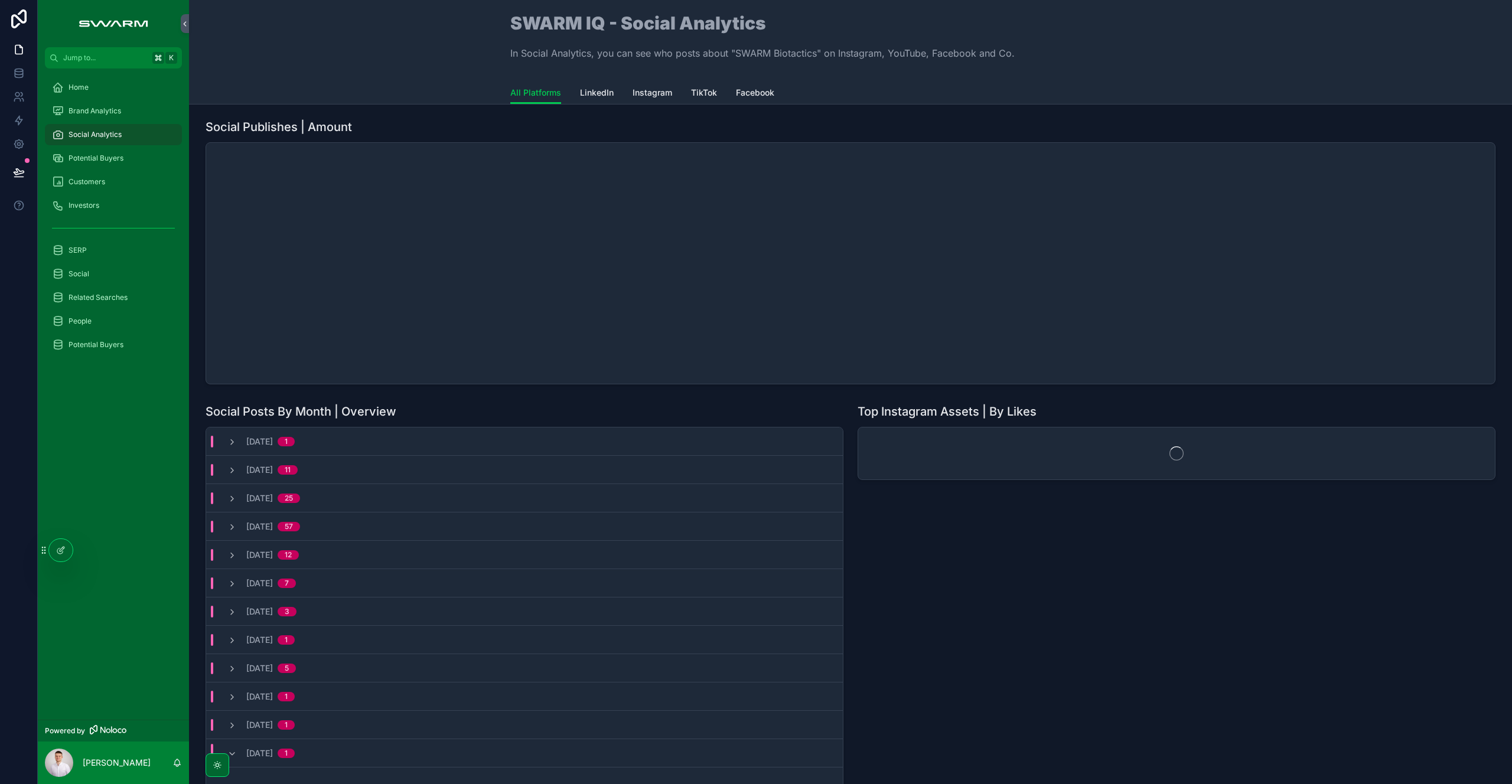
click at [115, 113] on span "Brand Analytics" at bounding box center [95, 111] width 53 height 9
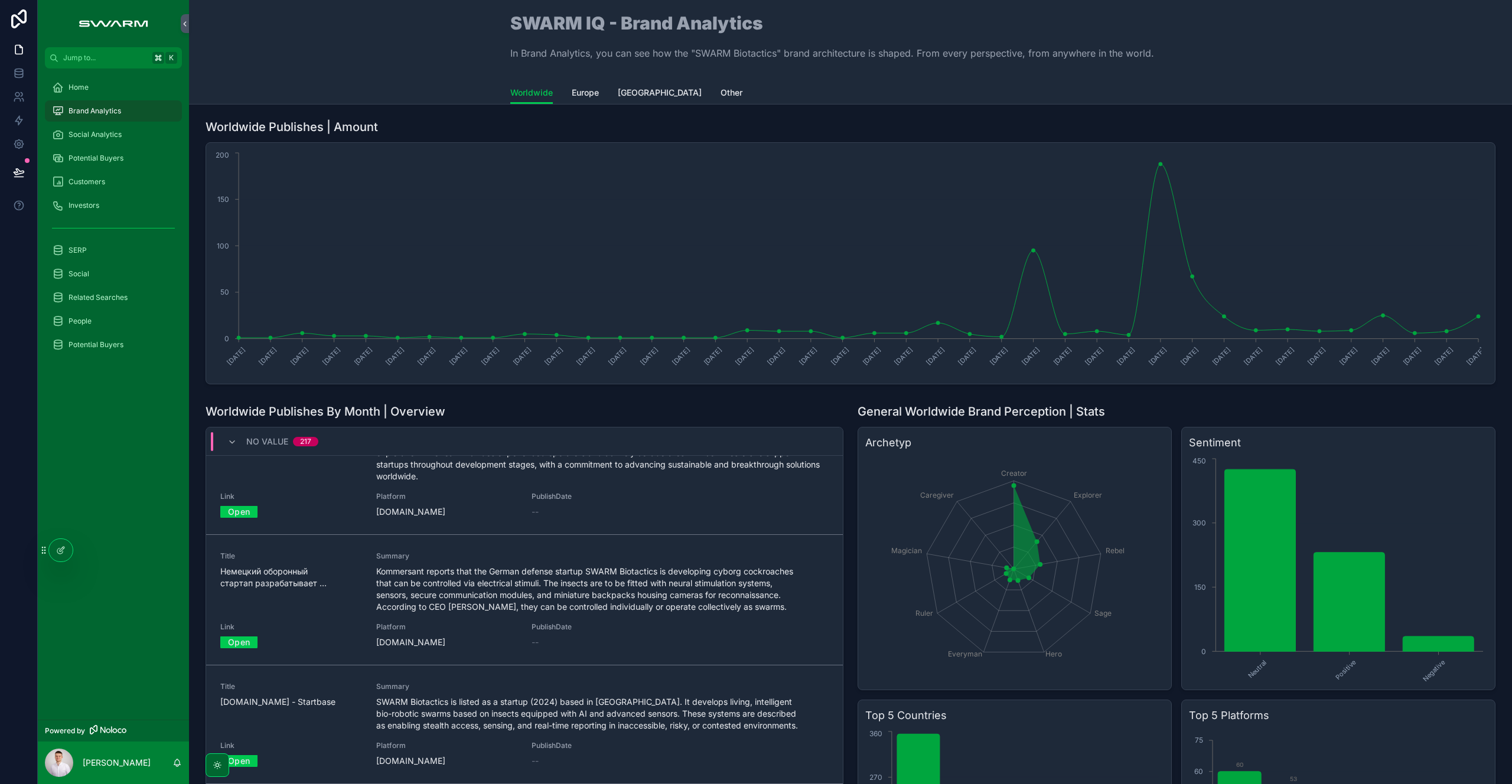
click at [213, 439] on div "No value 217" at bounding box center [273, 441] width 119 height 19
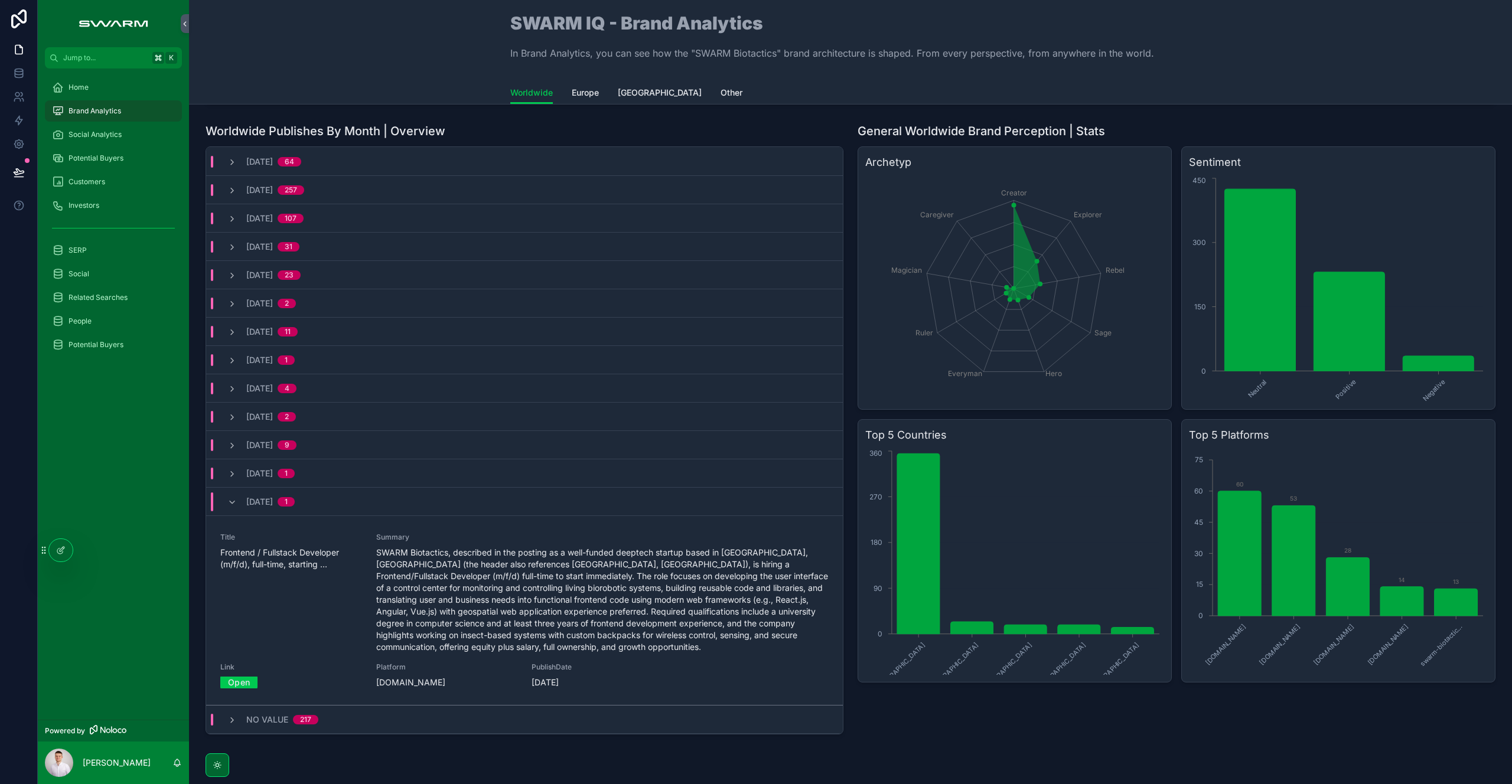
scroll to position [335, 0]
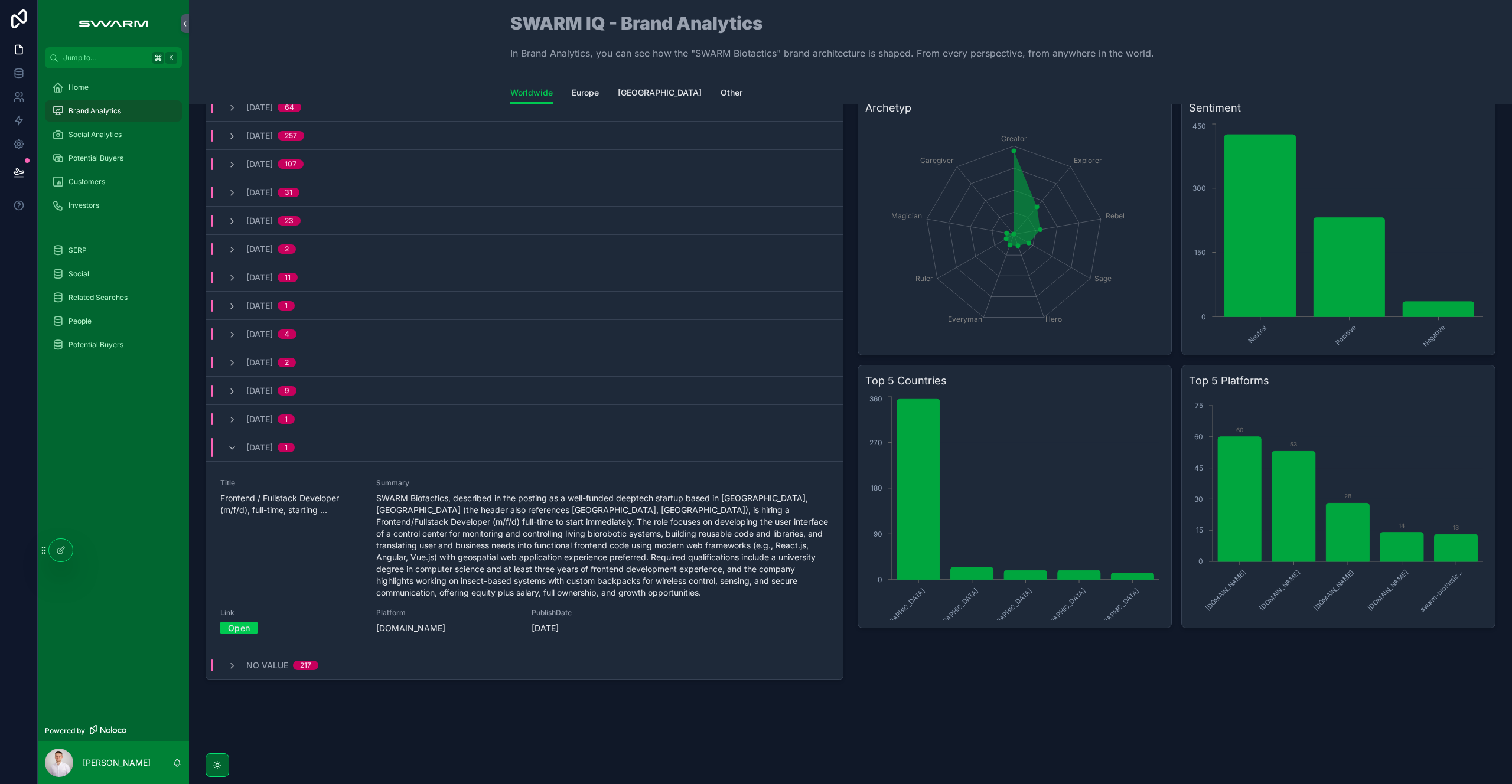
click at [226, 445] on div "[DATE] 1" at bounding box center [261, 447] width 96 height 19
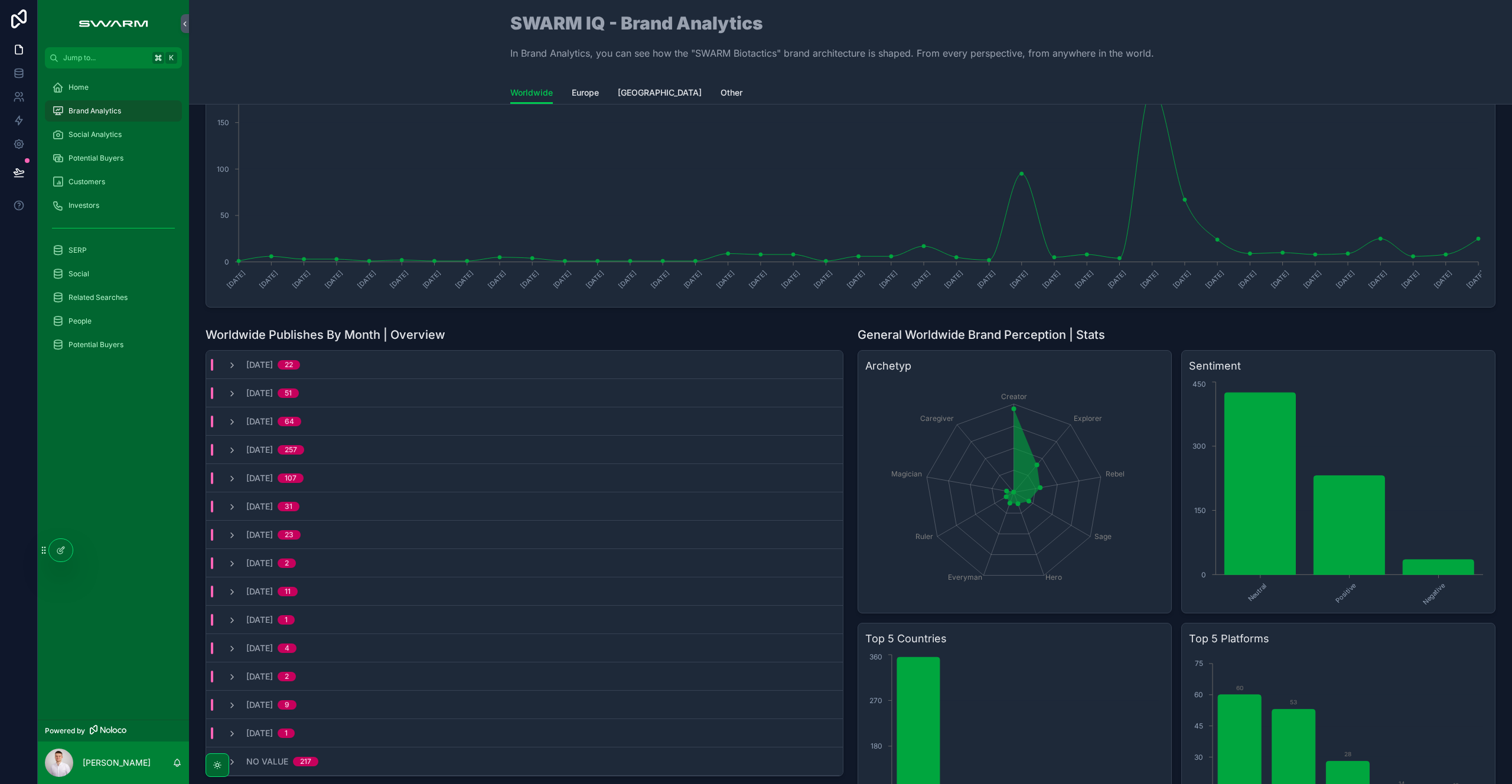
scroll to position [172, 0]
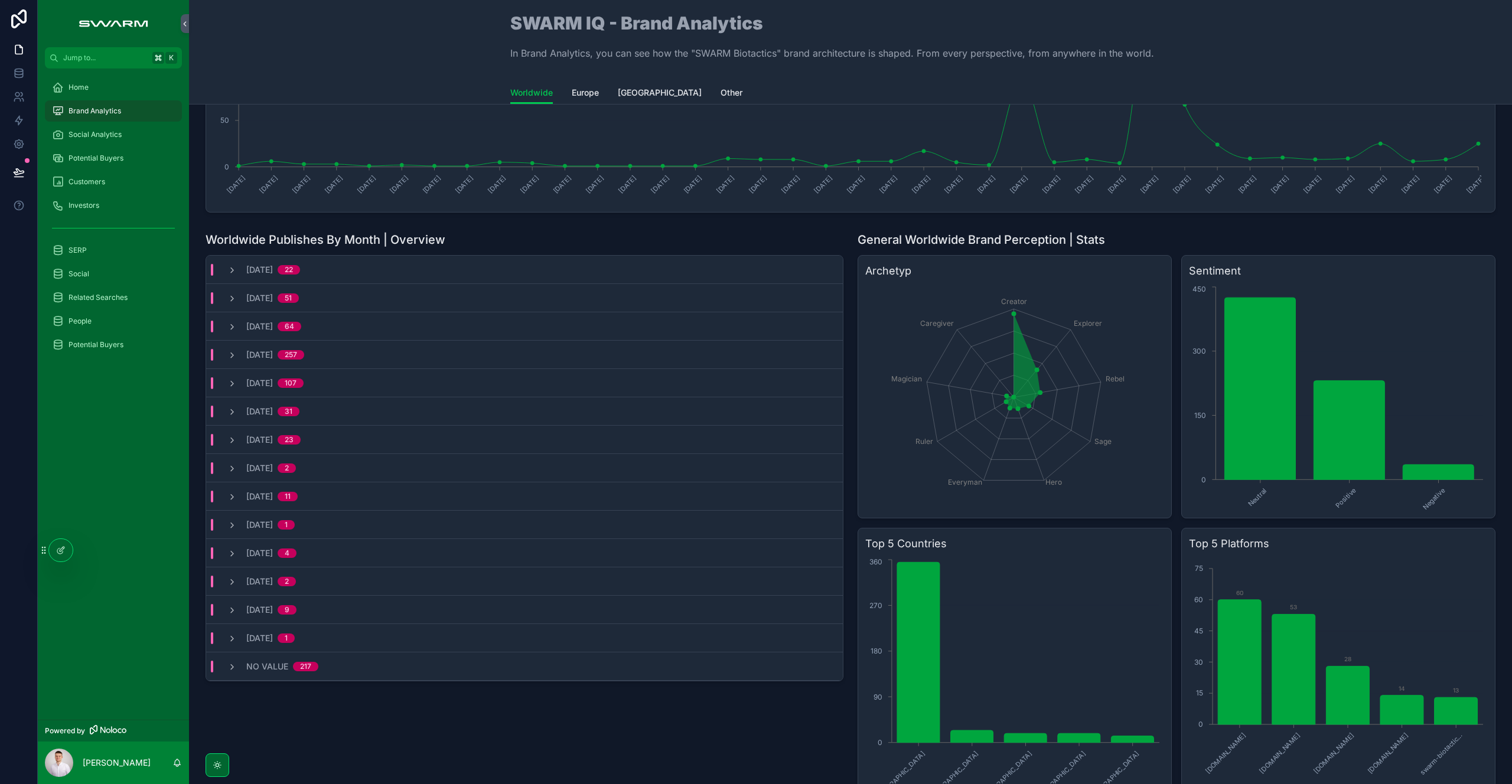
click at [234, 666] on icon "scrollable content" at bounding box center [231, 666] width 9 height 9
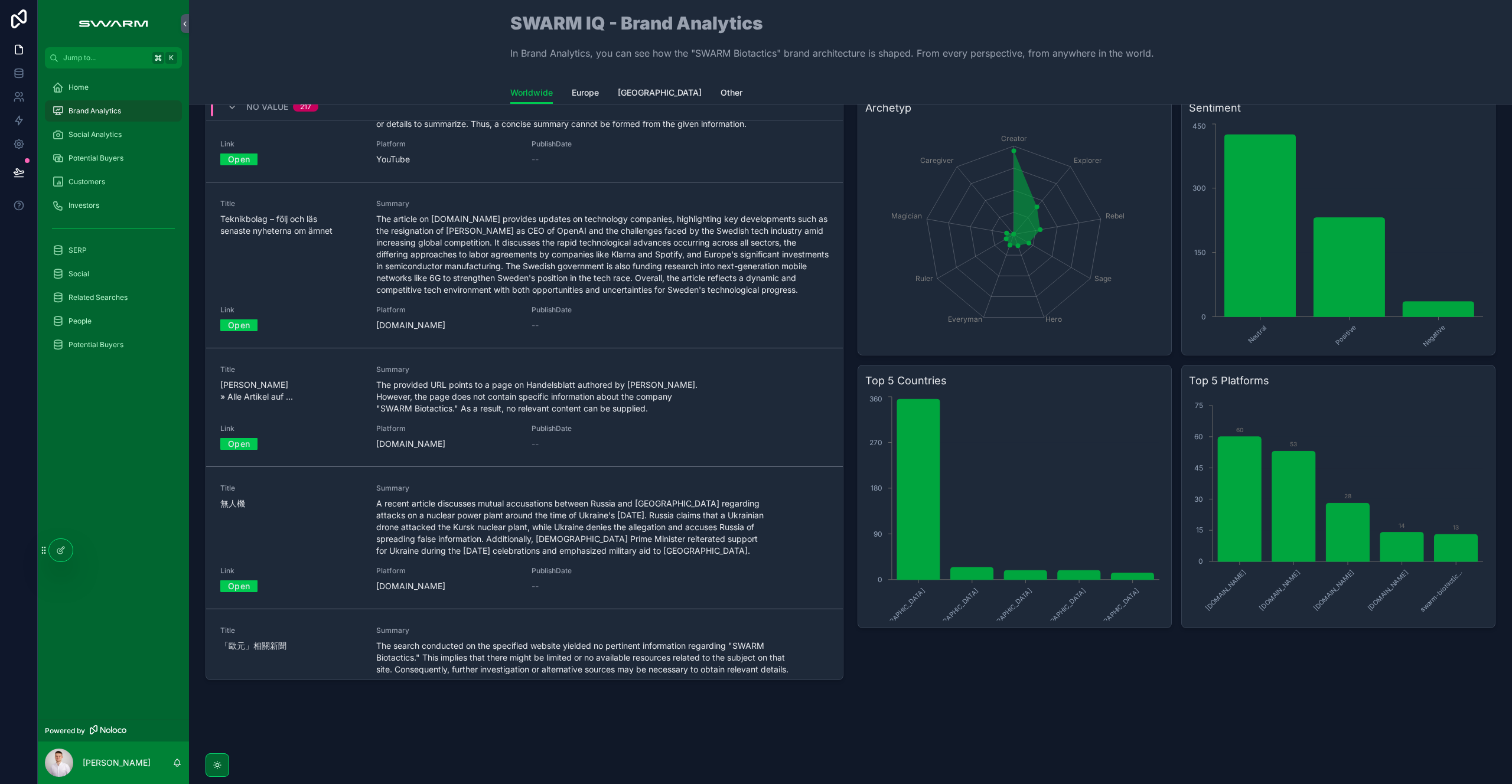
scroll to position [30728, 0]
click at [460, 397] on span "The provided URL points to a page on Handelsblatt authored by [PERSON_NAME]. Ho…" at bounding box center [603, 399] width 453 height 35
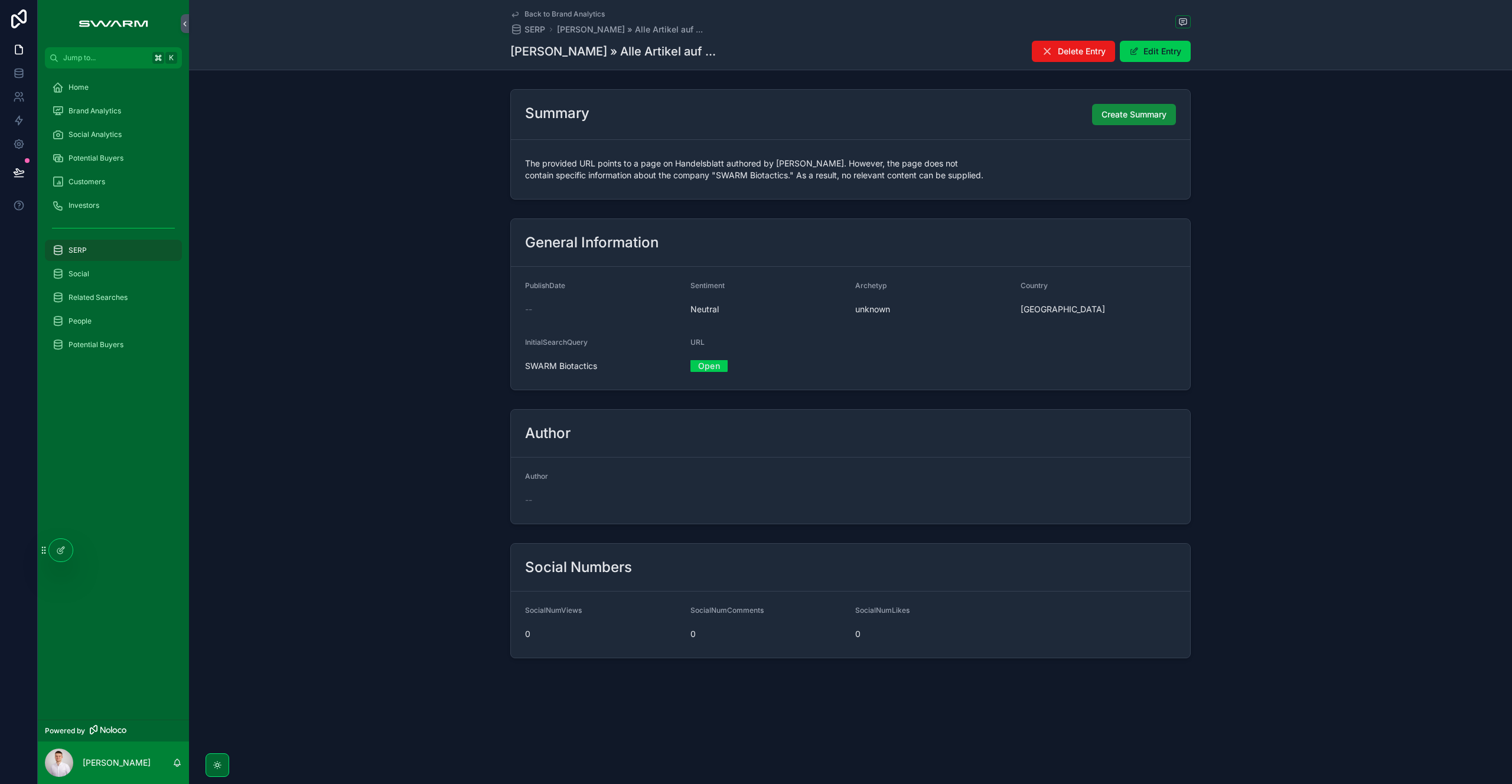
click at [1062, 43] on button "Delete Entry" at bounding box center [1074, 51] width 83 height 21
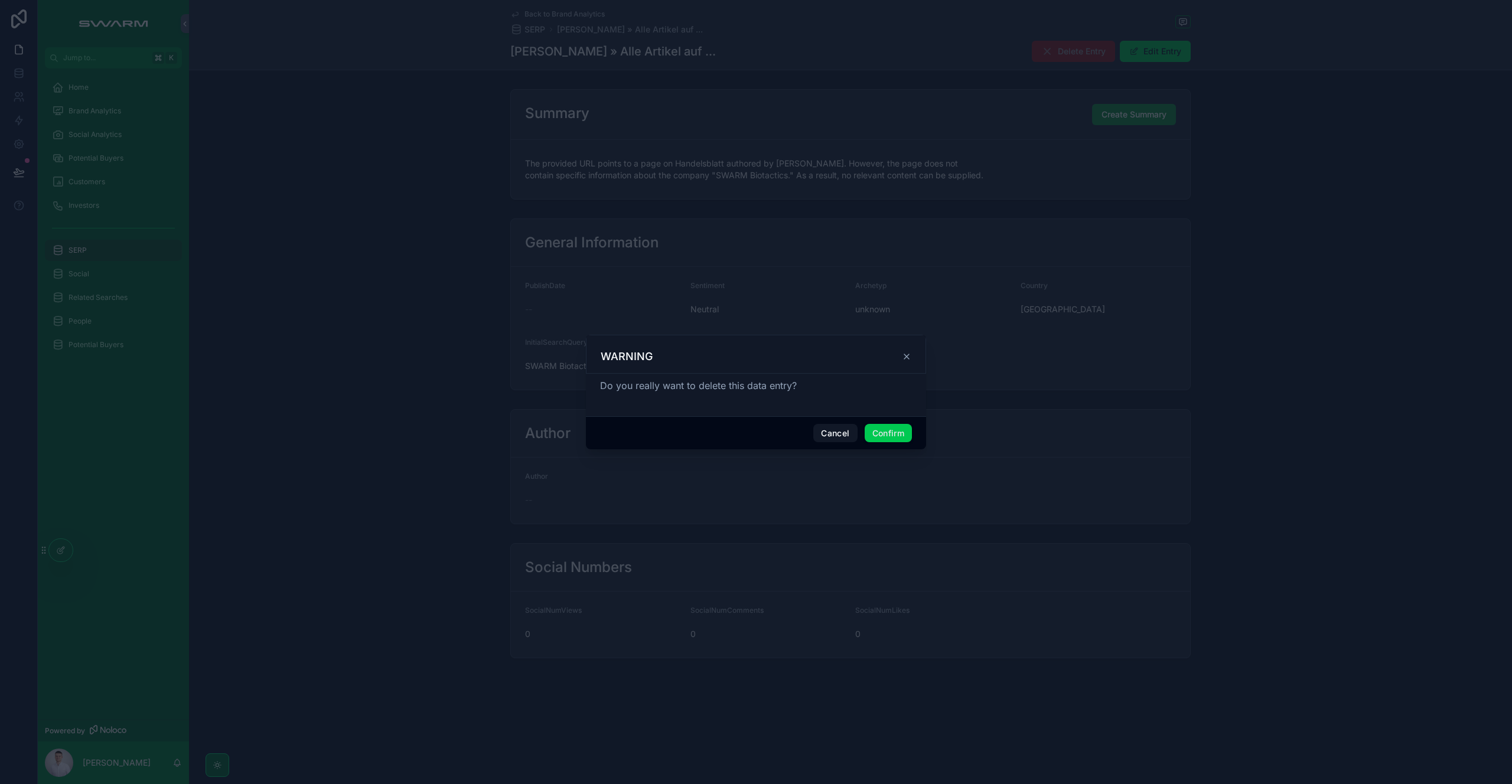
click at [895, 431] on button "Confirm" at bounding box center [888, 433] width 47 height 19
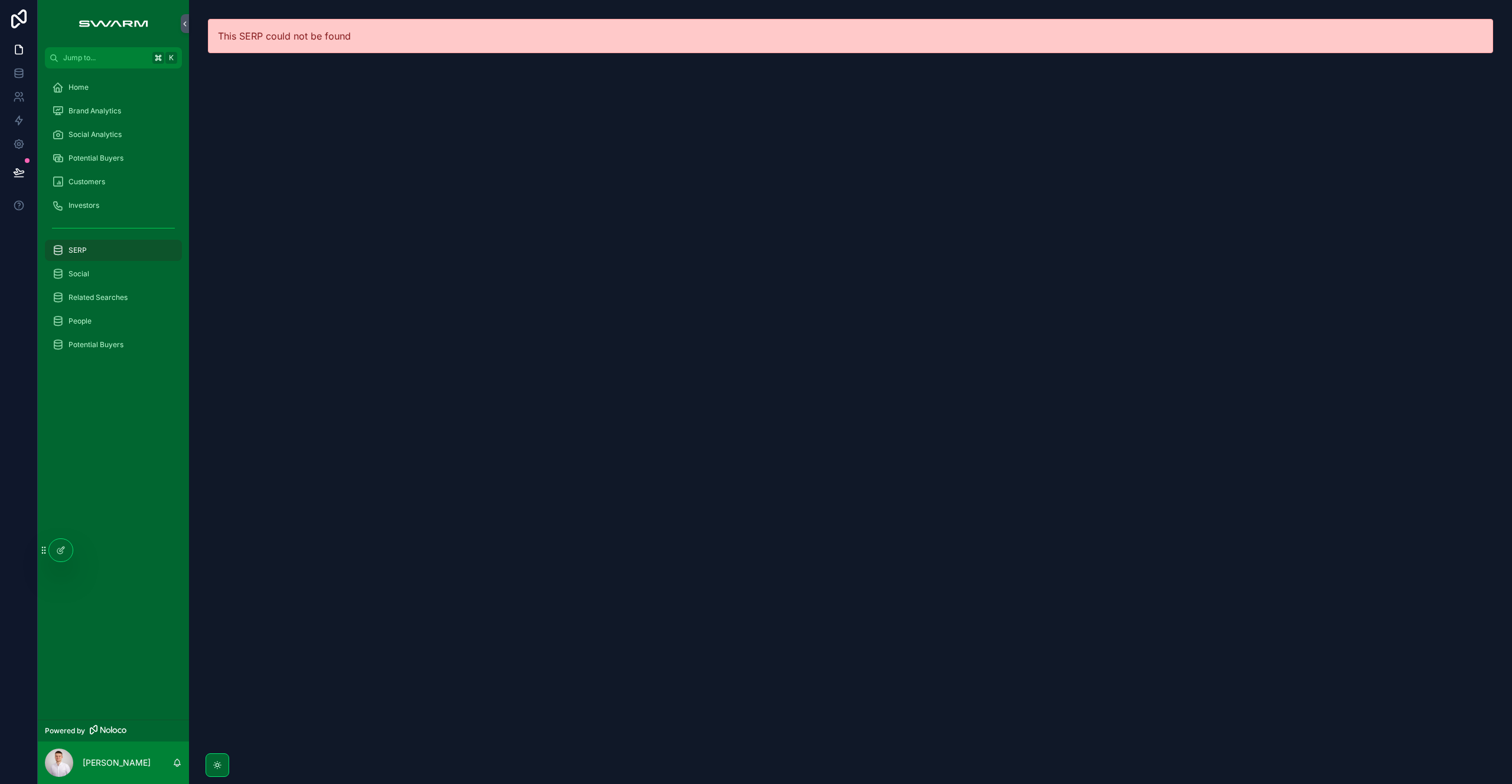
click at [111, 86] on div "Home" at bounding box center [113, 87] width 123 height 19
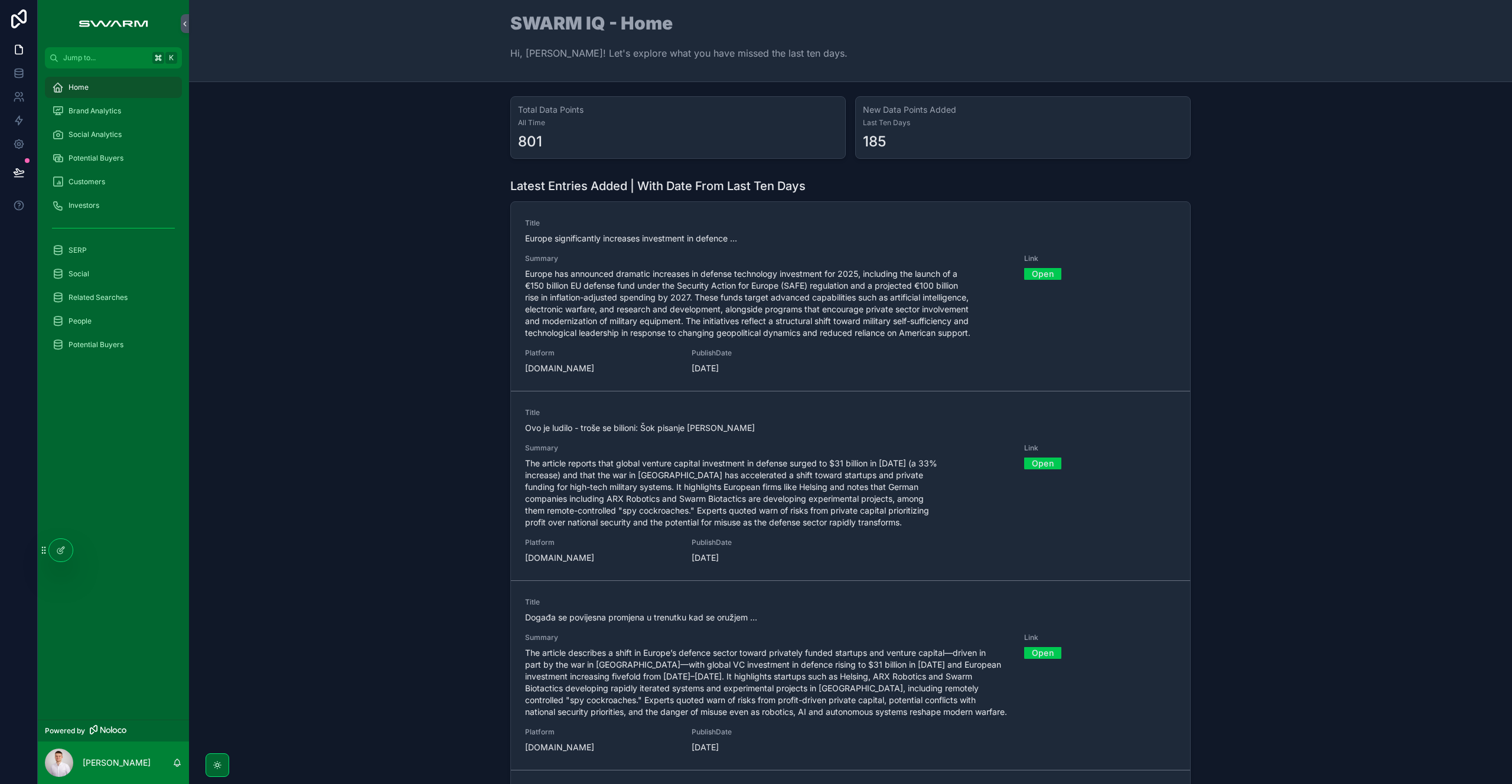
click at [149, 95] on div "Home" at bounding box center [113, 87] width 123 height 19
click at [154, 83] on div "Home" at bounding box center [113, 87] width 123 height 19
click at [143, 91] on div "Home" at bounding box center [113, 87] width 123 height 19
click at [867, 496] on span "The article reports that global venture capital investment in defense surged to…" at bounding box center [767, 493] width 485 height 71
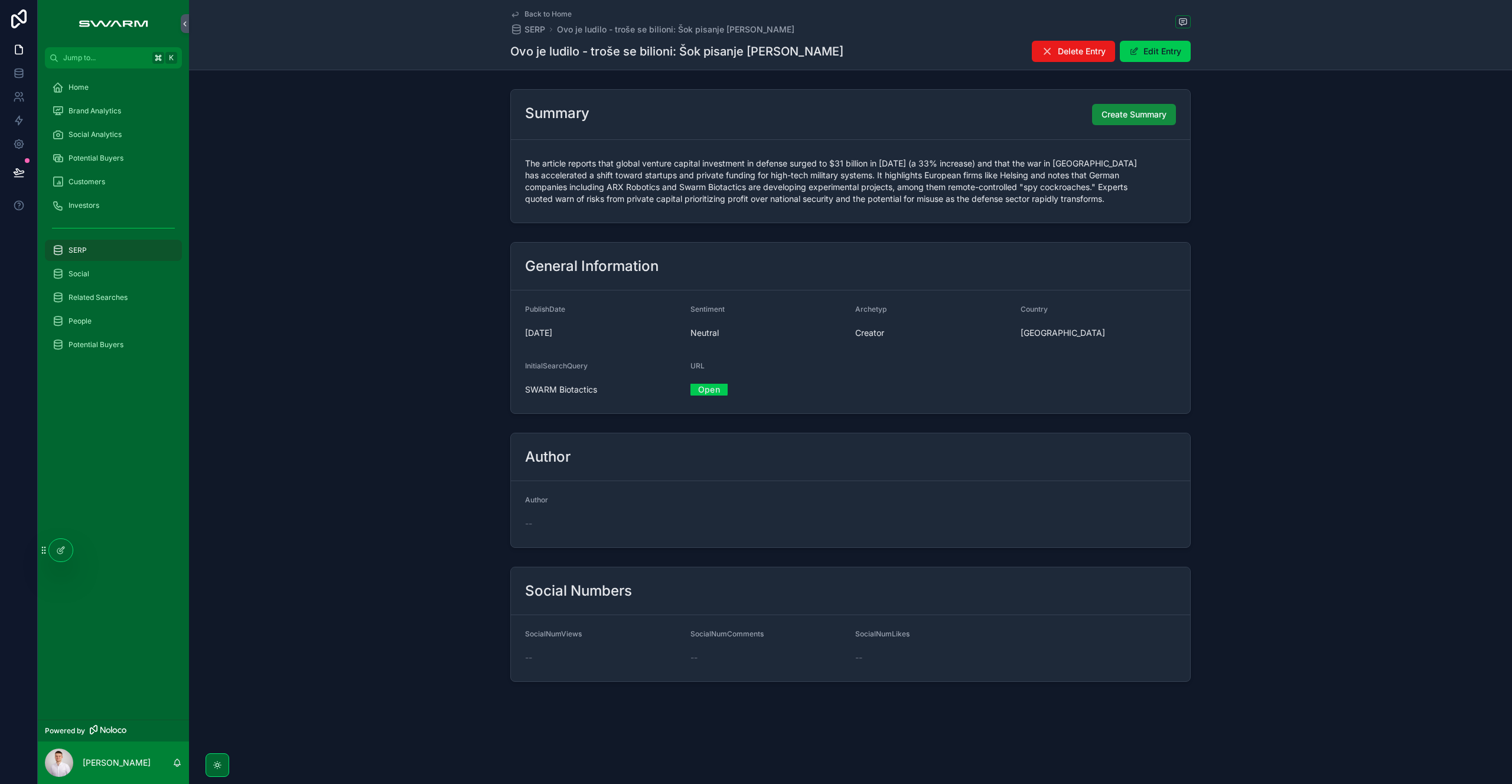
click at [56, 551] on icon at bounding box center [61, 550] width 9 height 9
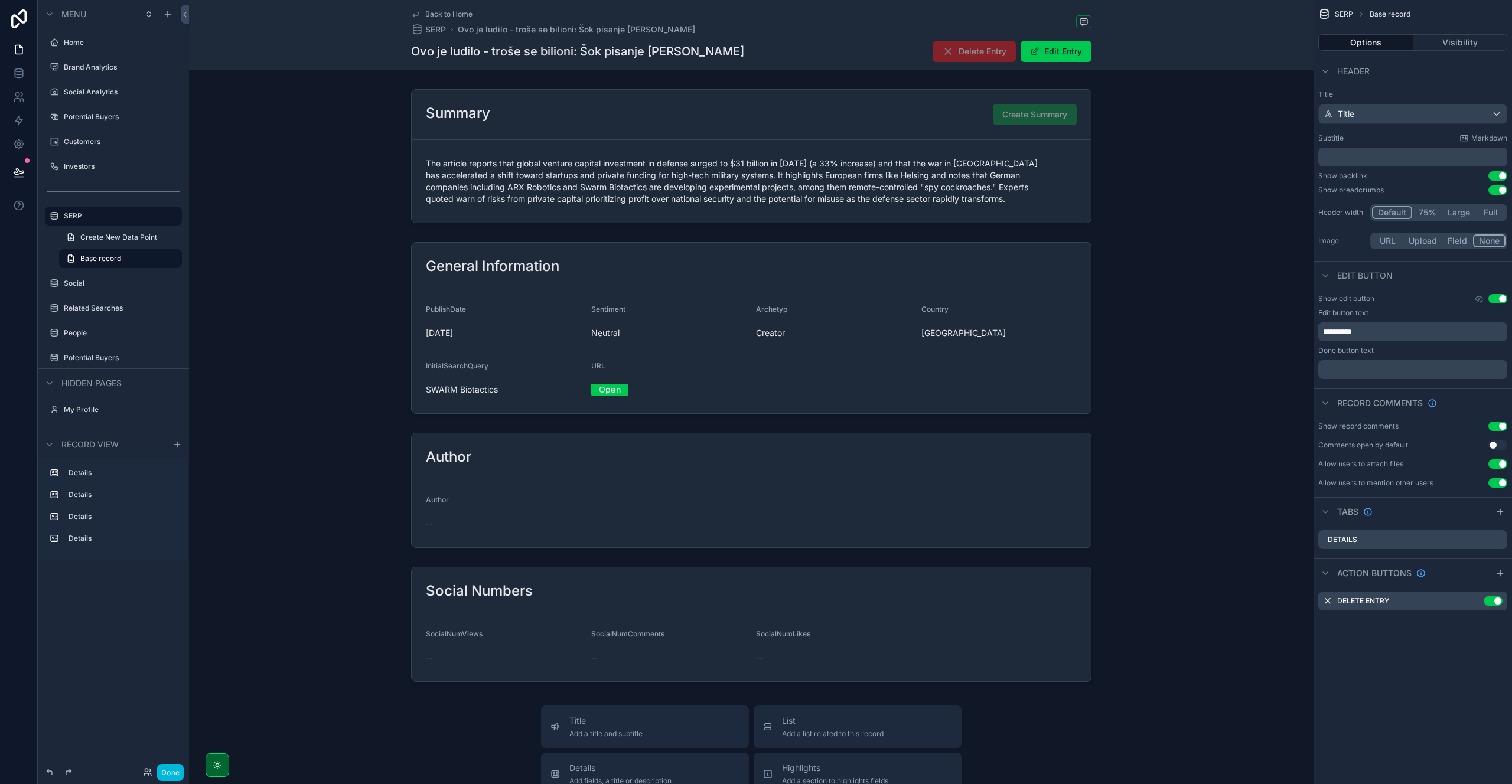
click at [0, 0] on icon "scrollable content" at bounding box center [0, 0] width 0 height 0
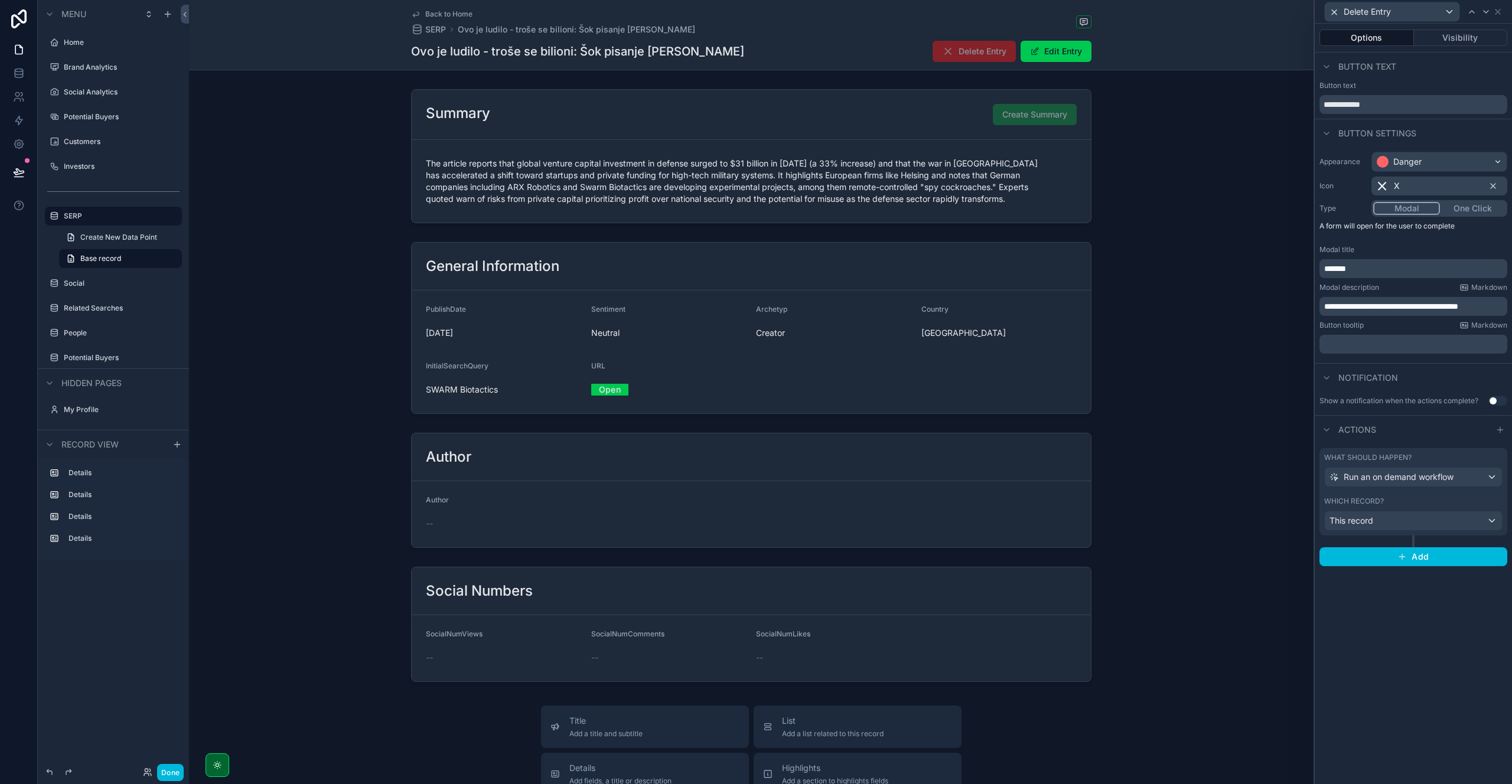
click at [1370, 304] on span "**********" at bounding box center [1391, 307] width 134 height 9
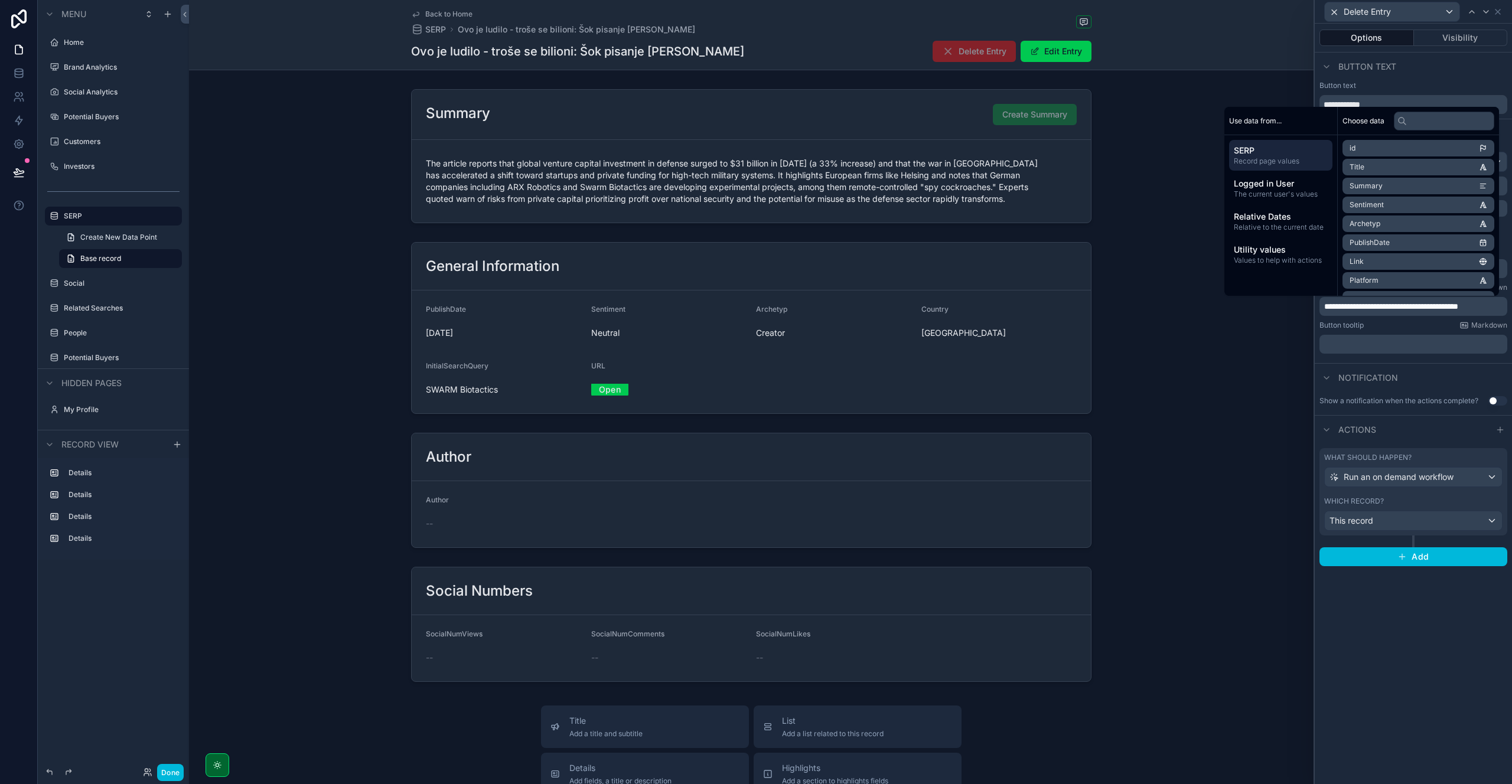
click at [1443, 365] on div "Notification" at bounding box center [1413, 377] width 197 height 28
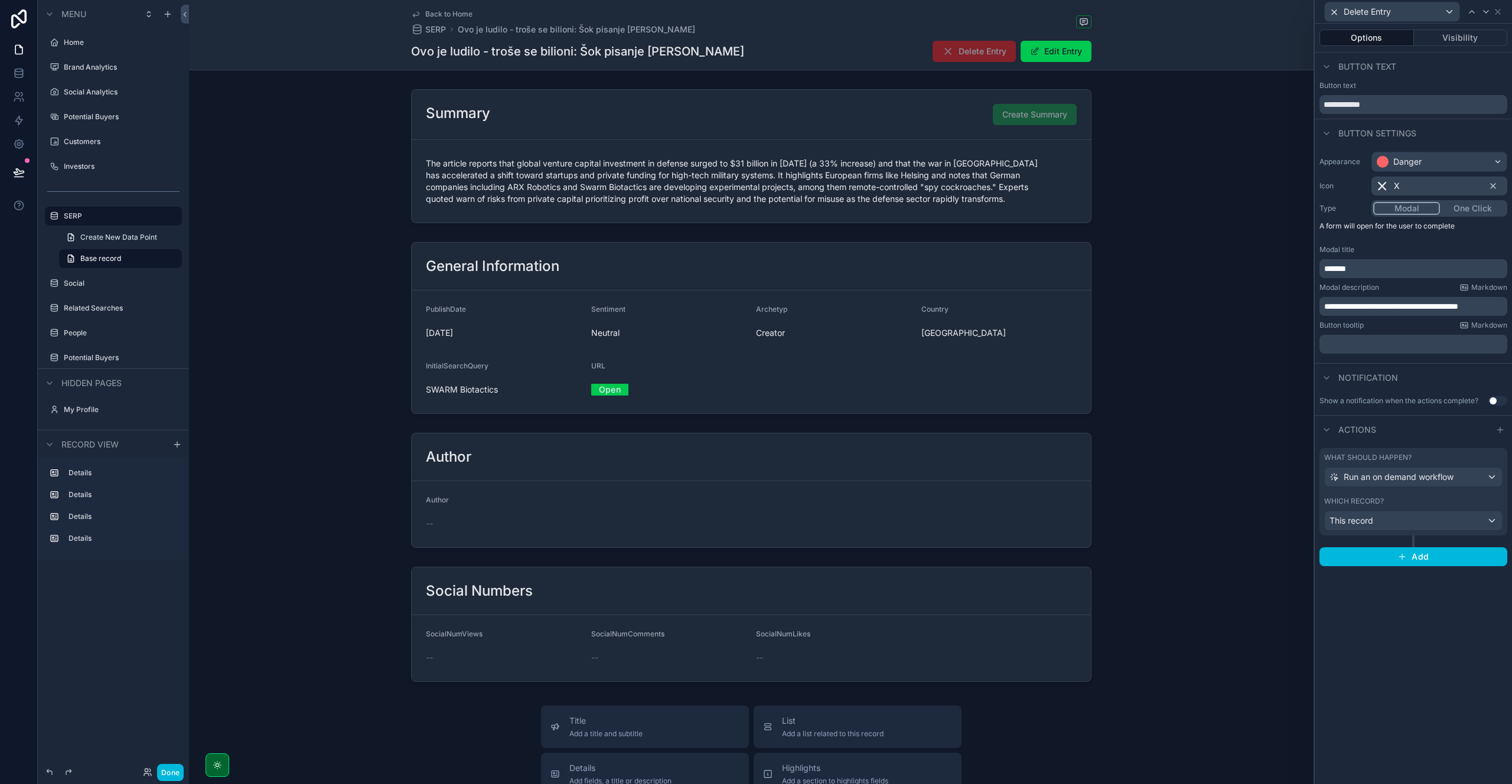
click at [1442, 307] on span "**********" at bounding box center [1391, 307] width 134 height 9
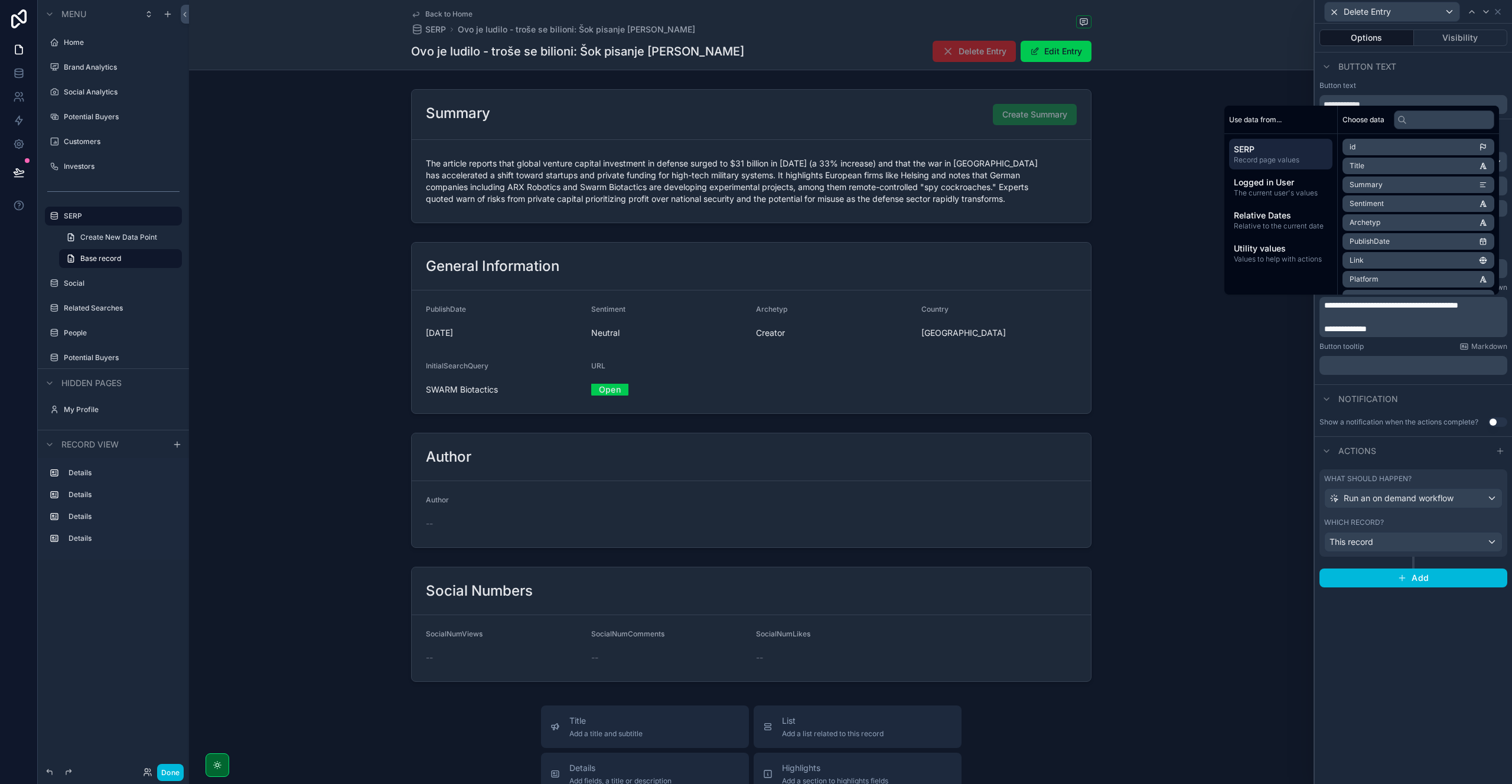
click at [1426, 340] on div "**********" at bounding box center [1413, 263] width 197 height 233
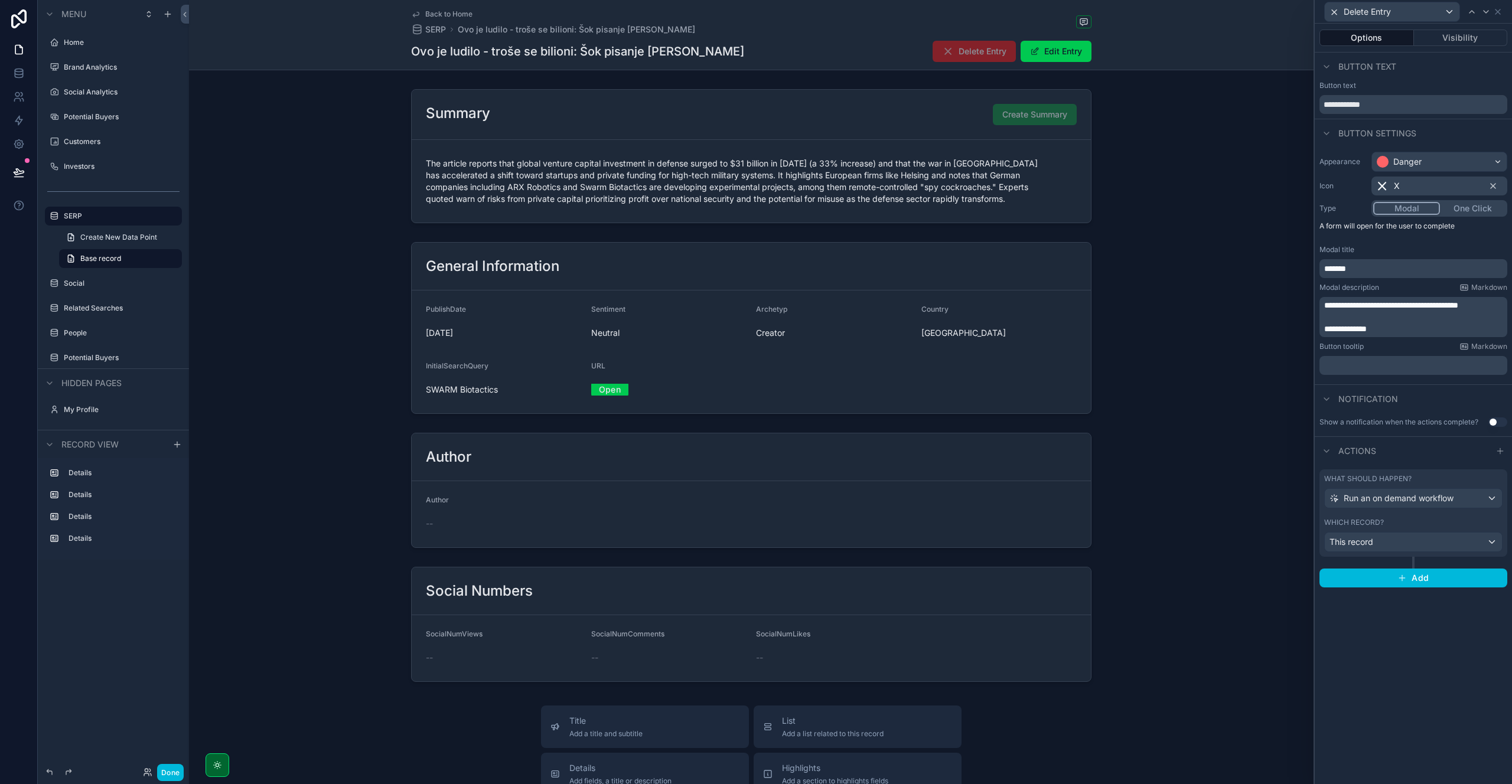
click at [1409, 329] on p "**********" at bounding box center [1414, 329] width 181 height 12
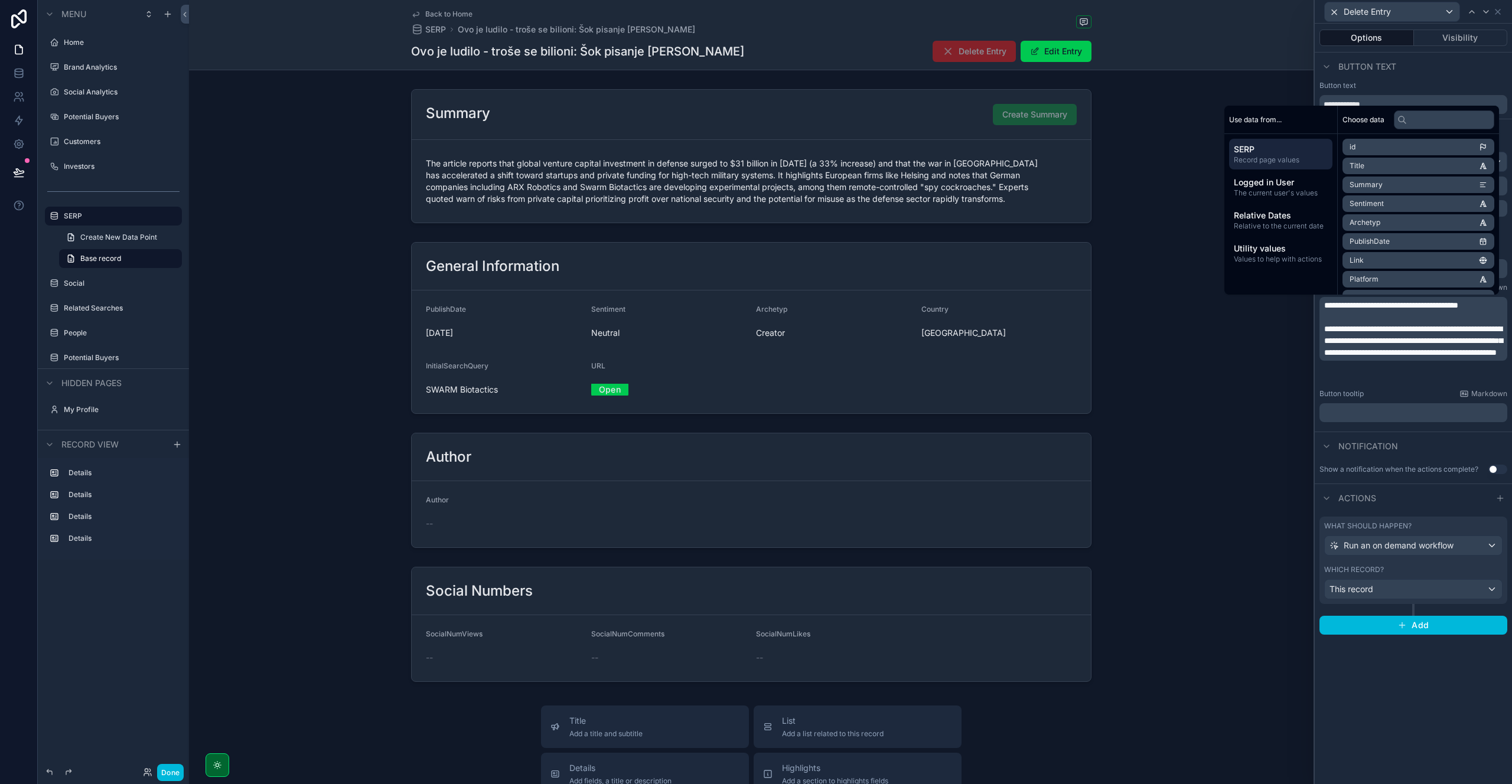
click at [1372, 358] on p "**********" at bounding box center [1414, 341] width 181 height 35
click at [1213, 476] on div "scrollable content" at bounding box center [751, 490] width 1124 height 124
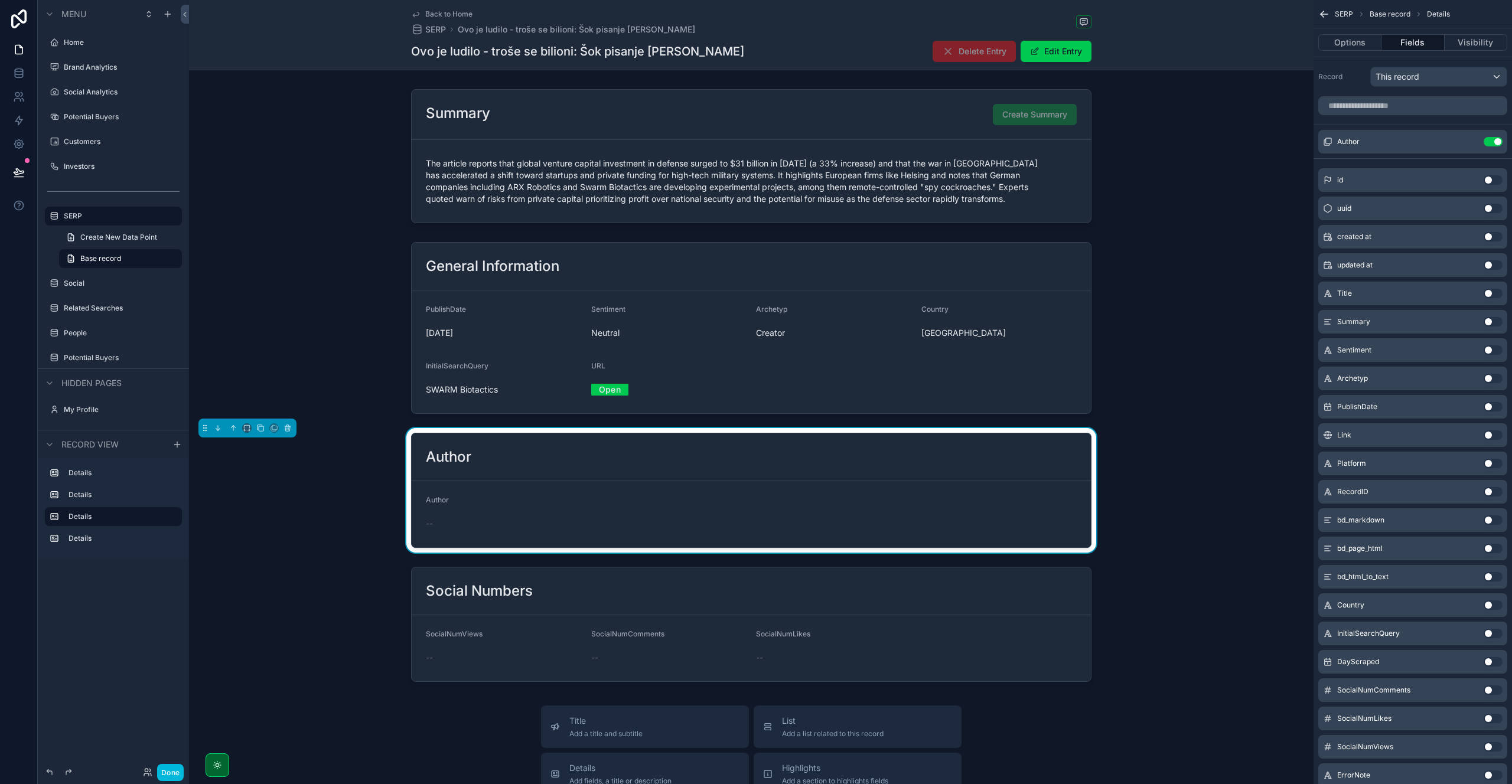
click at [174, 775] on button "Done" at bounding box center [170, 772] width 26 height 17
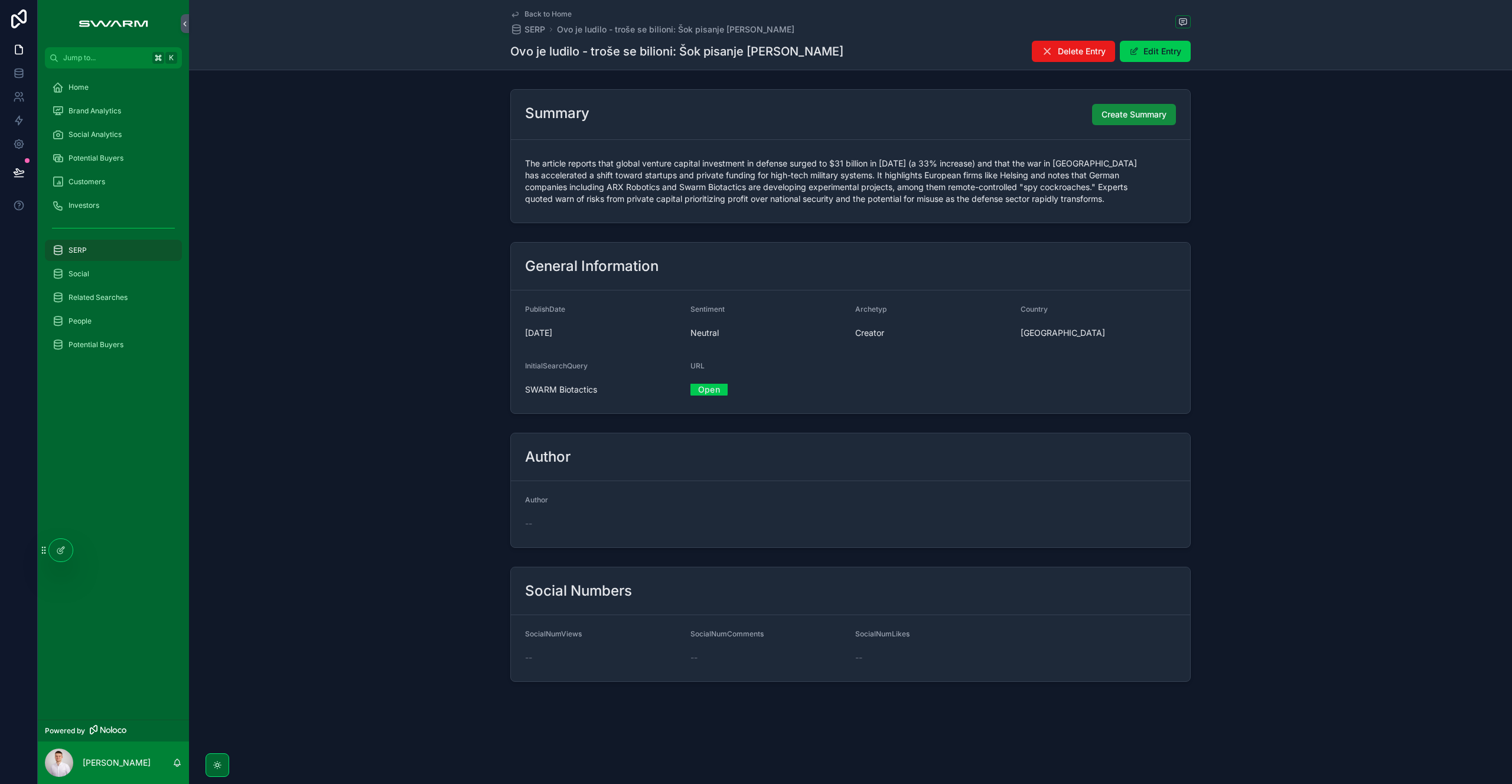
click at [1034, 49] on button "Delete Entry" at bounding box center [1074, 51] width 83 height 21
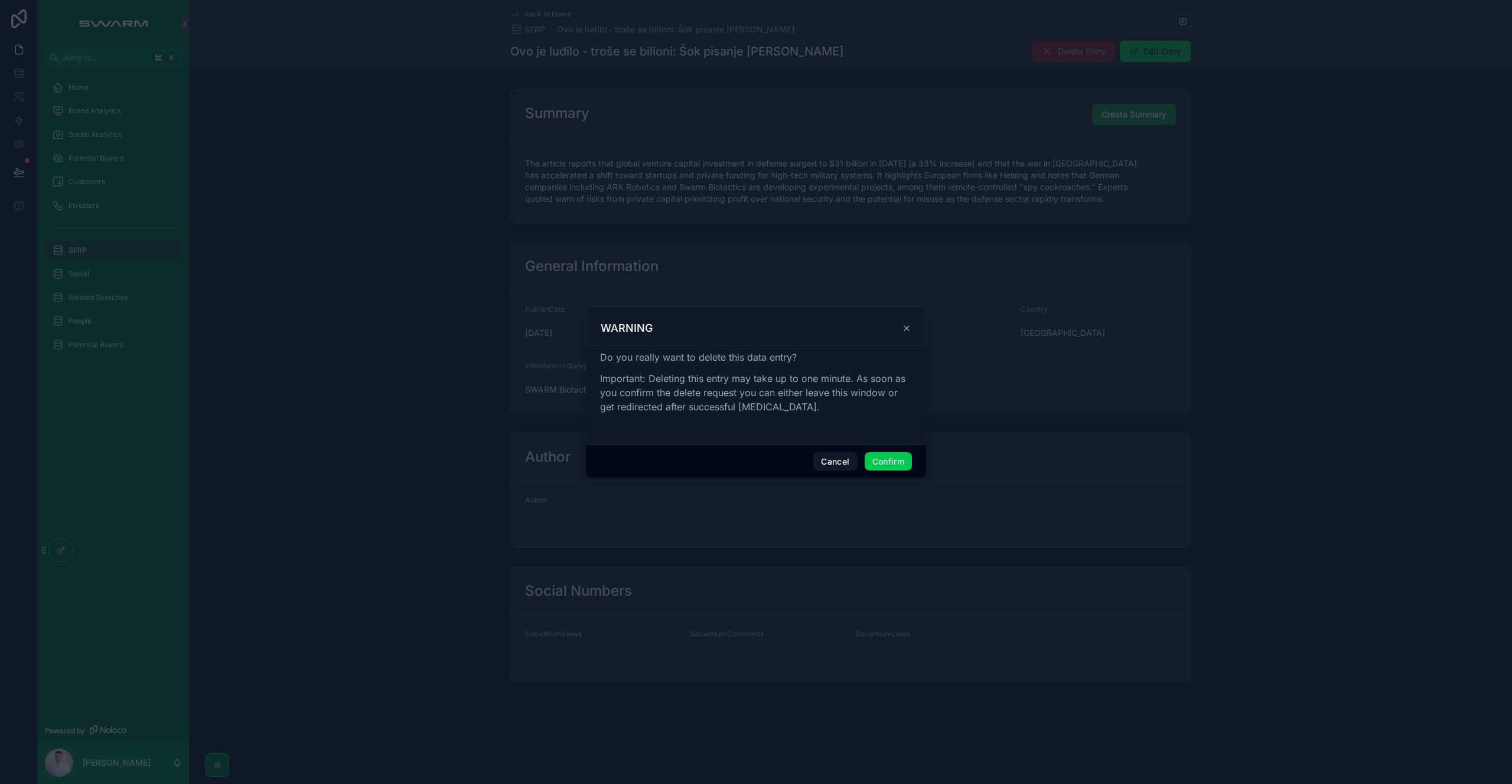
click at [906, 323] on icon at bounding box center [906, 327] width 9 height 9
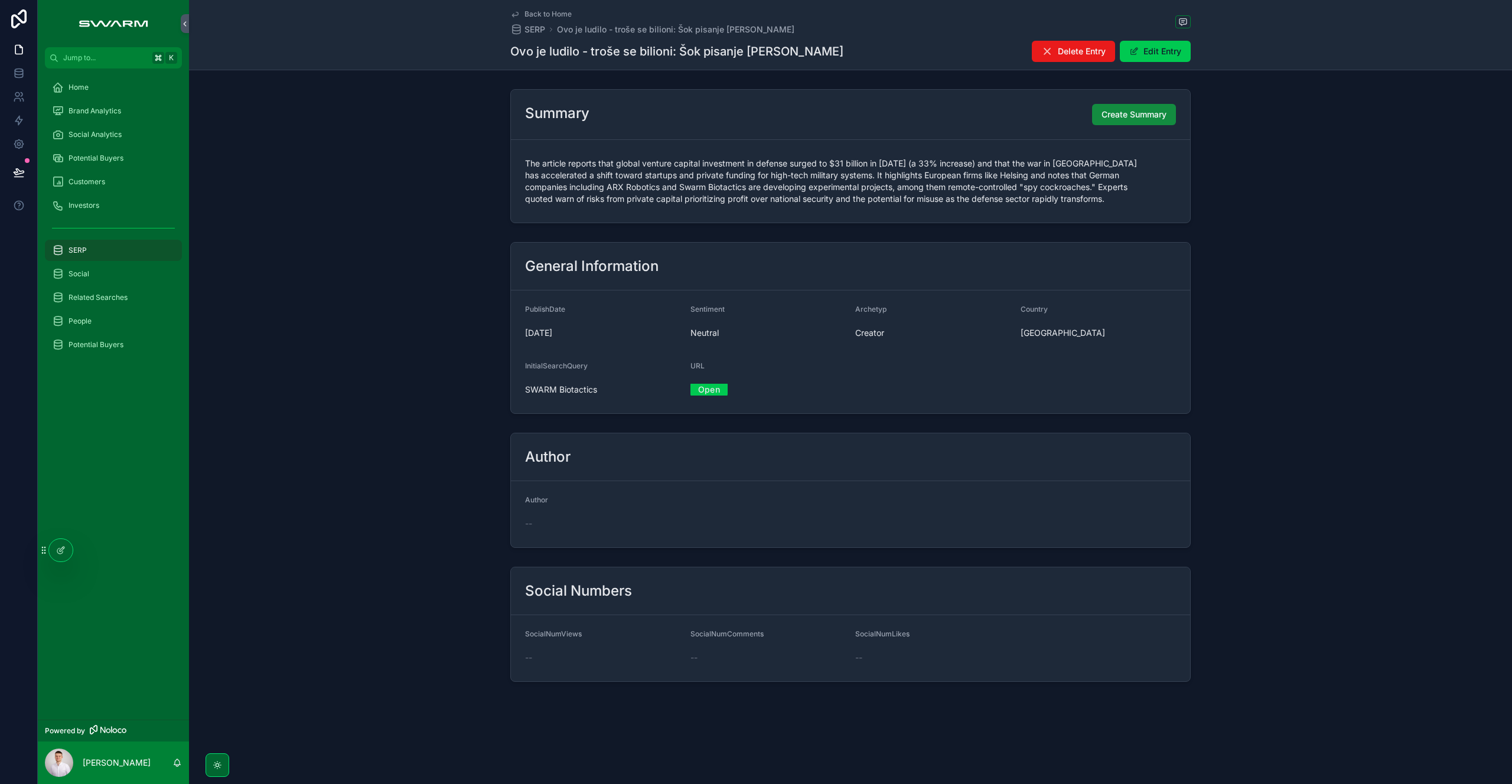
click at [54, 551] on div at bounding box center [61, 550] width 24 height 23
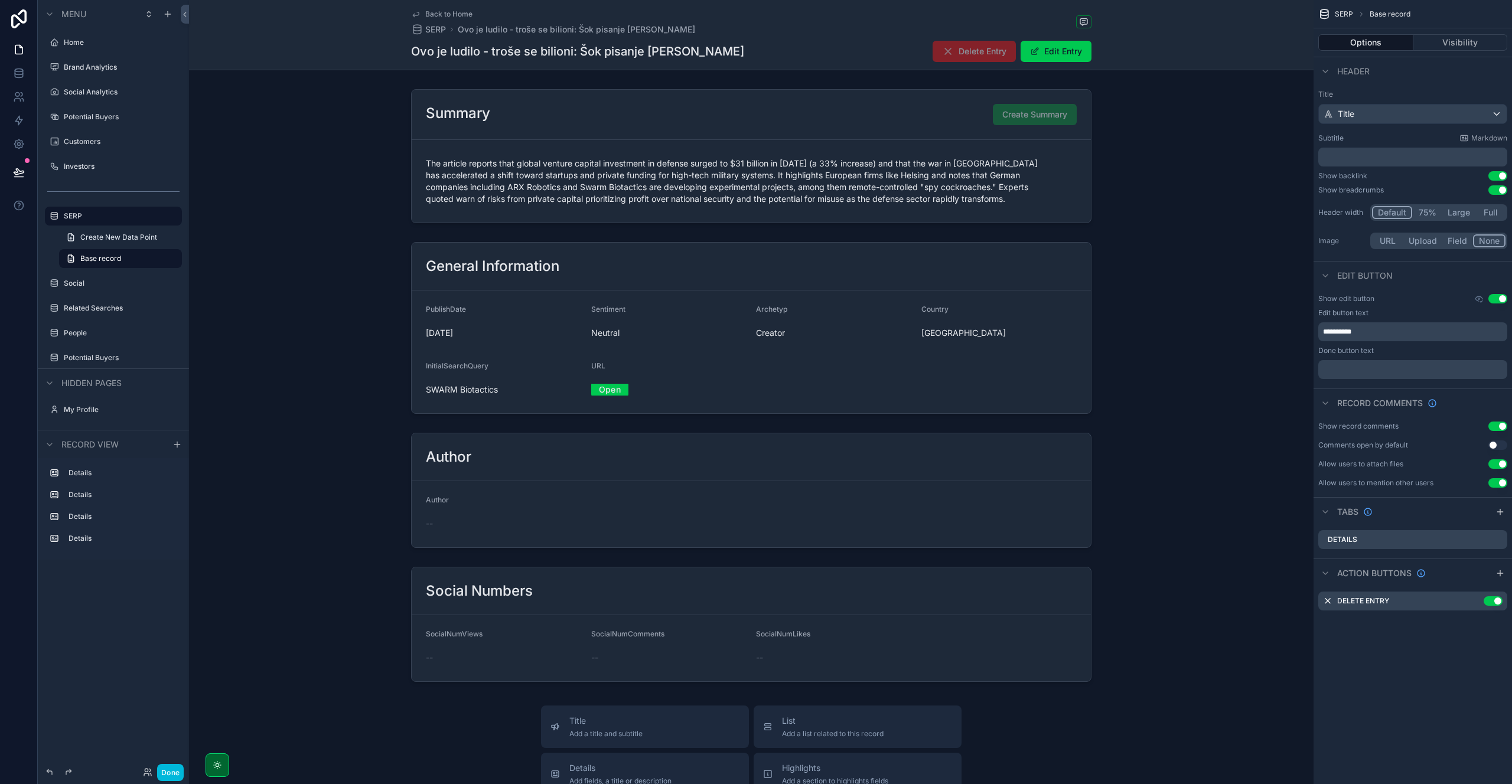
click at [0, 0] on icon "scrollable content" at bounding box center [0, 0] width 0 height 0
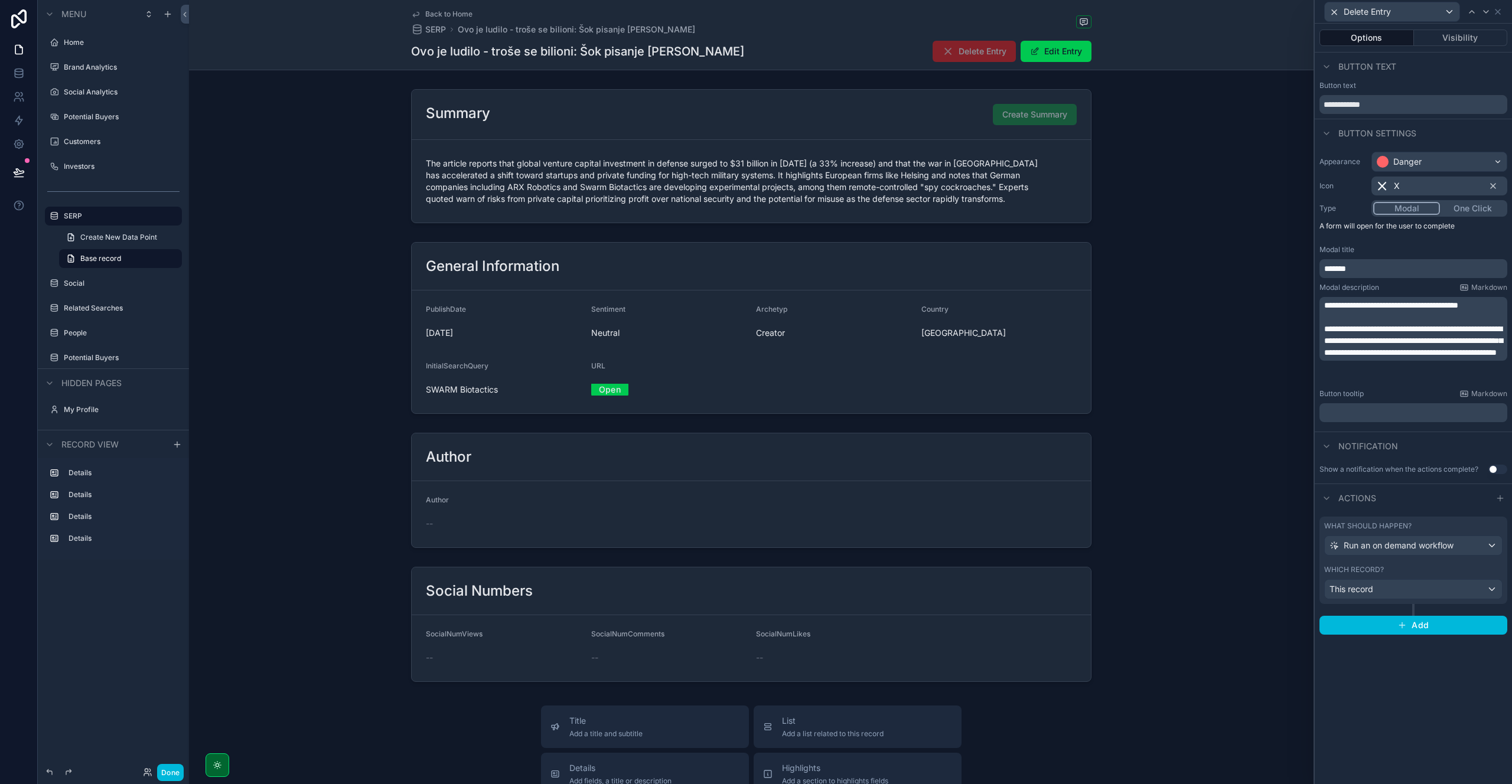
click at [1391, 356] on span "**********" at bounding box center [1413, 340] width 178 height 32
click at [1381, 354] on span "**********" at bounding box center [1413, 340] width 178 height 32
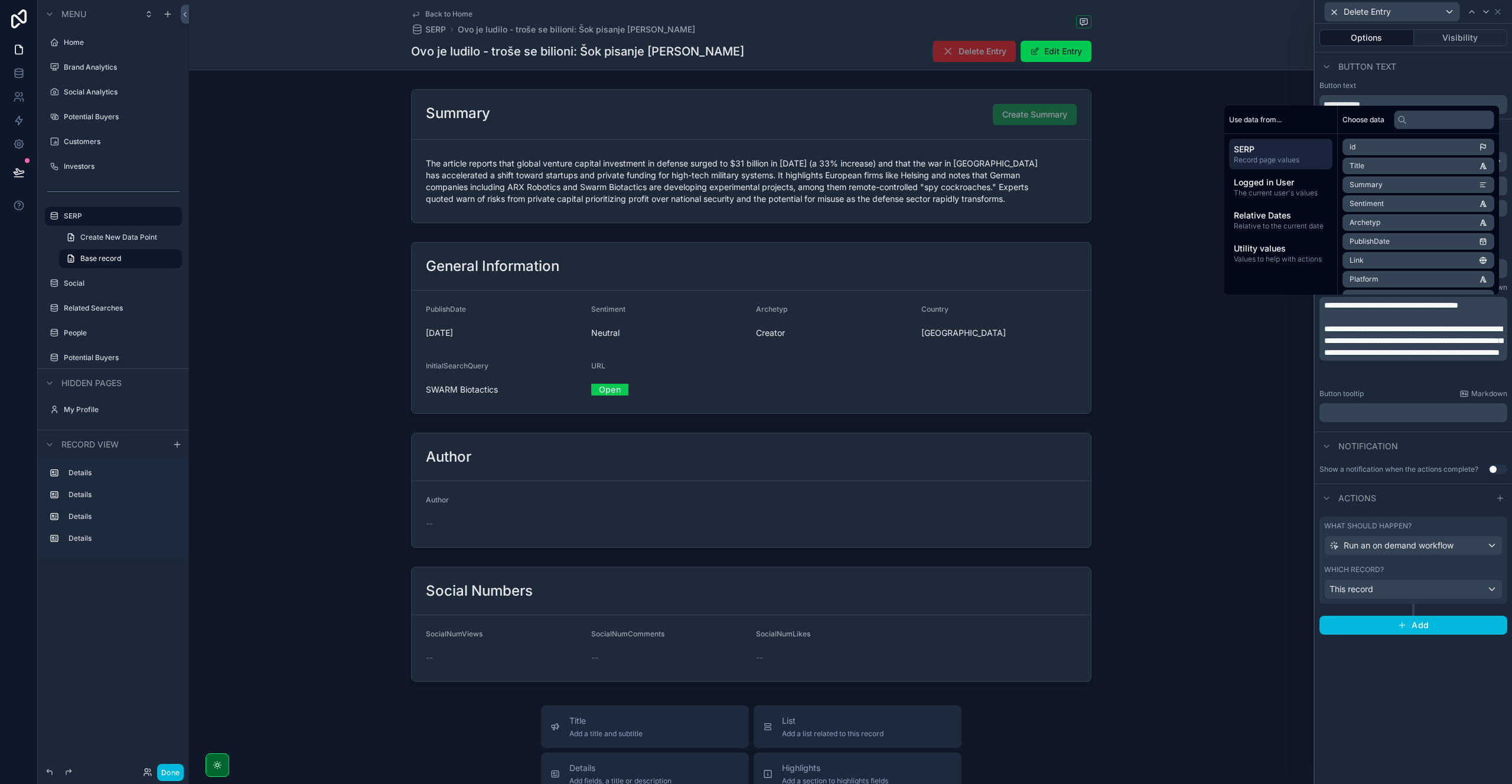
click at [1403, 396] on div "Button tooltip Markdown" at bounding box center [1413, 394] width 188 height 9
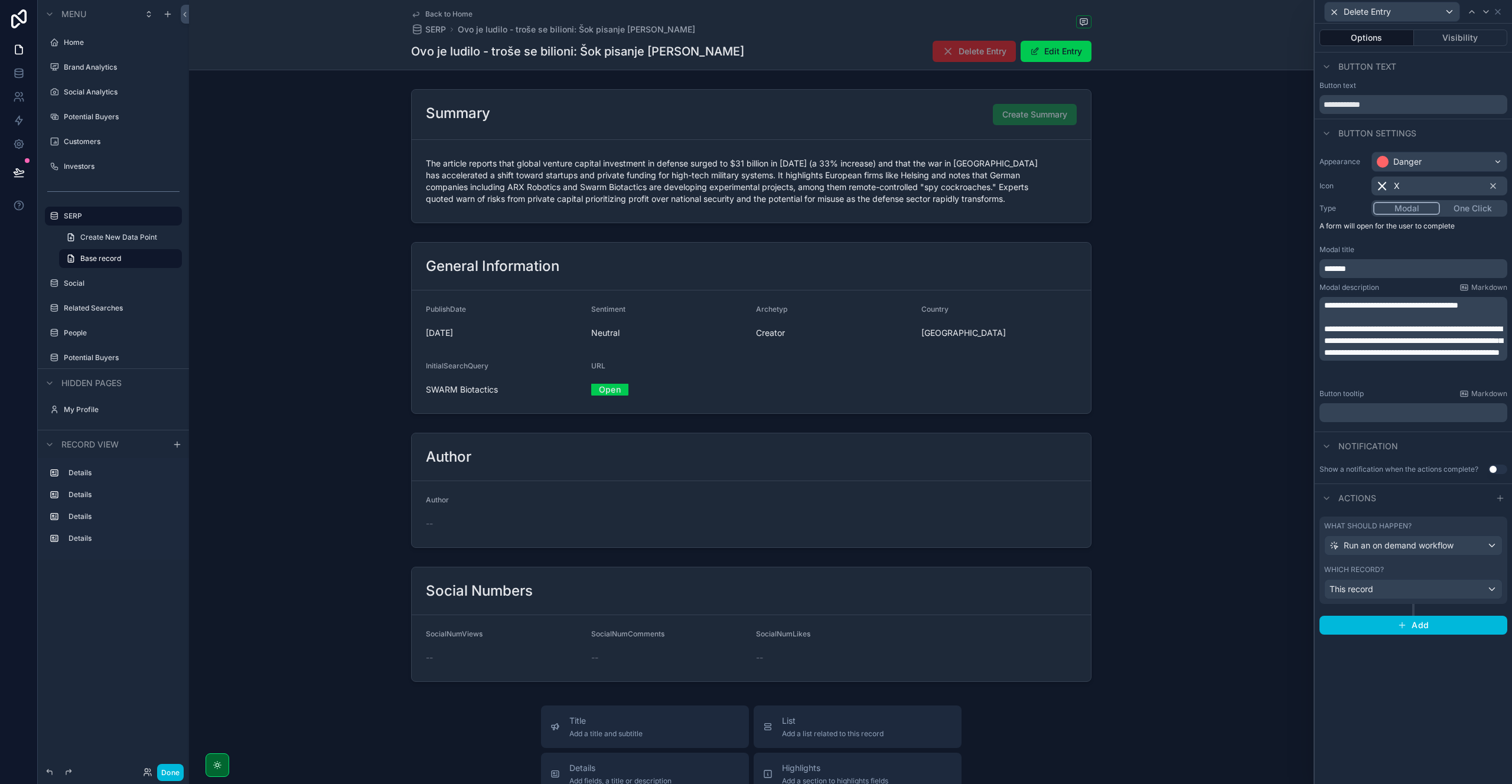
click at [166, 774] on button "Done" at bounding box center [170, 772] width 26 height 17
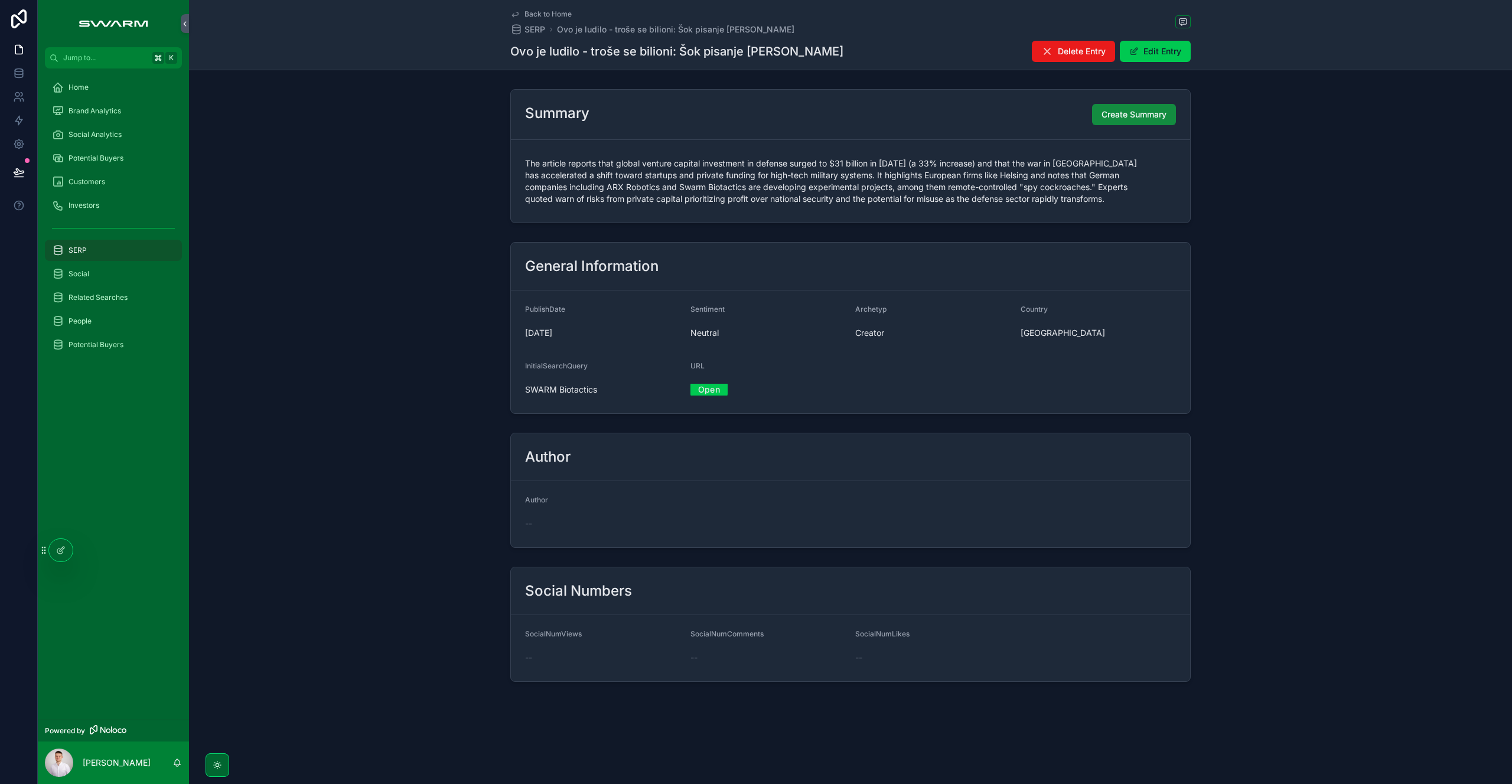
click at [139, 95] on div "Home" at bounding box center [113, 87] width 123 height 19
